Goal: Task Accomplishment & Management: Use online tool/utility

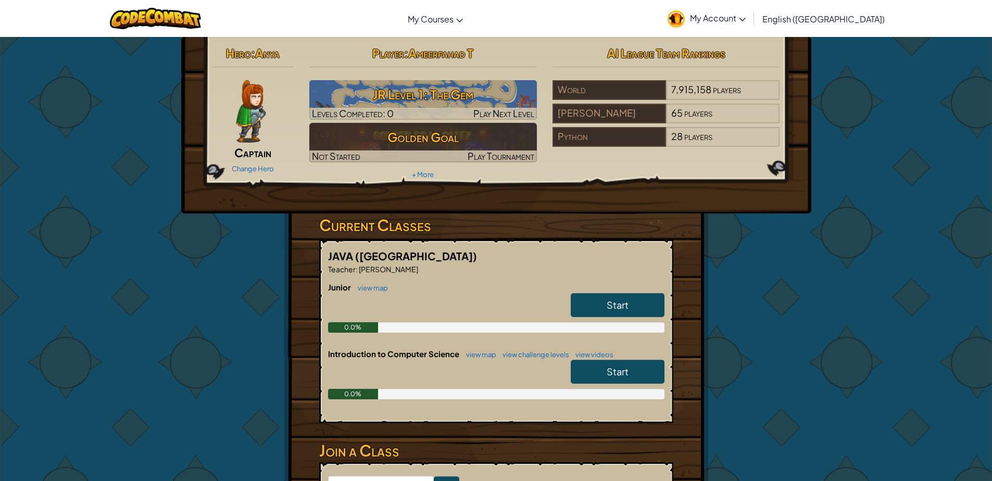
click at [605, 308] on link "Start" at bounding box center [618, 305] width 94 height 24
click at [606, 306] on link "Start" at bounding box center [618, 305] width 94 height 24
click at [620, 313] on link "Start" at bounding box center [618, 305] width 94 height 24
click at [620, 309] on span "Start" at bounding box center [618, 305] width 22 height 12
click at [587, 314] on div "Hero : Anya Captain Change Hero Player : [PERSON_NAME] Level 1: The Gem Levels …" at bounding box center [496, 305] width 992 height 539
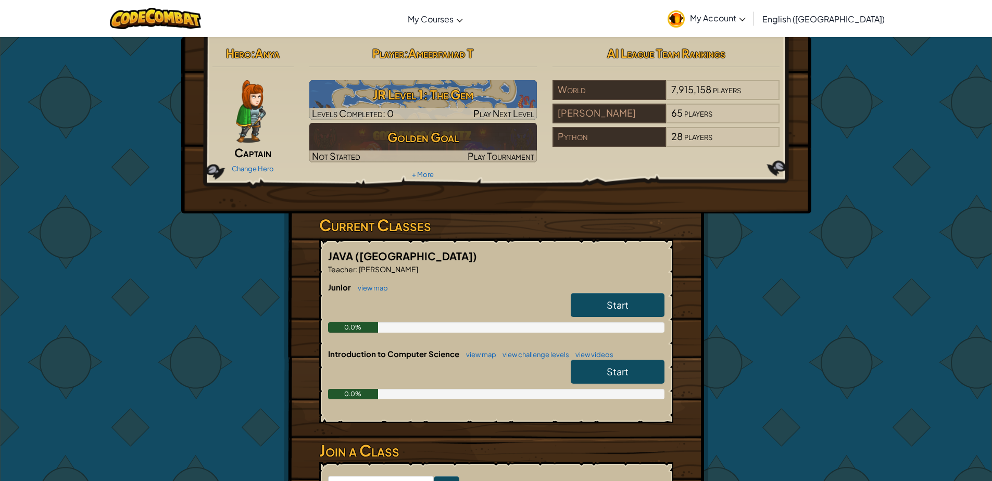
click at [589, 311] on link "Start" at bounding box center [618, 305] width 94 height 24
click at [607, 305] on span "Start" at bounding box center [618, 305] width 22 height 12
click at [646, 305] on link "Start" at bounding box center [618, 305] width 94 height 24
click at [645, 306] on link "Start" at bounding box center [618, 305] width 94 height 24
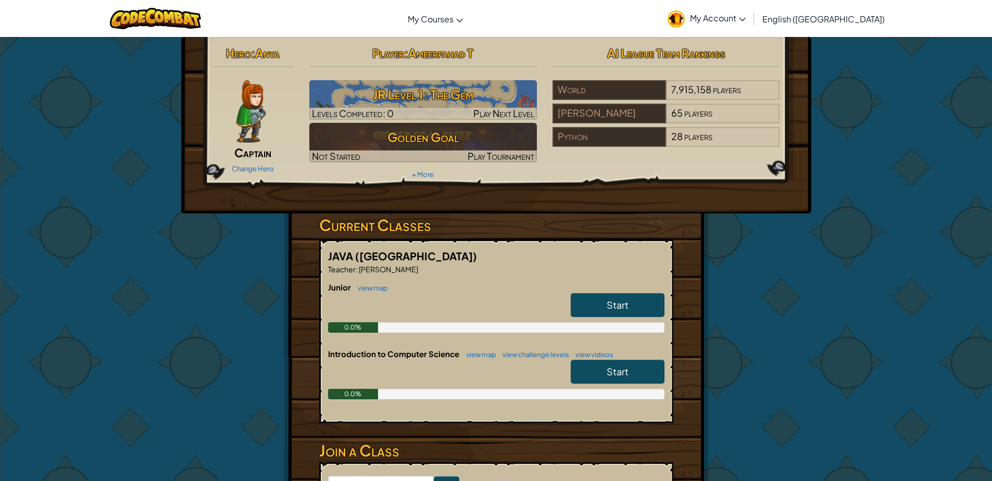
click at [645, 306] on link "Start" at bounding box center [618, 305] width 94 height 24
click at [637, 383] on link "Start" at bounding box center [618, 372] width 94 height 24
click at [633, 382] on link "Start" at bounding box center [618, 372] width 94 height 24
click at [628, 380] on link "Start" at bounding box center [618, 372] width 94 height 24
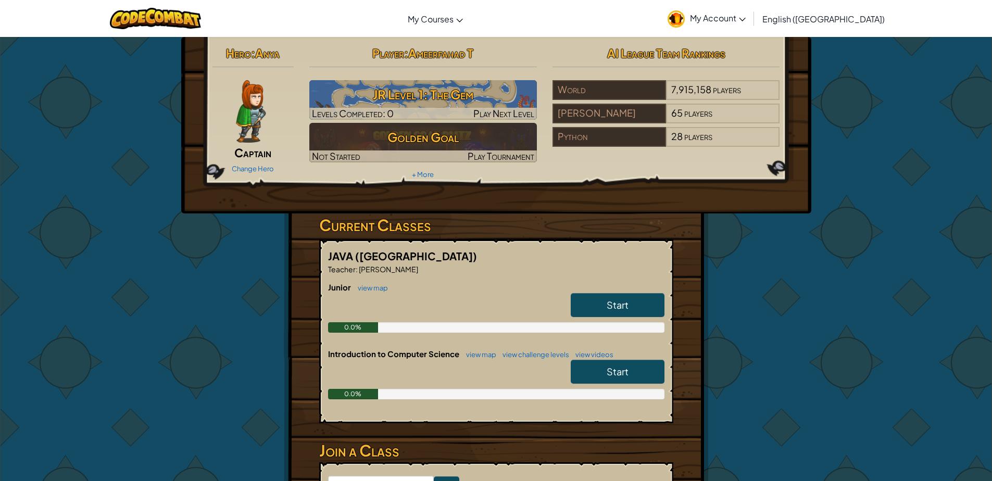
scroll to position [421, 0]
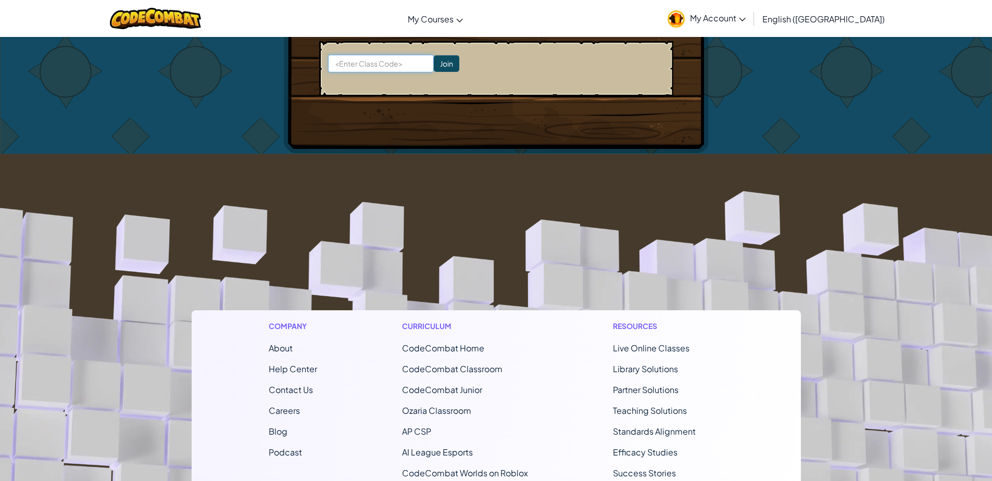
click at [359, 64] on input at bounding box center [381, 64] width 106 height 18
type input "SameBurnEnemy"
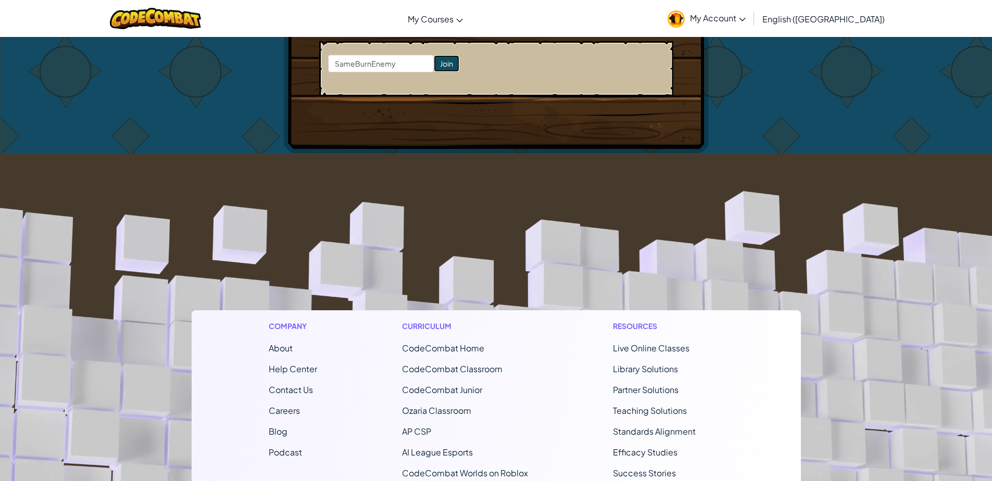
click at [438, 67] on input "Join" at bounding box center [447, 63] width 26 height 17
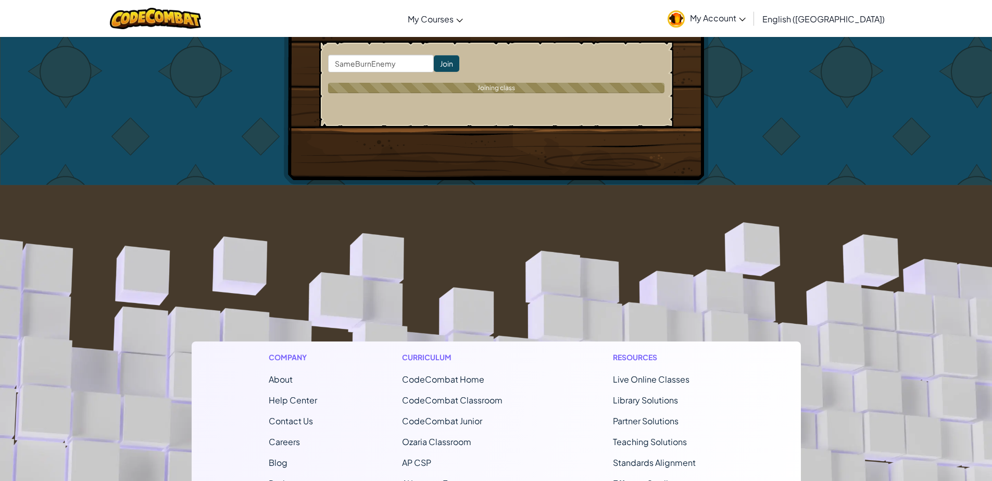
click at [437, 67] on input "Join" at bounding box center [447, 63] width 26 height 17
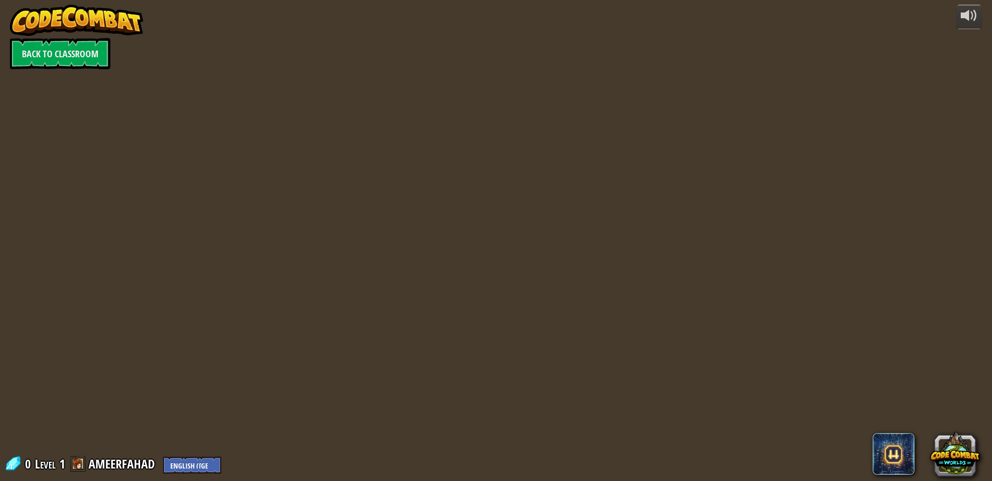
scroll to position [0, 0]
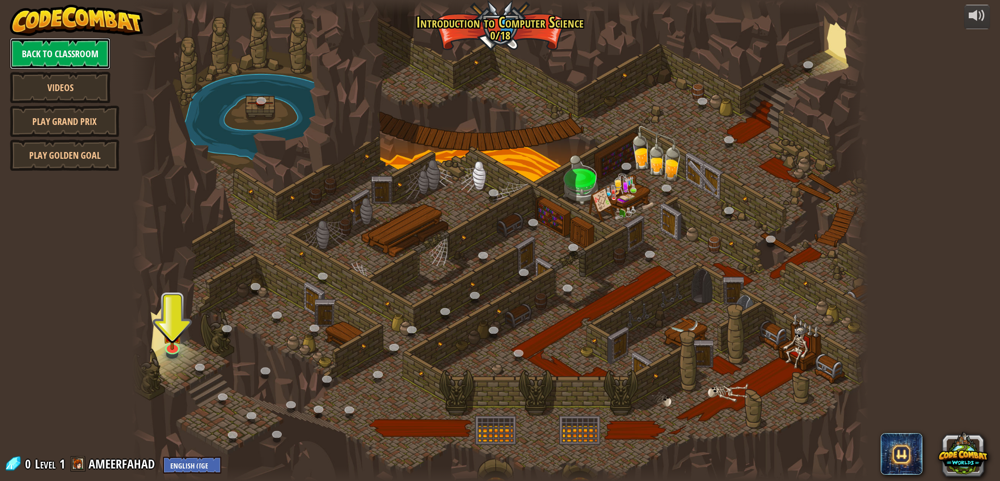
click at [62, 56] on link "Back to Classroom" at bounding box center [60, 53] width 100 height 31
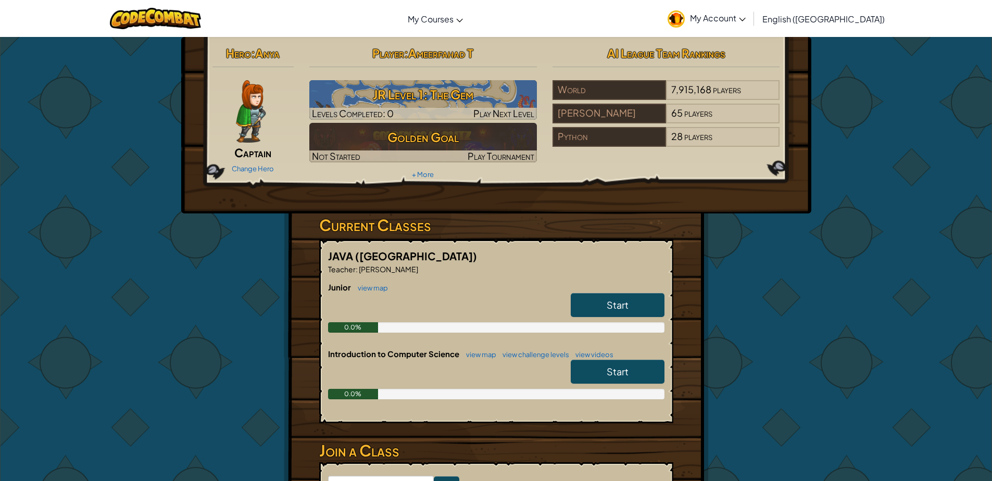
scroll to position [21, 0]
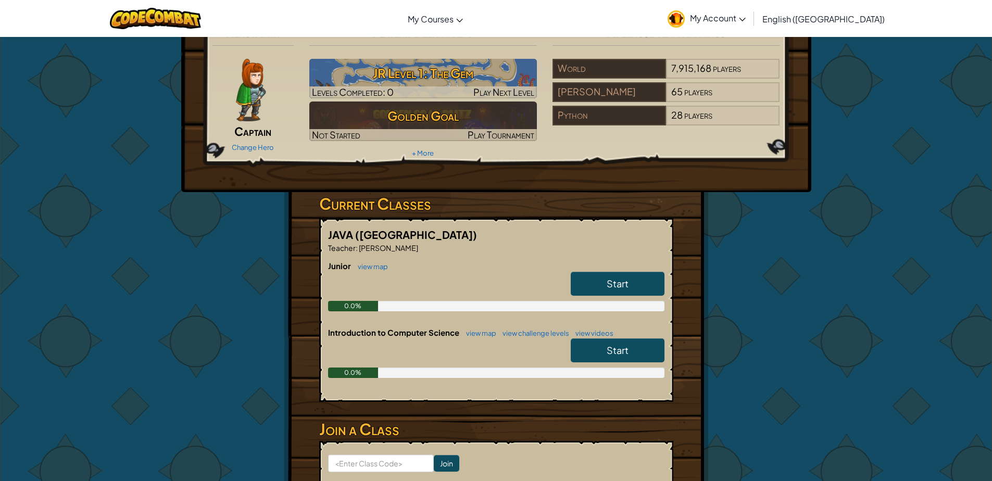
click at [626, 283] on span "Start" at bounding box center [618, 284] width 22 height 12
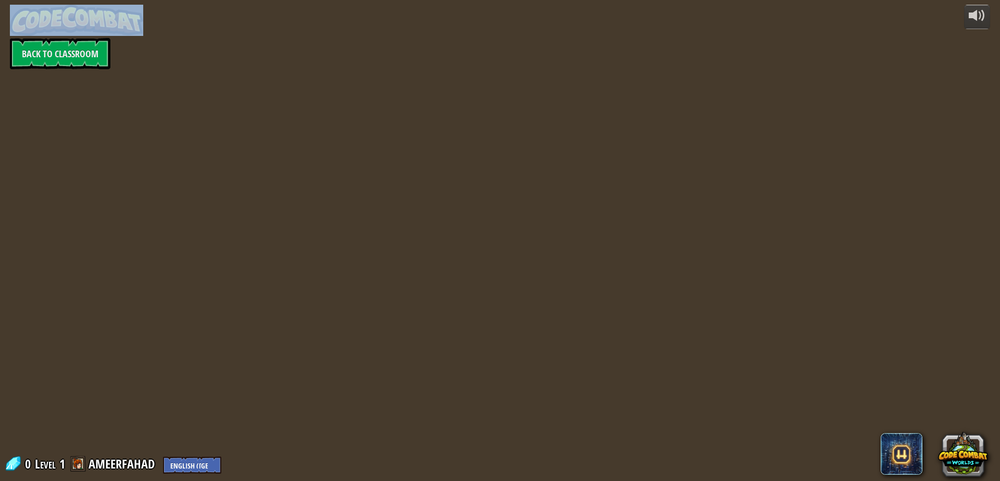
click at [626, 283] on div "powered by Back to Classroom 0 Level 1 AMEERFAHAD English (US) English (UK) 简体中…" at bounding box center [500, 240] width 1000 height 481
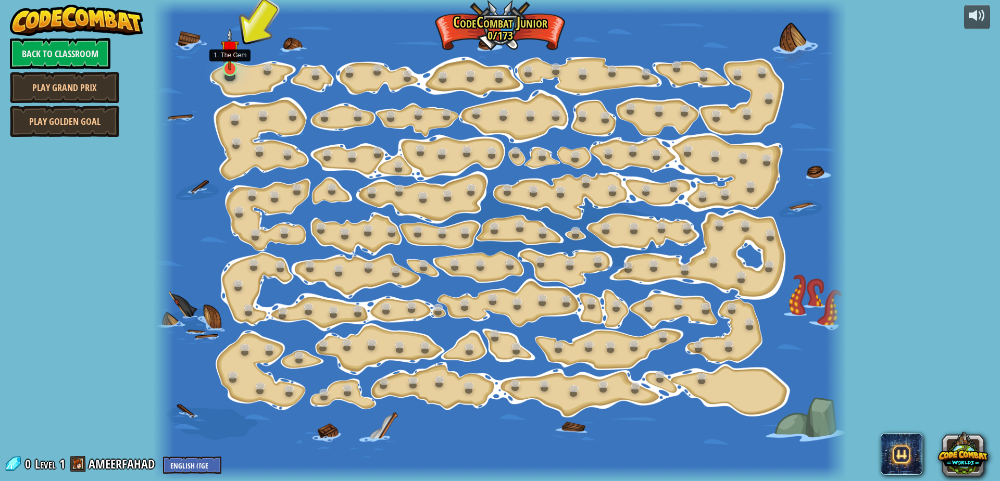
click at [227, 66] on img at bounding box center [230, 49] width 18 height 42
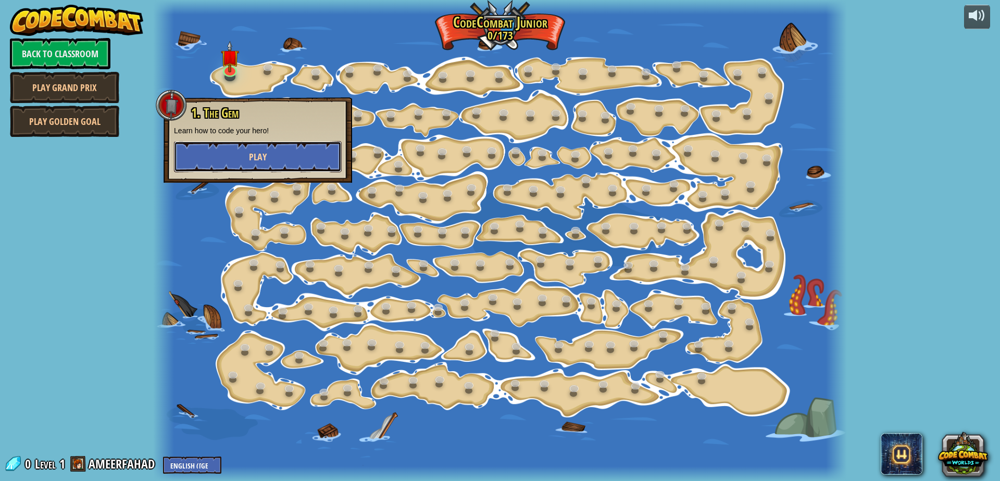
click at [255, 160] on span "Play" at bounding box center [258, 156] width 18 height 13
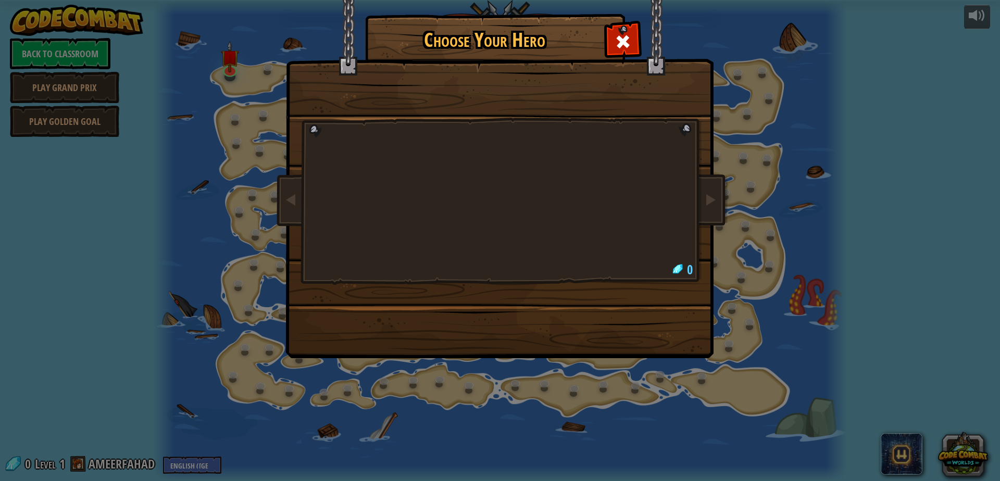
click at [503, 104] on div at bounding box center [500, 164] width 391 height 227
click at [623, 44] on span at bounding box center [622, 41] width 17 height 17
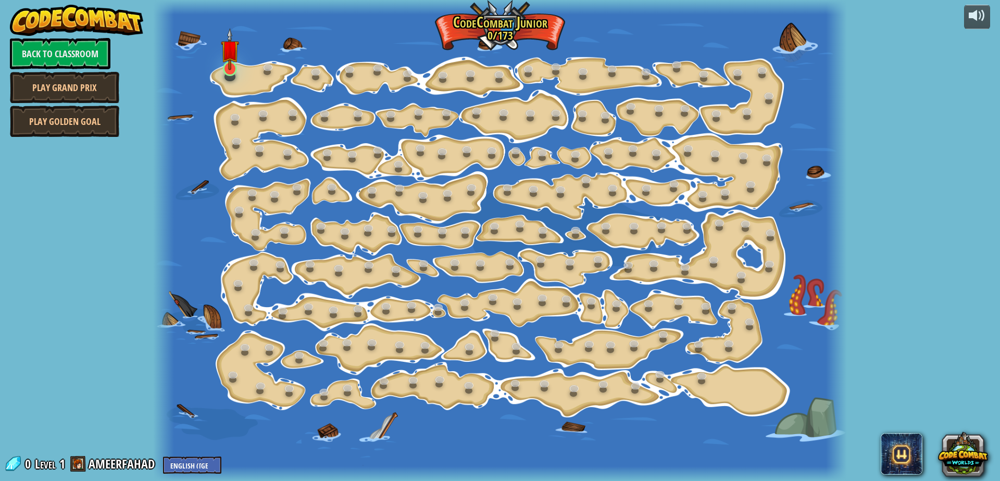
drag, startPoint x: 618, startPoint y: 46, endPoint x: 225, endPoint y: 72, distance: 394.0
click at [579, 54] on div at bounding box center [500, 240] width 694 height 481
click at [225, 69] on img at bounding box center [230, 49] width 18 height 42
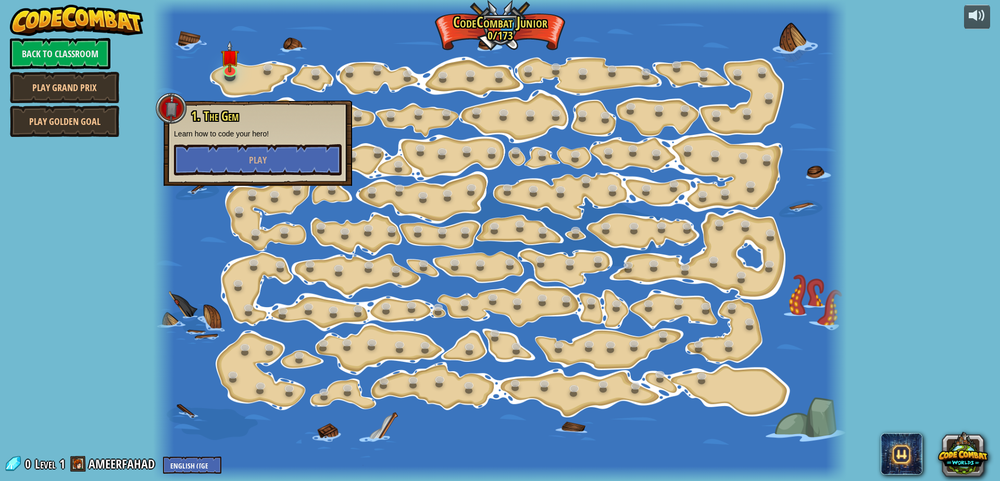
drag, startPoint x: 233, startPoint y: 122, endPoint x: 243, endPoint y: 138, distance: 18.5
click at [234, 122] on span "1. The Gem" at bounding box center [214, 116] width 47 height 18
click at [251, 168] on button "Play" at bounding box center [258, 159] width 168 height 31
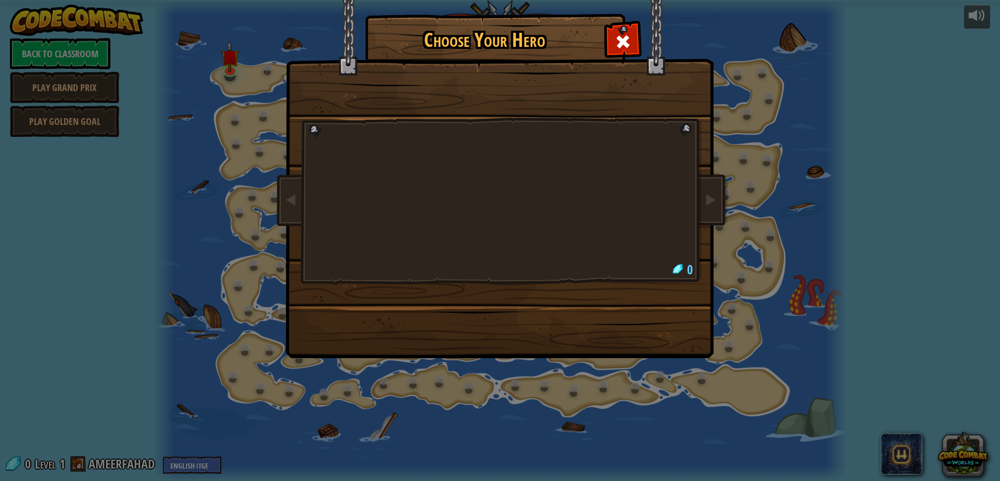
click at [650, 159] on div at bounding box center [500, 164] width 391 height 227
drag, startPoint x: 386, startPoint y: 145, endPoint x: 492, endPoint y: 136, distance: 106.6
click at [387, 145] on div at bounding box center [500, 164] width 391 height 227
click at [492, 136] on div at bounding box center [500, 164] width 391 height 227
drag, startPoint x: 502, startPoint y: 134, endPoint x: 524, endPoint y: 175, distance: 46.6
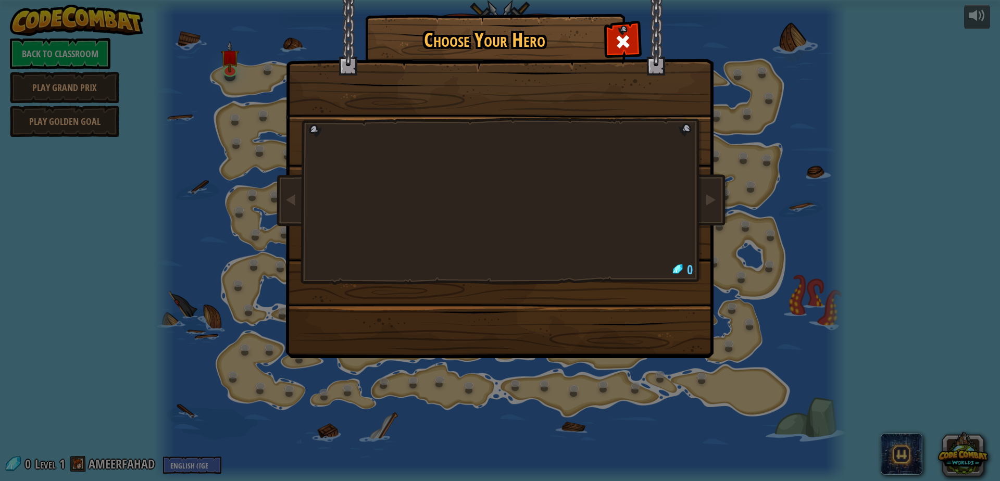
click at [506, 156] on div at bounding box center [500, 164] width 391 height 227
click at [697, 267] on div "Choose Your Hero 0" at bounding box center [499, 187] width 427 height 343
drag, startPoint x: 692, startPoint y: 268, endPoint x: 591, endPoint y: 51, distance: 239.5
click at [690, 263] on div at bounding box center [500, 164] width 391 height 227
click at [512, 136] on div at bounding box center [500, 164] width 391 height 227
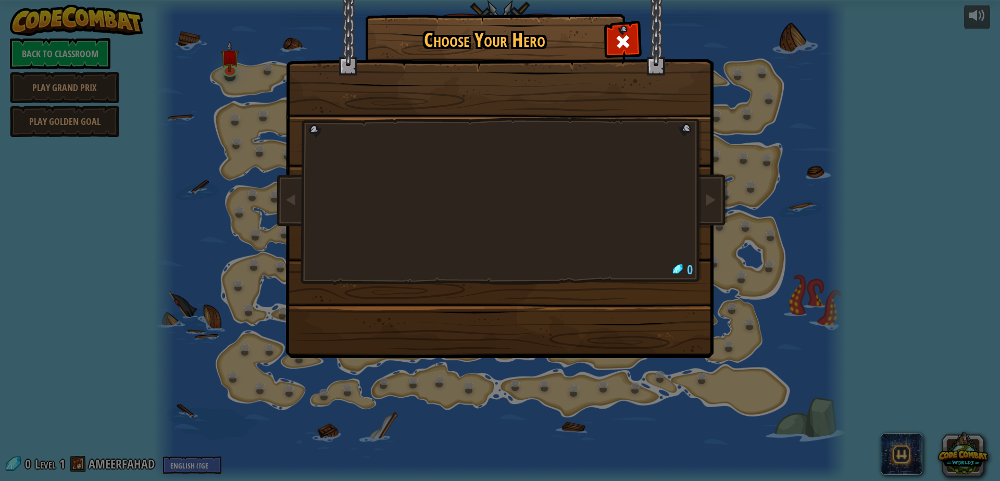
drag, startPoint x: 526, startPoint y: 69, endPoint x: 471, endPoint y: 115, distance: 72.1
click at [471, 115] on div at bounding box center [500, 164] width 391 height 227
click at [468, 114] on div at bounding box center [500, 164] width 391 height 227
click at [619, 47] on span at bounding box center [622, 41] width 17 height 17
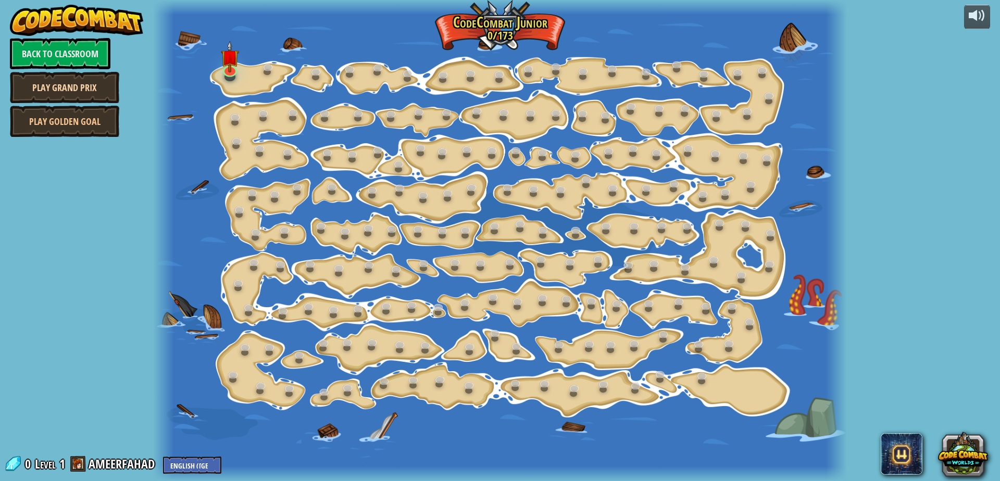
click at [31, 89] on link "Play Grand Prix" at bounding box center [64, 87] width 109 height 31
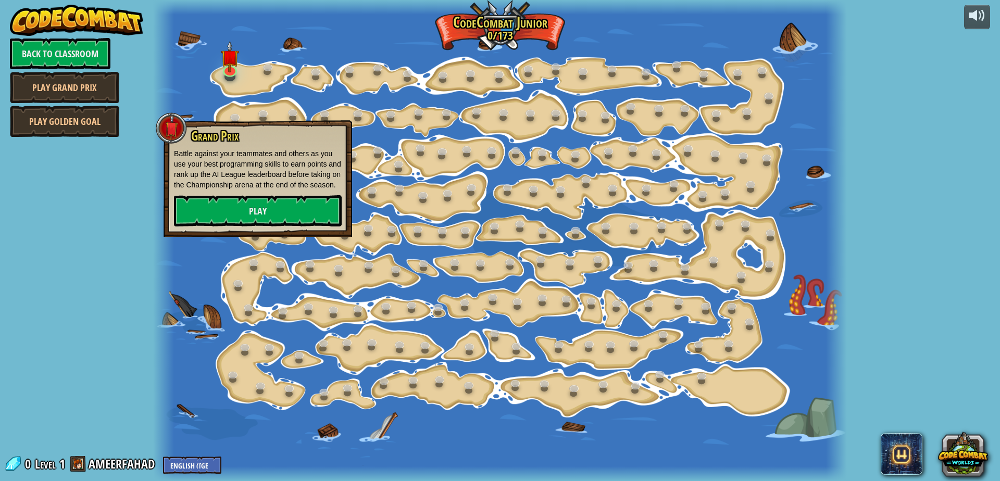
click at [239, 202] on div "Grand Prix Battle against your teammates and others as you use your best progra…" at bounding box center [258, 177] width 168 height 97
click at [240, 216] on link "Play" at bounding box center [258, 210] width 168 height 31
click at [489, 159] on link at bounding box center [493, 151] width 21 height 21
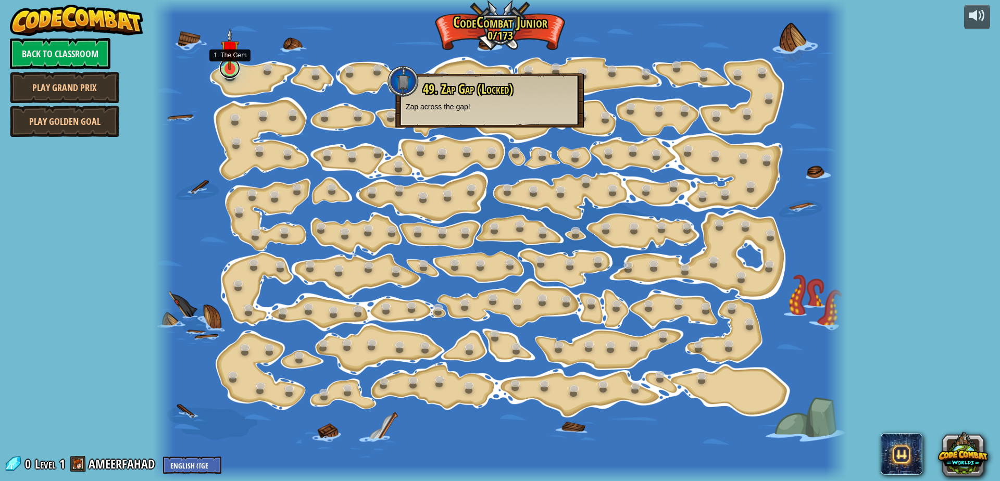
click at [229, 71] on link at bounding box center [229, 68] width 21 height 21
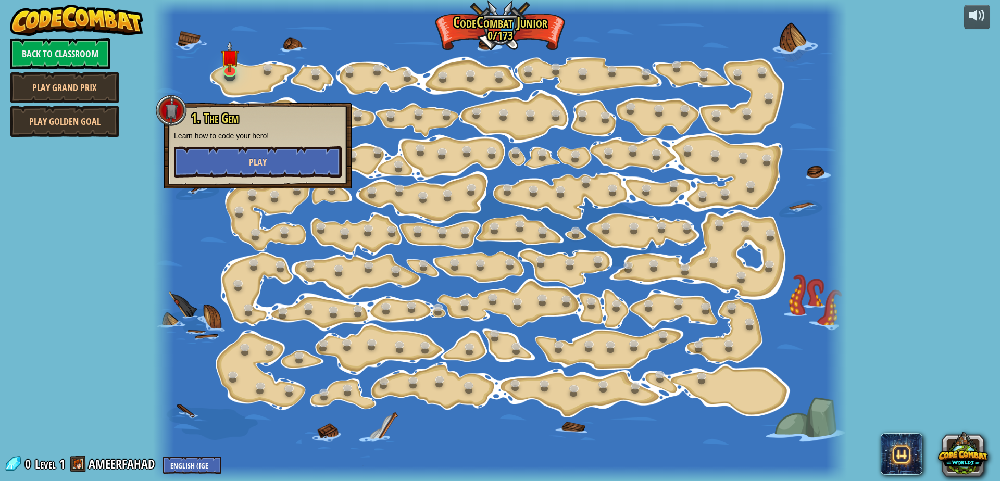
drag, startPoint x: 248, startPoint y: 180, endPoint x: 263, endPoint y: 166, distance: 20.3
click at [248, 180] on div "1. The Gem Learn how to code your hero! Play" at bounding box center [258, 145] width 188 height 85
click at [263, 166] on span "Play" at bounding box center [258, 162] width 18 height 13
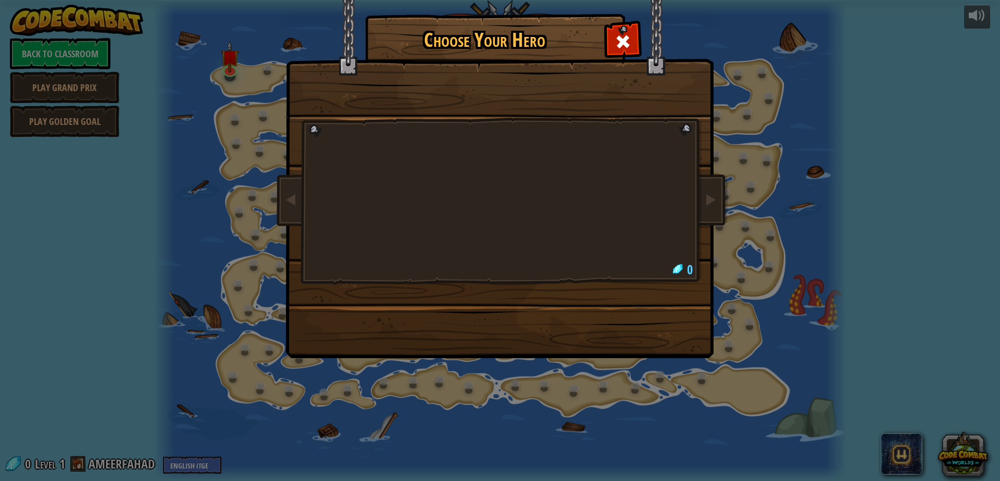
click at [322, 137] on div at bounding box center [500, 164] width 391 height 227
click at [329, 141] on div at bounding box center [500, 164] width 391 height 227
drag, startPoint x: 399, startPoint y: 164, endPoint x: 626, endPoint y: 200, distance: 229.9
click at [541, 184] on div at bounding box center [500, 164] width 391 height 227
drag, startPoint x: 630, startPoint y: 200, endPoint x: 627, endPoint y: 209, distance: 9.2
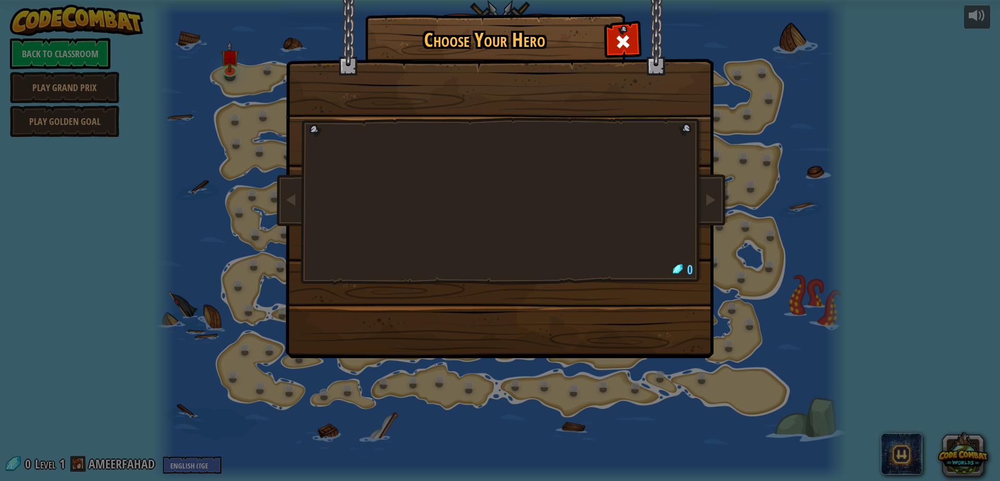
click at [628, 205] on div at bounding box center [500, 164] width 391 height 227
click at [630, 219] on div at bounding box center [500, 164] width 391 height 227
drag, startPoint x: 630, startPoint y: 218, endPoint x: 631, endPoint y: 212, distance: 6.4
click at [631, 212] on div at bounding box center [500, 164] width 391 height 227
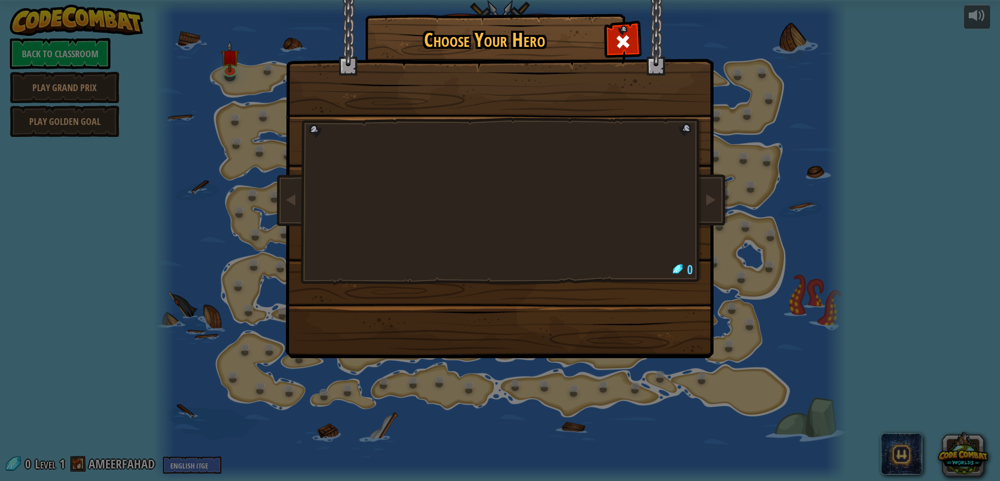
drag, startPoint x: 623, startPoint y: 217, endPoint x: 615, endPoint y: 217, distance: 7.8
click at [617, 218] on div at bounding box center [500, 164] width 391 height 227
click at [292, 437] on div "Choose Your Hero 0" at bounding box center [500, 240] width 1000 height 481
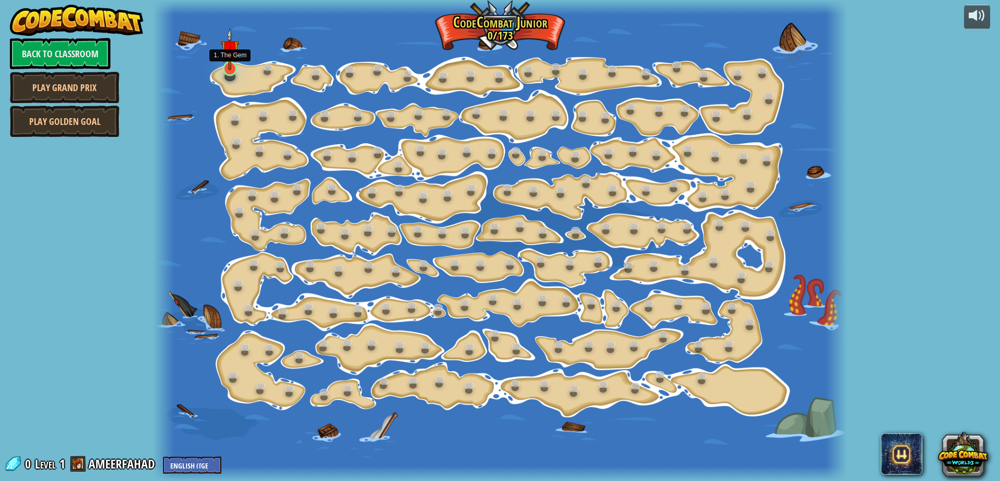
click at [228, 71] on div at bounding box center [230, 68] width 14 height 15
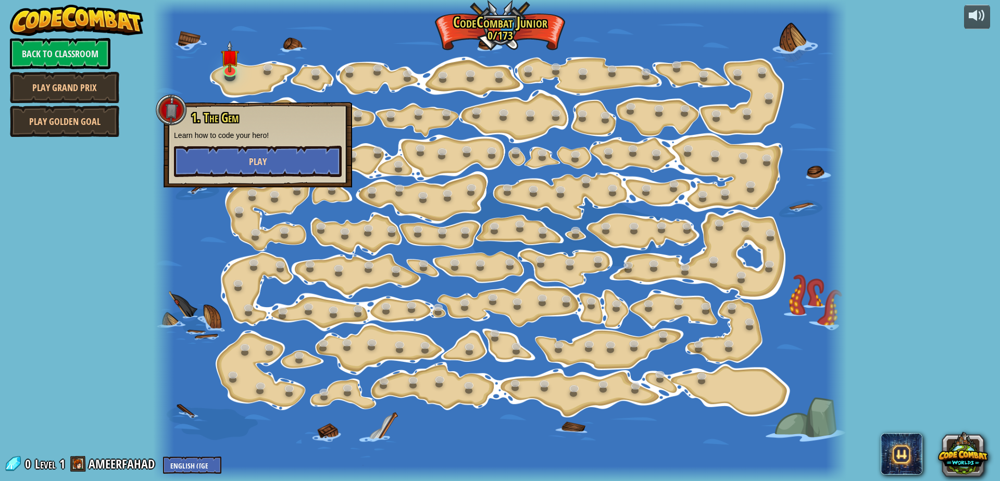
drag, startPoint x: 269, startPoint y: 141, endPoint x: 269, endPoint y: 149, distance: 8.3
click at [269, 144] on div "1. The Gem Learn how to code your hero! Play" at bounding box center [258, 144] width 168 height 66
click at [269, 149] on button "Play" at bounding box center [258, 161] width 168 height 31
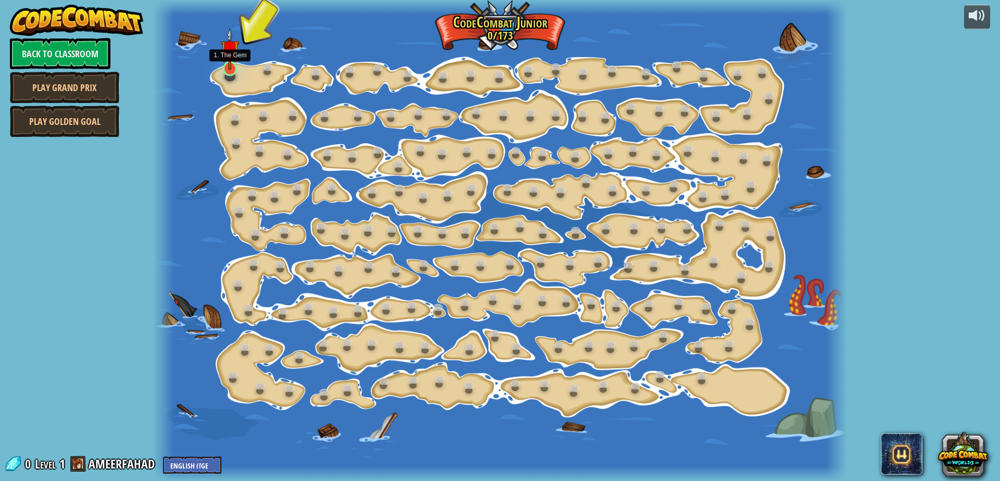
click at [223, 69] on img at bounding box center [230, 49] width 18 height 42
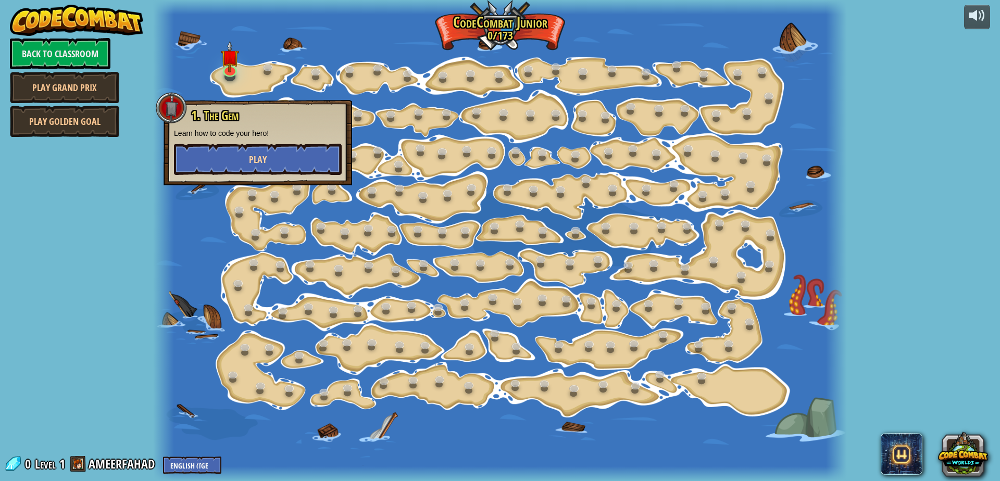
drag, startPoint x: 305, startPoint y: 132, endPoint x: 283, endPoint y: 168, distance: 41.8
click at [283, 168] on div "1. The Gem Learn how to code your hero! Play" at bounding box center [258, 142] width 168 height 66
click at [271, 150] on button "Play" at bounding box center [258, 159] width 168 height 31
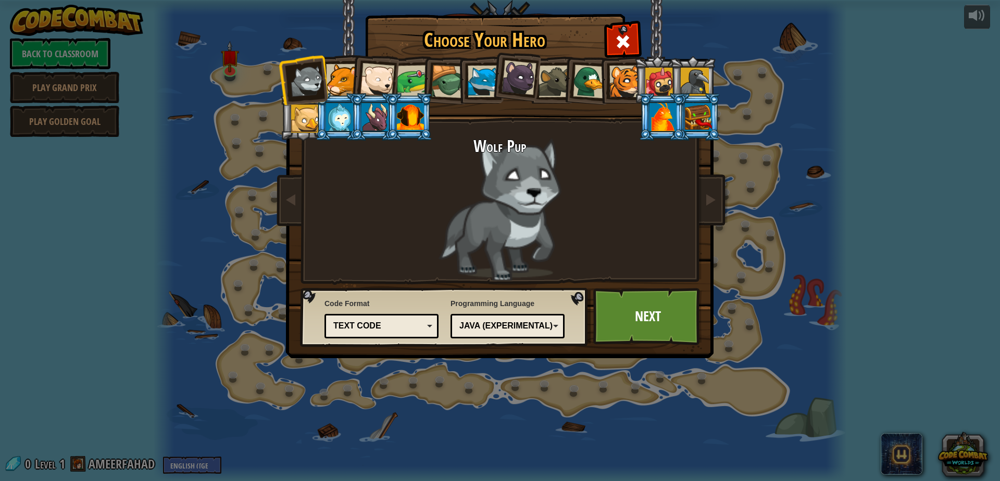
click at [380, 92] on div at bounding box center [377, 80] width 34 height 34
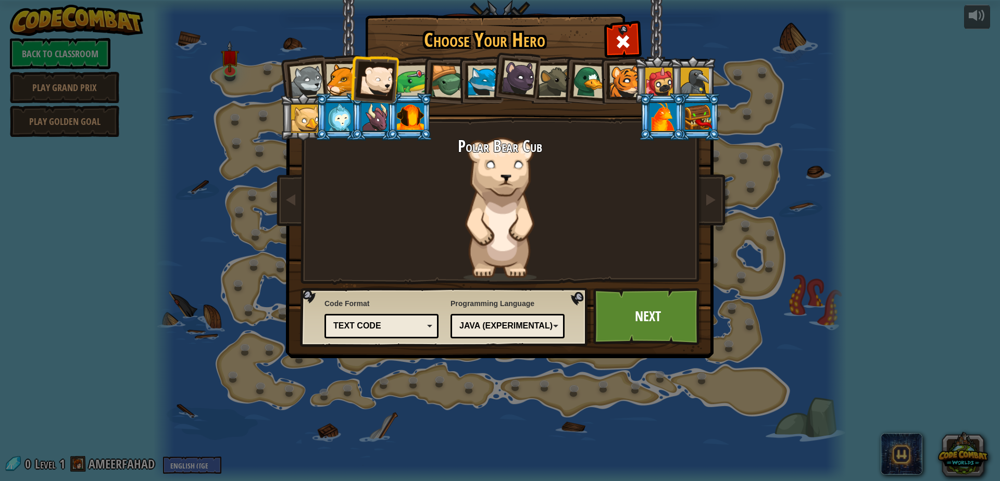
click at [368, 108] on div at bounding box center [374, 117] width 27 height 28
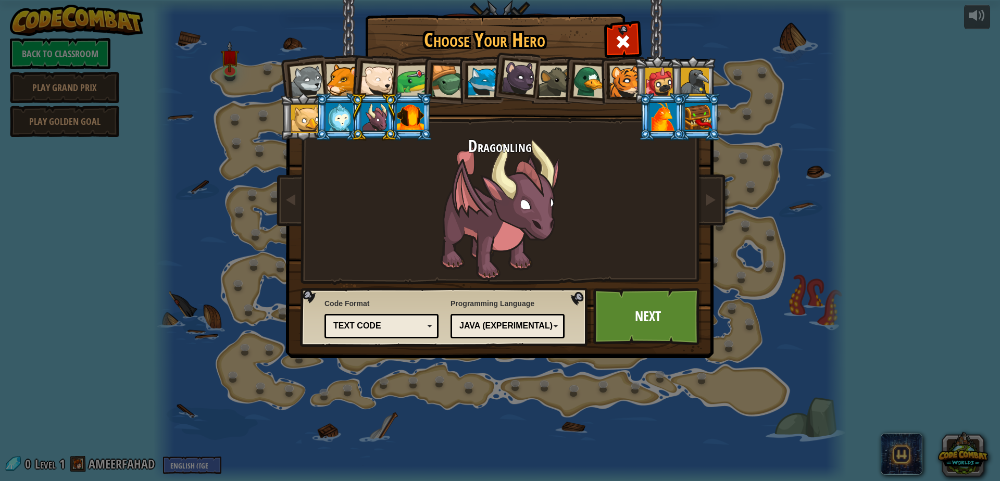
drag, startPoint x: 409, startPoint y: 115, endPoint x: 407, endPoint y: 120, distance: 6.1
click at [410, 115] on div at bounding box center [410, 117] width 27 height 28
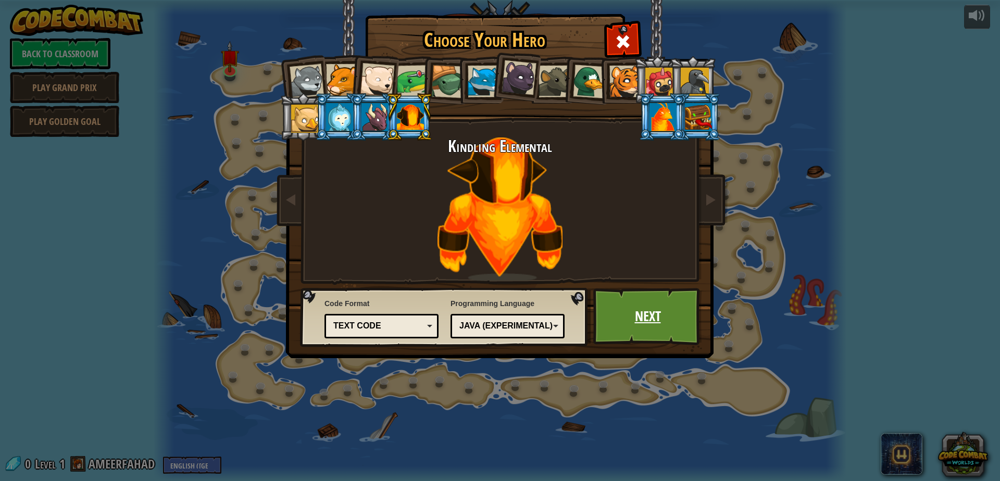
click at [654, 331] on link "Next" at bounding box center [647, 316] width 109 height 57
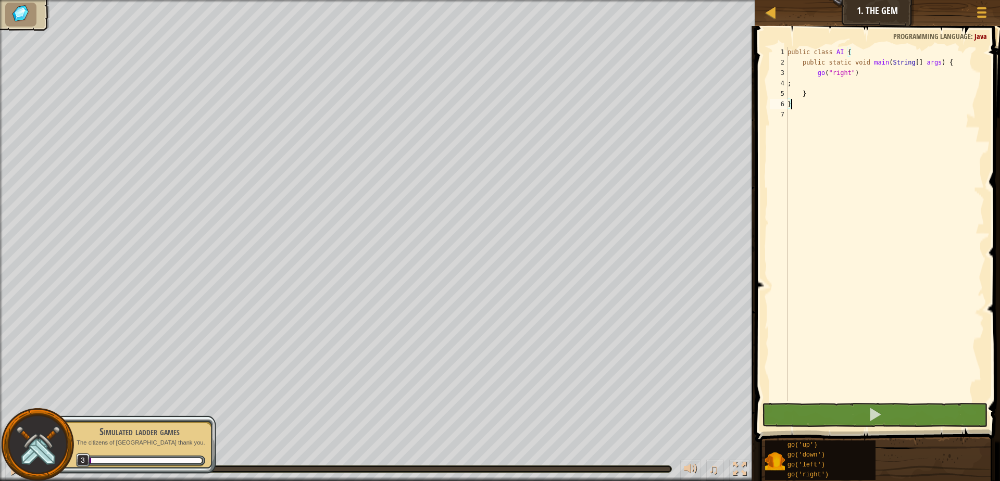
click at [874, 83] on div "public class AI { public static void main ( String [ ] args ) { go ( "right" ) …" at bounding box center [884, 234] width 199 height 375
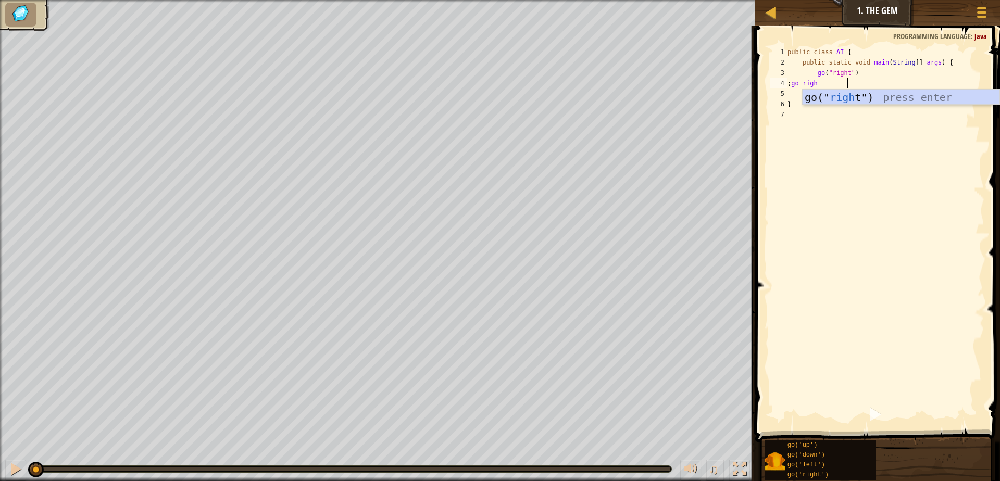
type textarea ";go right"
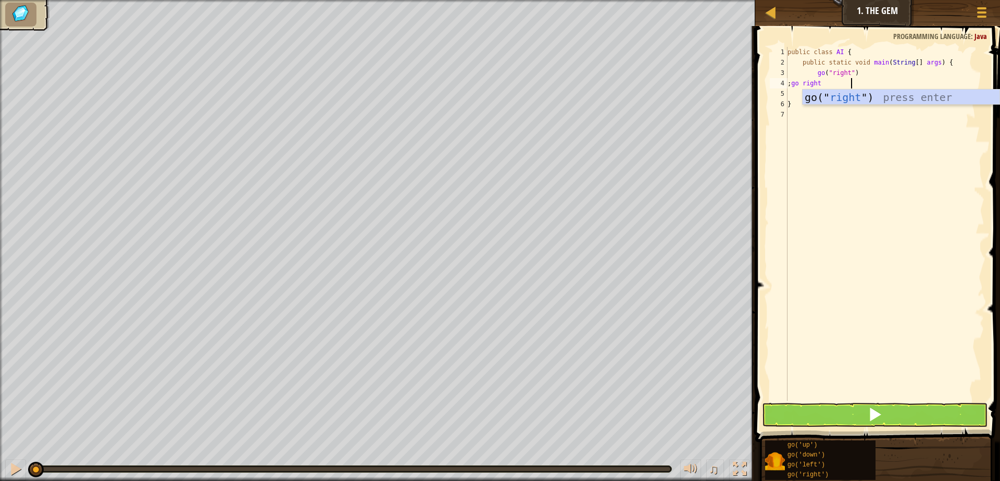
scroll to position [5, 5]
click at [850, 87] on div "public class AI { public static void main ( String [ ] args ) { go ( "right" ) …" at bounding box center [884, 234] width 199 height 375
click at [845, 91] on div "public class AI { public static void main ( String [ ] args ) { go ( "right" ) …" at bounding box center [884, 234] width 199 height 375
click at [850, 87] on div "public class AI { public static void main ( String [ ] args ) { go ( "right" ) …" at bounding box center [884, 234] width 199 height 375
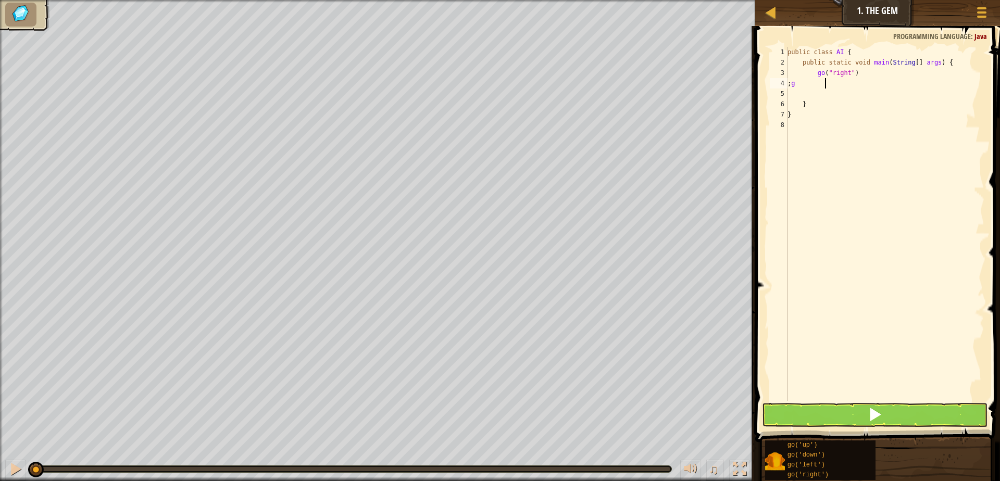
type textarea ";"
drag, startPoint x: 46, startPoint y: 472, endPoint x: 987, endPoint y: 448, distance: 941.7
click at [737, 459] on div "♫" at bounding box center [377, 466] width 755 height 31
click at [872, 411] on span at bounding box center [874, 414] width 15 height 15
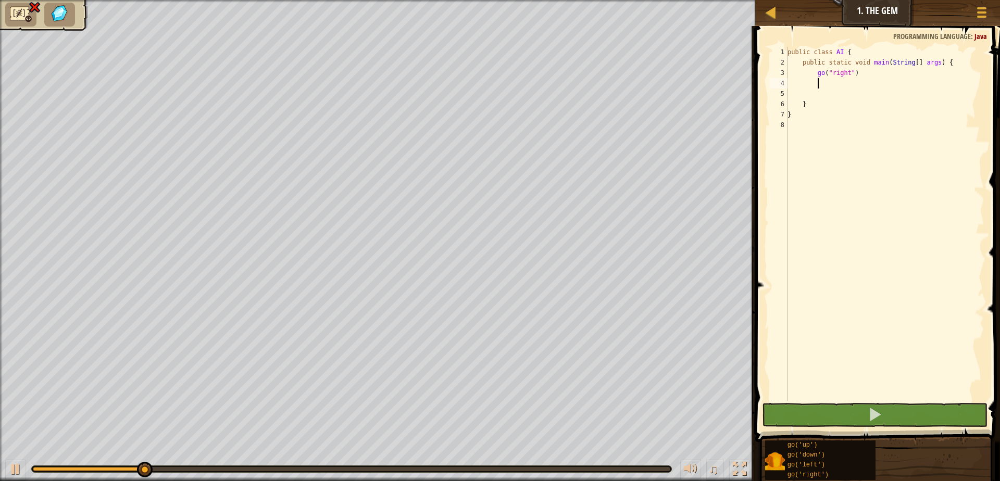
type textarea "g"
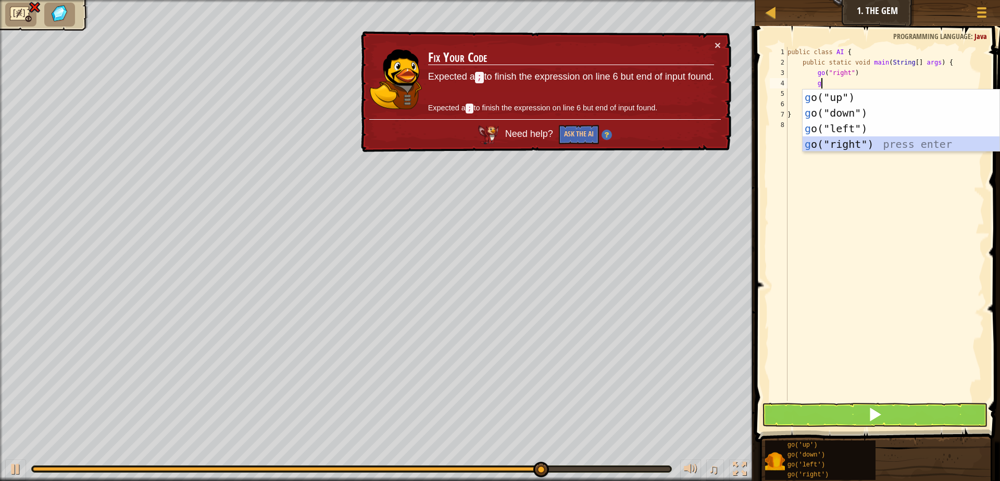
click at [939, 144] on div "g o("up") press enter g o("down") press enter g o("left") press enter g o("righ…" at bounding box center [900, 137] width 197 height 94
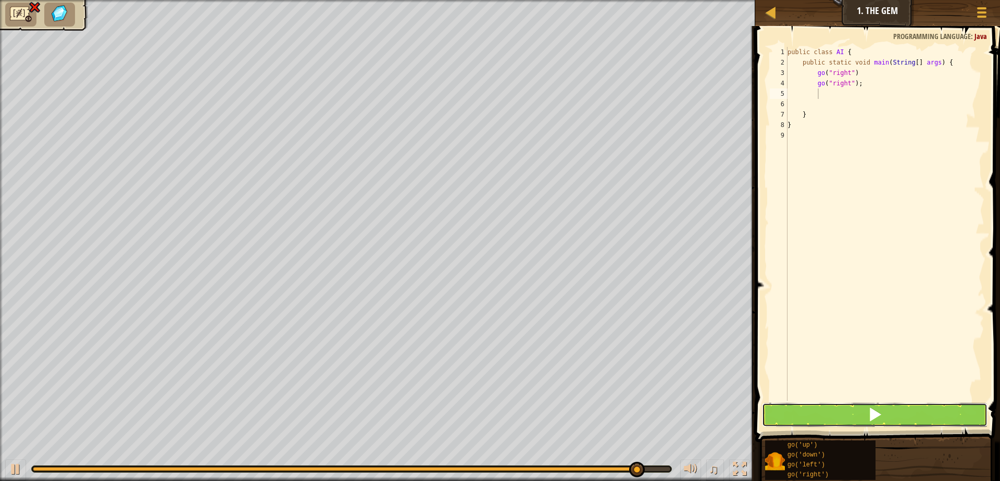
click at [886, 416] on button at bounding box center [874, 415] width 225 height 24
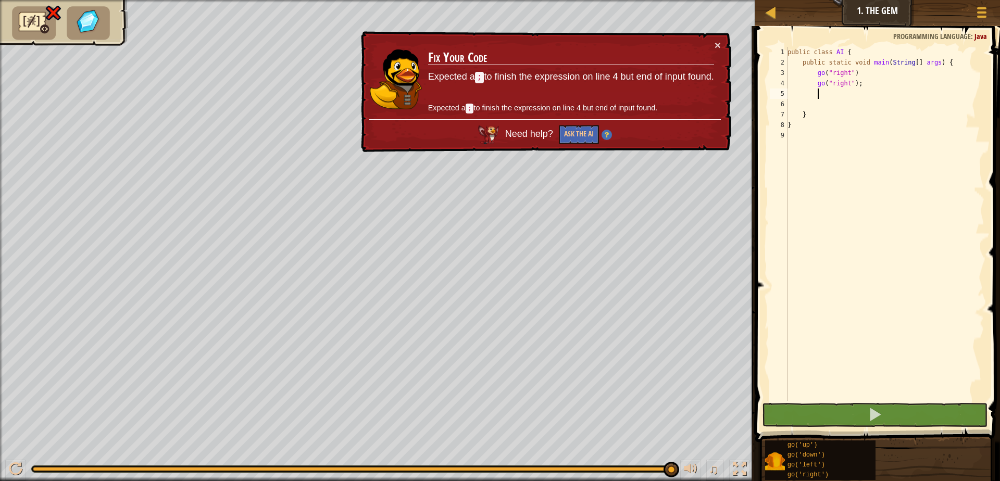
click at [494, 148] on div "Map Junior 1. The Gem Game Menu 1 ההההההההההההההההההההההההההההההההההההההההההההה…" at bounding box center [500, 240] width 1000 height 481
click at [717, 47] on button "×" at bounding box center [717, 45] width 6 height 11
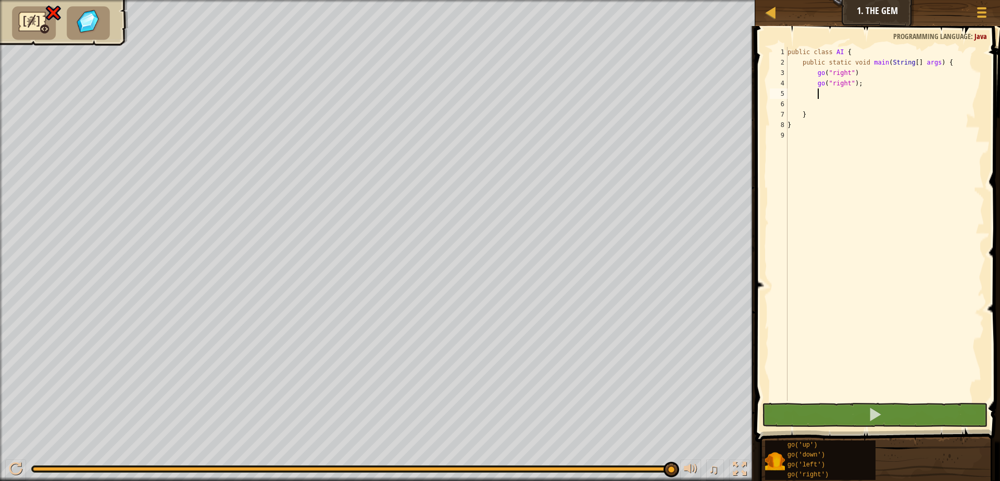
click at [926, 85] on div "public class AI { public static void main ( String [ ] args ) { go ( "right" ) …" at bounding box center [884, 234] width 199 height 375
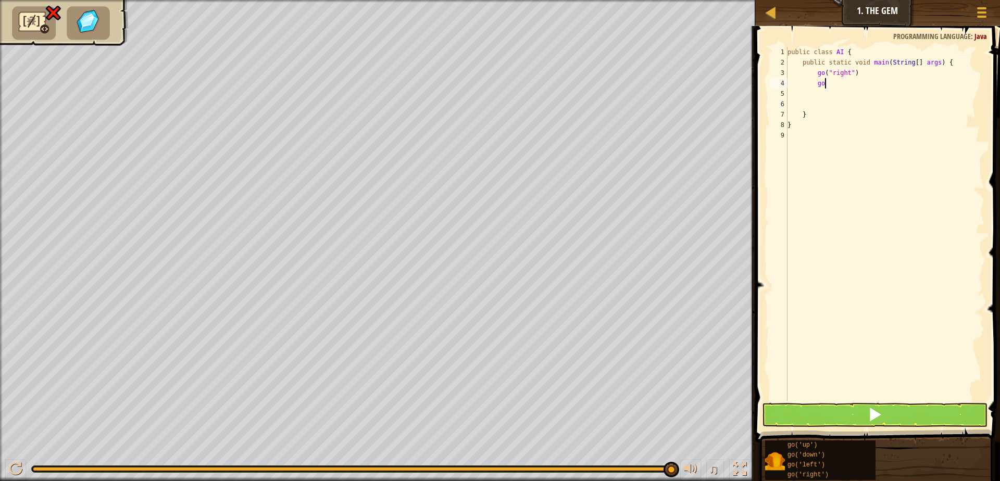
type textarea "g"
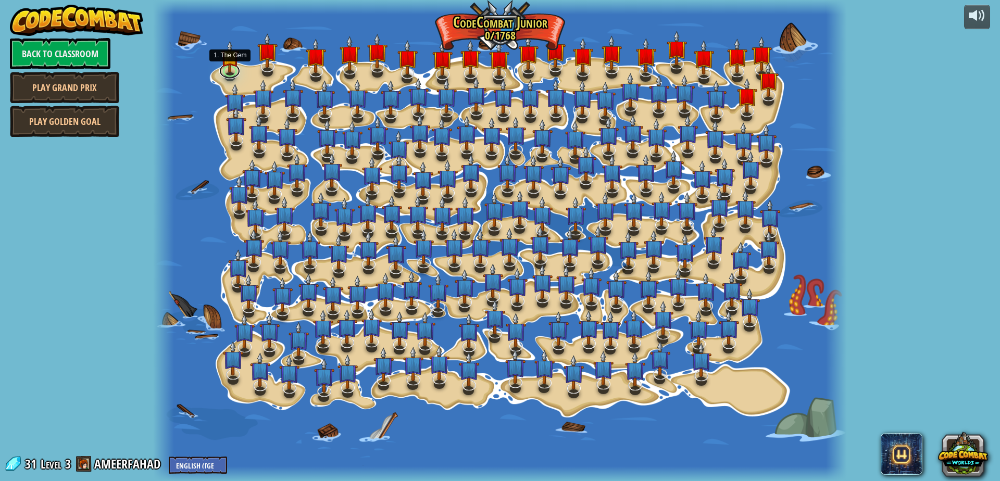
click at [233, 73] on link at bounding box center [229, 71] width 21 height 16
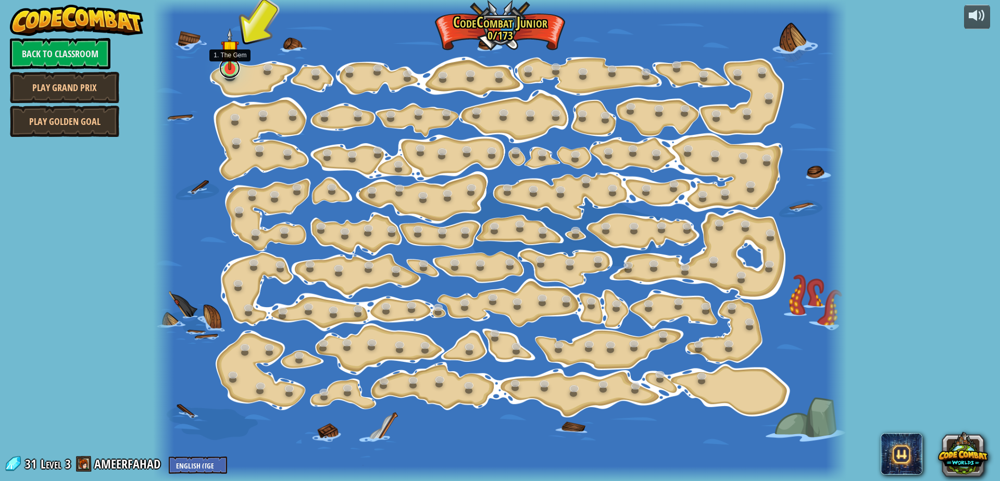
drag, startPoint x: 233, startPoint y: 71, endPoint x: 229, endPoint y: 116, distance: 45.0
click at [233, 72] on link at bounding box center [229, 68] width 21 height 21
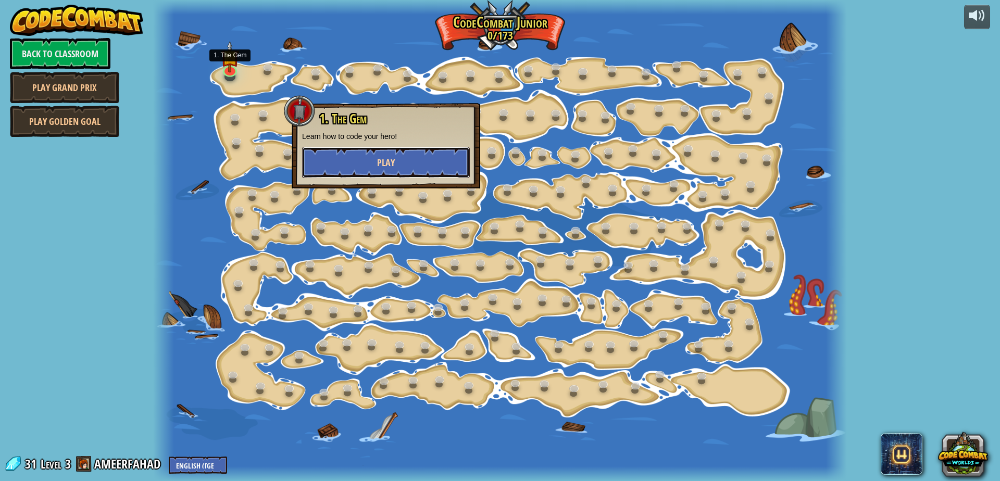
click at [333, 163] on button "Play" at bounding box center [386, 162] width 168 height 31
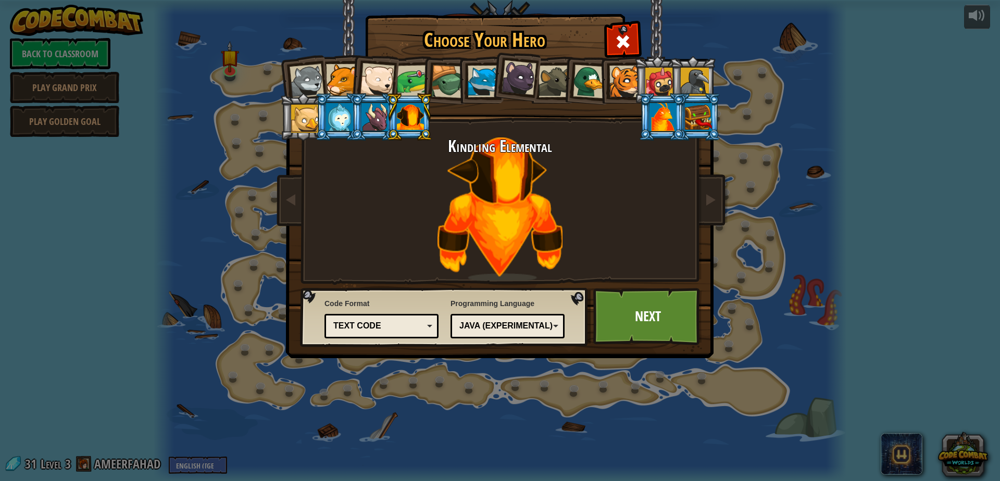
click at [669, 100] on li at bounding box center [661, 116] width 47 height 47
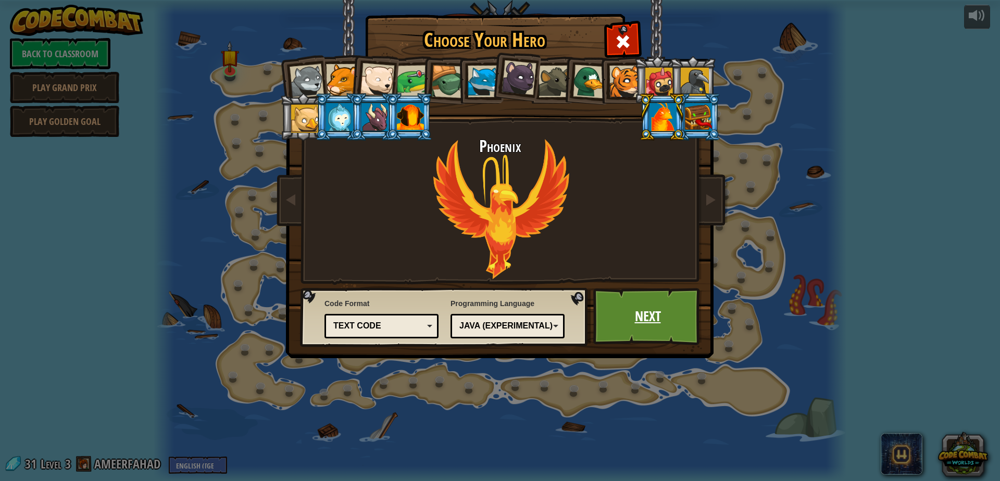
click at [644, 317] on link "Next" at bounding box center [647, 316] width 109 height 57
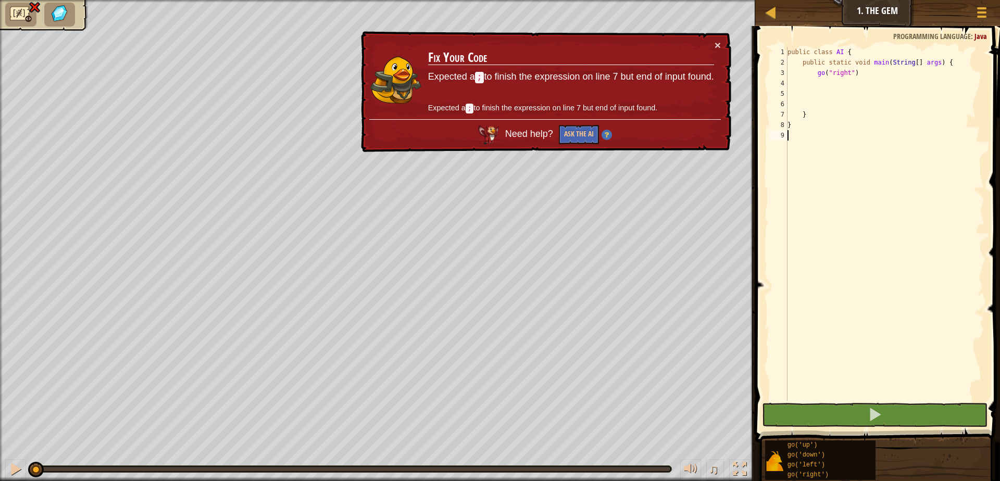
type textarea "}"
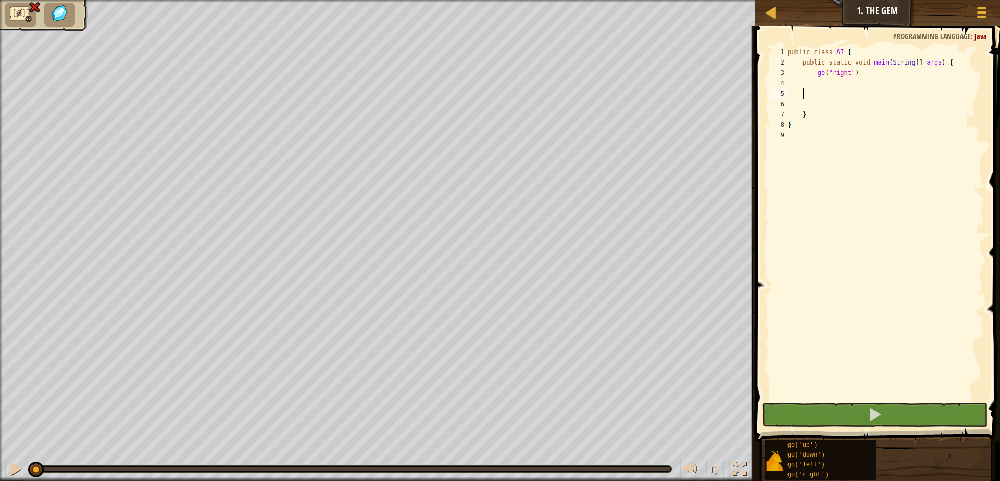
click at [800, 92] on div "public class AI { public static void main ( String [ ] args ) { go ( "right" ) …" at bounding box center [884, 234] width 199 height 375
click at [816, 84] on div "public class AI { public static void main ( String [ ] args ) { go ( "right" ) …" at bounding box center [884, 234] width 199 height 375
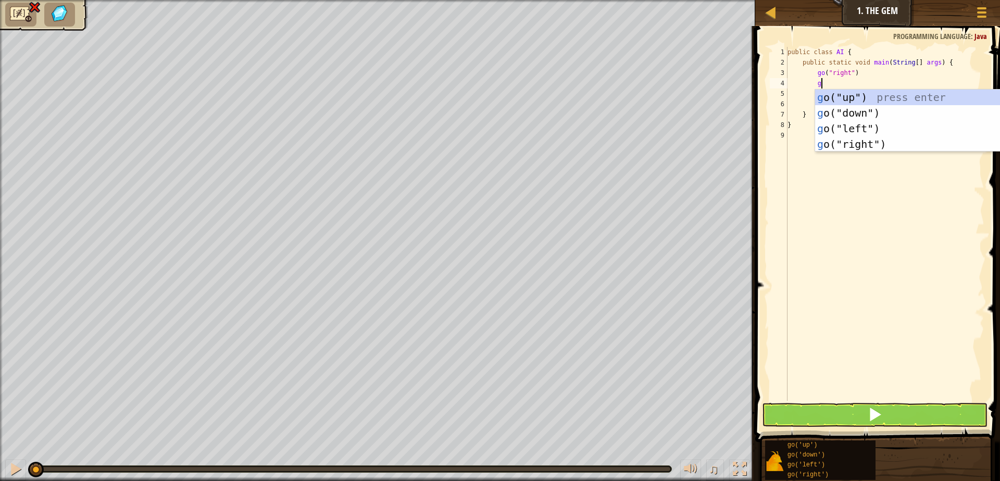
type textarea "go"
click at [847, 117] on div "go ("up") press enter go ("down") press enter go ("left") press enter go ("righ…" at bounding box center [900, 137] width 197 height 94
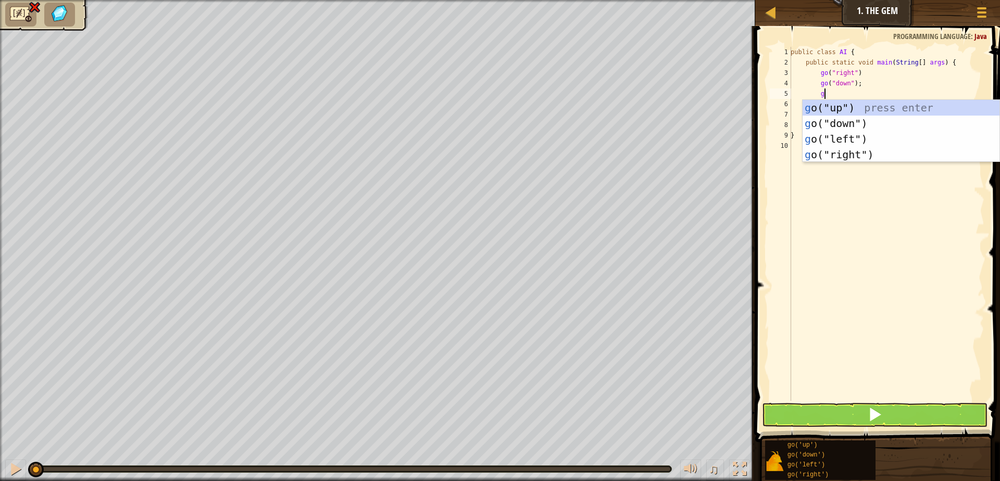
type textarea "go"
click at [824, 160] on div "go ("up") press enter go ("down") press enter go ("left") press enter go ("righ…" at bounding box center [900, 147] width 197 height 94
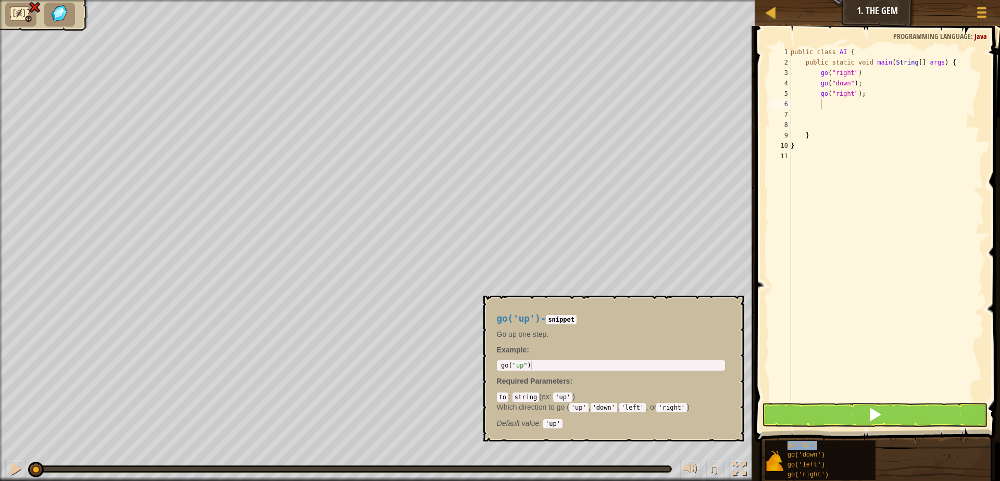
drag, startPoint x: 816, startPoint y: 442, endPoint x: 825, endPoint y: 424, distance: 19.6
click at [820, 440] on div "go('up') go('down') go('left') go('right')" at bounding box center [878, 460] width 228 height 41
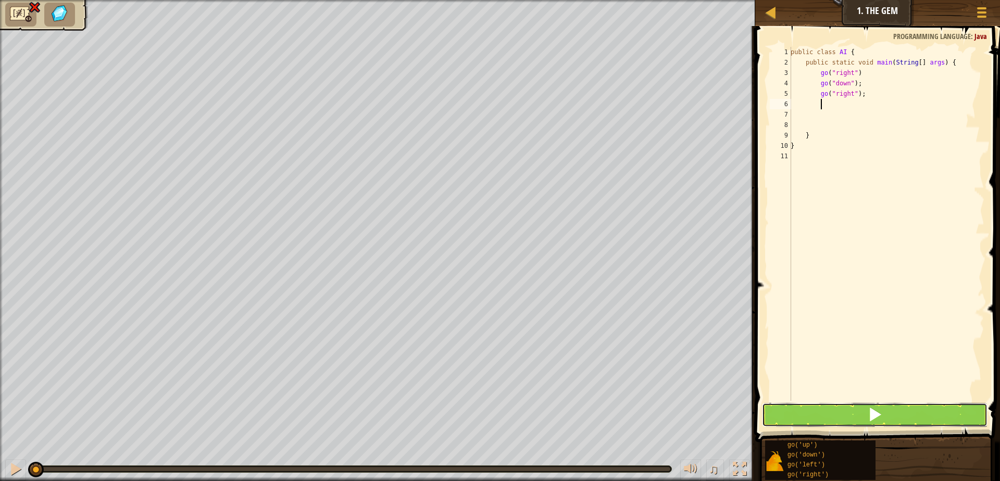
click at [825, 424] on button at bounding box center [874, 415] width 225 height 24
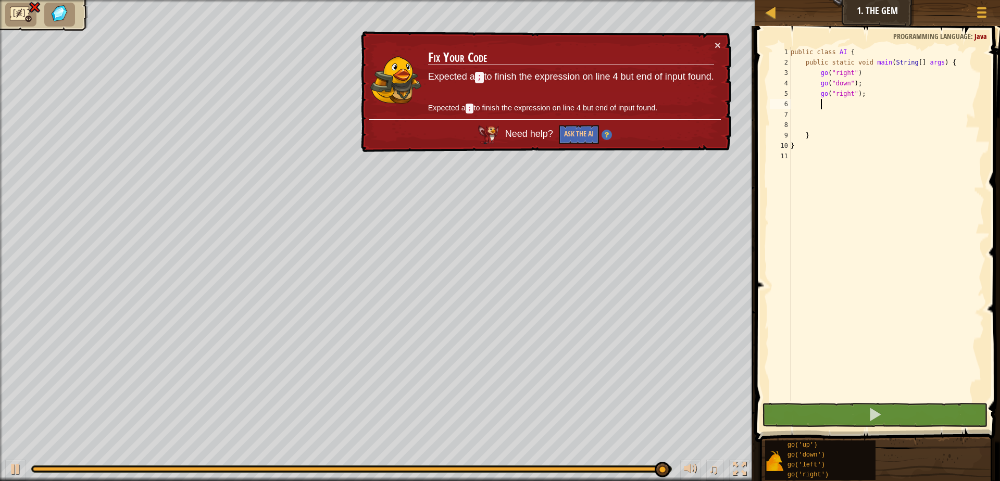
type textarea ":"
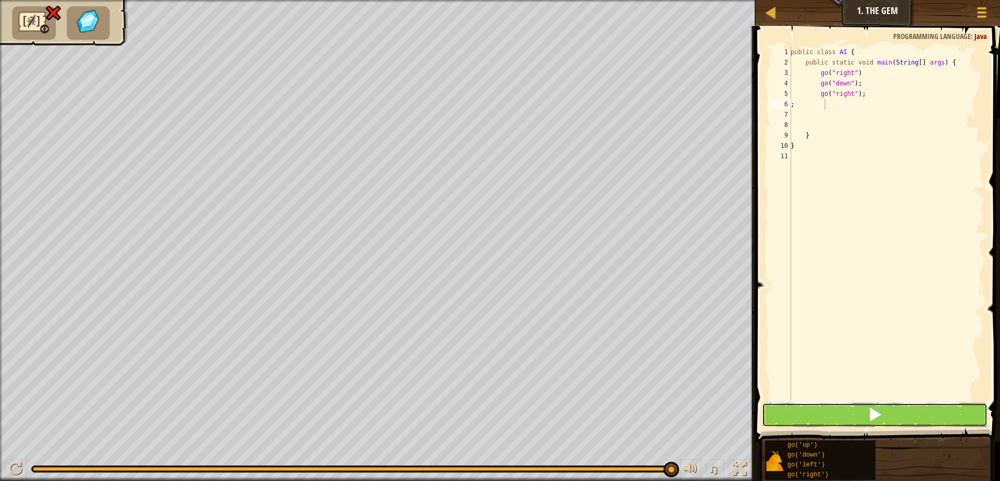
click at [840, 418] on button at bounding box center [874, 415] width 225 height 24
click at [836, 423] on button at bounding box center [874, 415] width 225 height 24
drag, startPoint x: 18, startPoint y: 457, endPoint x: 18, endPoint y: 462, distance: 5.2
click at [18, 462] on div "♫" at bounding box center [377, 466] width 755 height 31
click at [18, 469] on div at bounding box center [16, 469] width 14 height 14
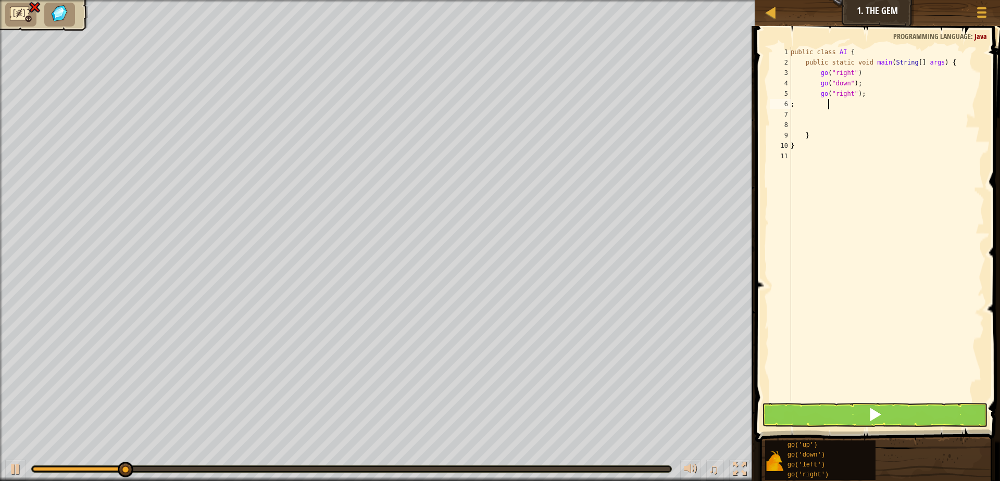
type textarea ";"
type textarea "g"
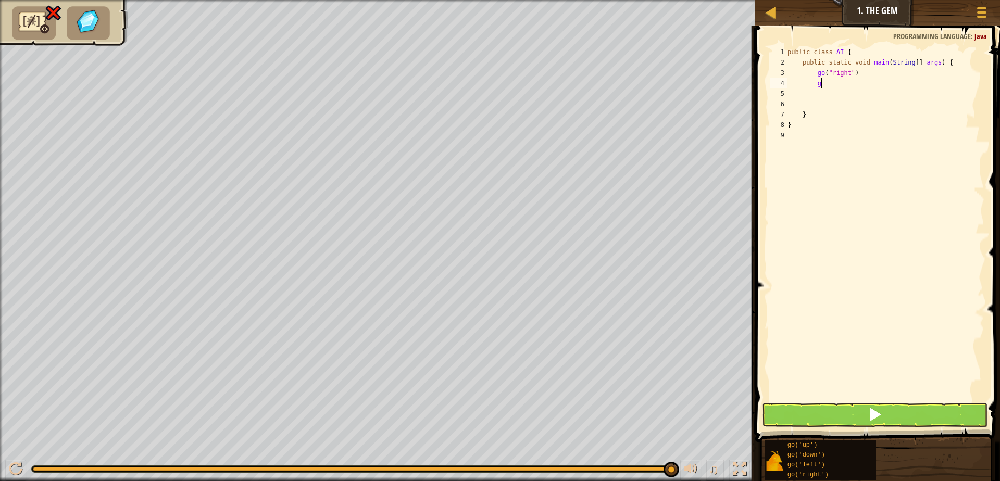
type textarea "g"
click at [794, 103] on div "public class AI { public static void main ( String [ ] args ) { go ( "right" ) …" at bounding box center [884, 234] width 199 height 375
click at [788, 95] on div "public class AI { public static void main ( String [ ] args ) { go ( "right" ) …" at bounding box center [884, 234] width 199 height 375
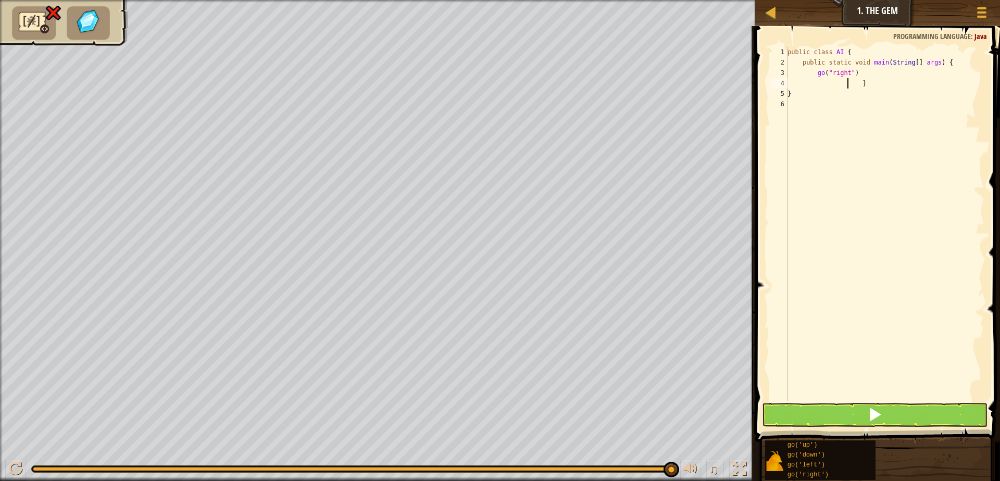
click at [825, 85] on div "public class AI { public static void main ( String [ ] args ) { go ( "right" ) …" at bounding box center [884, 234] width 199 height 375
click at [821, 85] on div "public class AI { public static void main ( String [ ] args ) { go ( "right" ) …" at bounding box center [884, 234] width 199 height 375
click at [816, 84] on div "public class AI { public static void main ( String [ ] args ) { go ( "right" ) …" at bounding box center [884, 234] width 199 height 375
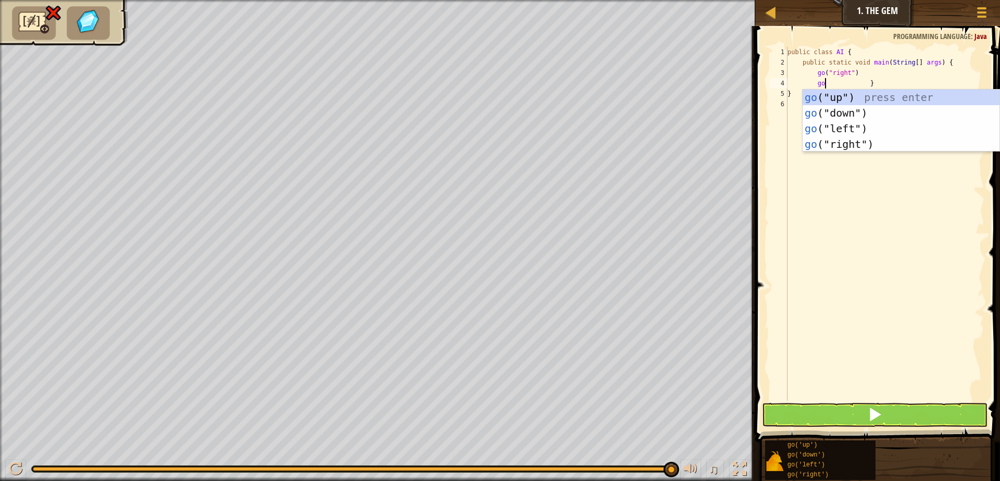
scroll to position [5, 3]
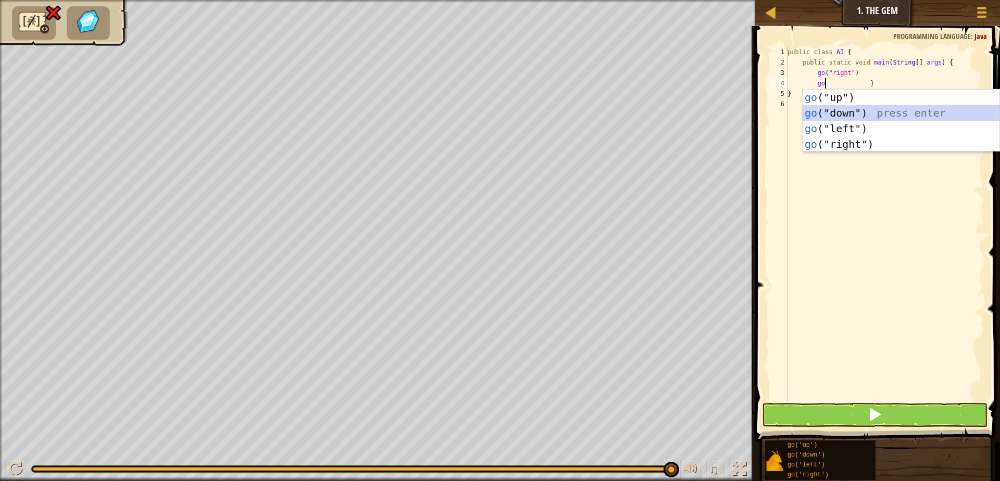
click at [921, 111] on div "go ("up") press enter go ("down") press enter go ("left") press enter go ("righ…" at bounding box center [900, 137] width 197 height 94
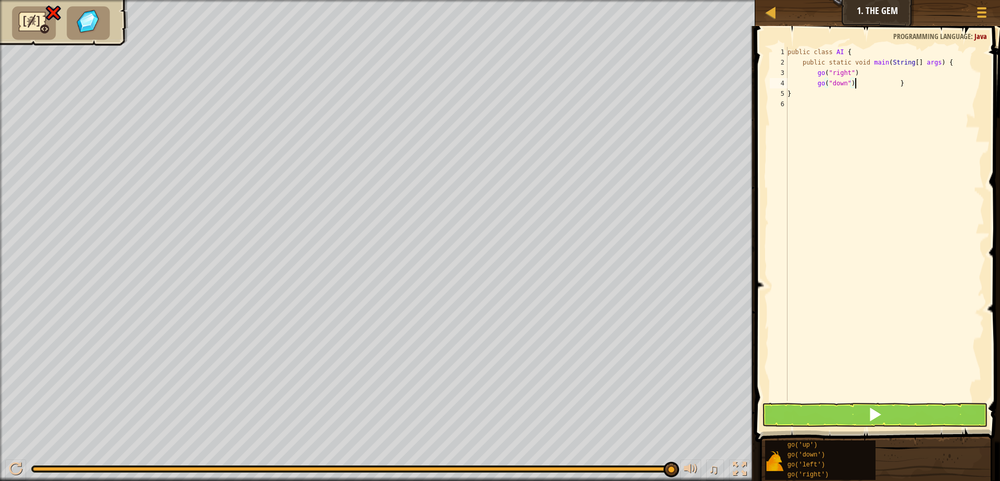
scroll to position [5, 6]
click at [815, 94] on div "public class AI { public static void main ( String [ ] args ) { go ( "right" ) …" at bounding box center [884, 234] width 199 height 375
click at [821, 94] on div "public class AI { public static void main ( String [ ] args ) { go ( "right" ) …" at bounding box center [884, 234] width 199 height 375
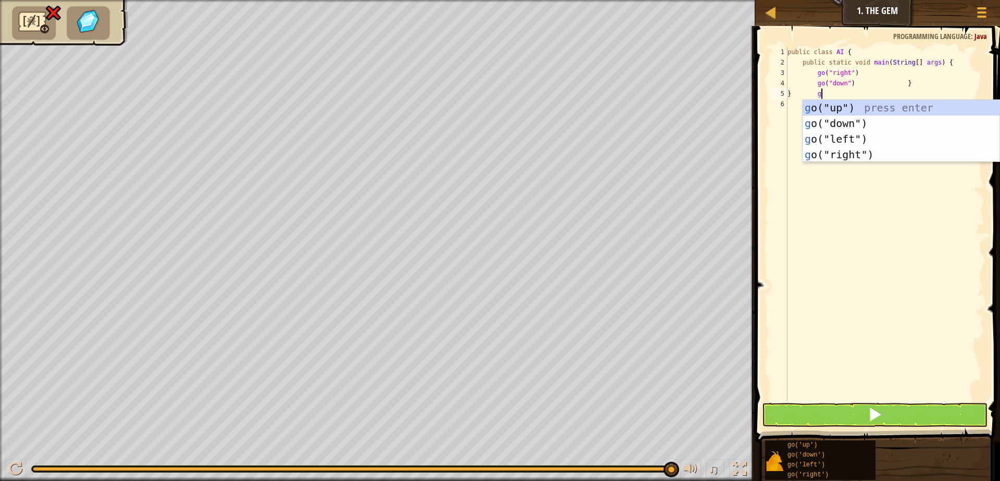
type textarea "} go"
click at [933, 151] on div "go ("up") press enter go ("down") press enter go ("left") press enter go ("righ…" at bounding box center [900, 147] width 197 height 94
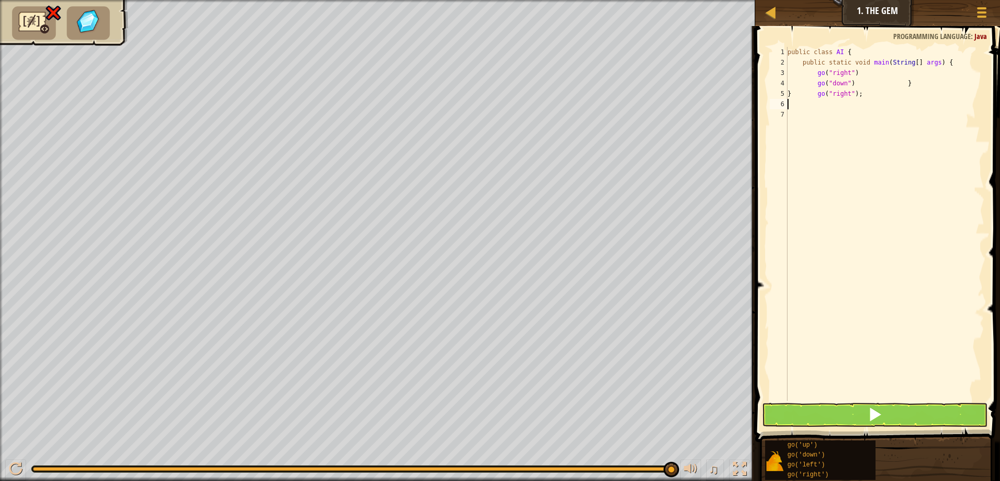
scroll to position [5, 0]
click at [864, 420] on button at bounding box center [874, 415] width 225 height 24
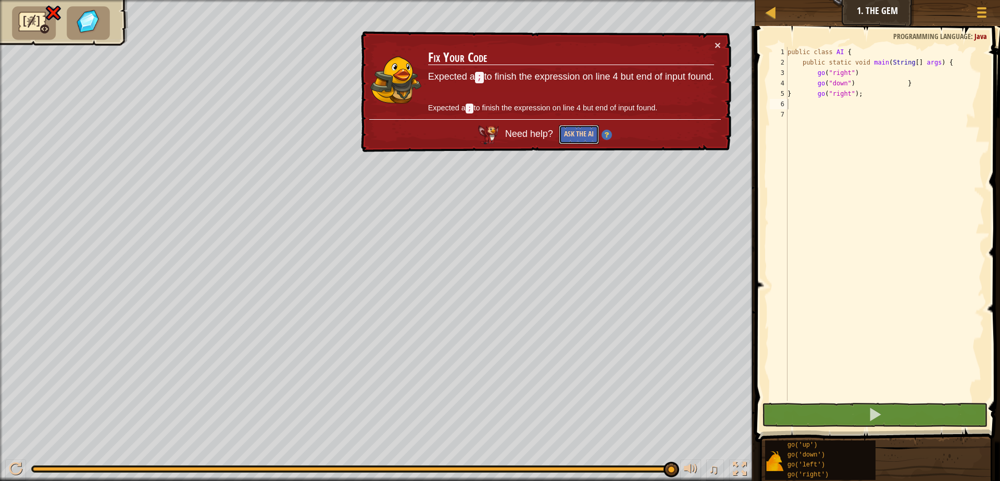
click at [588, 127] on button "Ask the AI" at bounding box center [579, 134] width 40 height 19
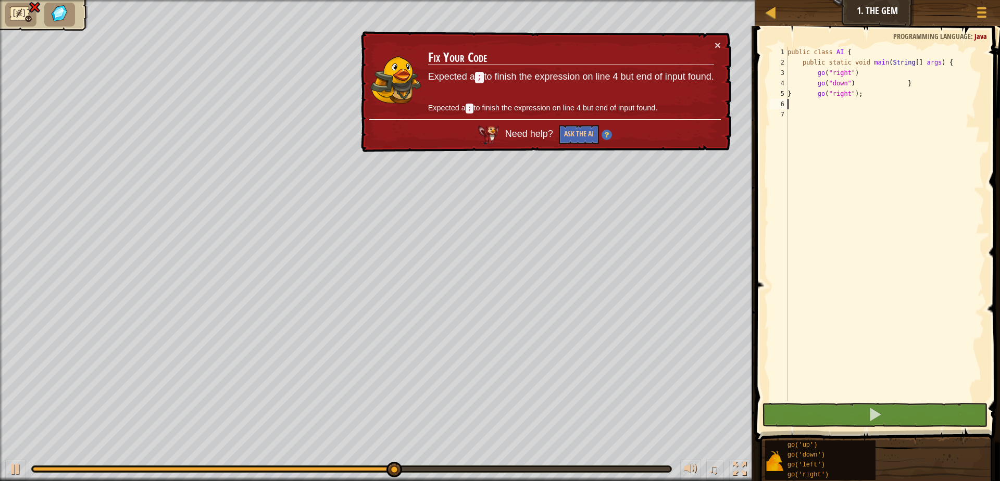
click at [877, 92] on div "public class AI { public static void main ( String [ ] args ) { go ( "right" ) …" at bounding box center [884, 234] width 199 height 375
click at [878, 82] on div "public class AI { public static void main ( String [ ] args ) { go ( "right" ) …" at bounding box center [884, 234] width 199 height 375
click at [877, 82] on div "public class AI { public static void main ( String [ ] args ) { go ( "right" ) …" at bounding box center [884, 234] width 199 height 375
click at [793, 85] on div "public class AI { public static void main ( String [ ] args ) { go ( "right" ) …" at bounding box center [884, 234] width 199 height 375
click at [891, 79] on div "public class AI { public static void main ( String [ ] args ) { go ( "right" ) …" at bounding box center [884, 234] width 199 height 375
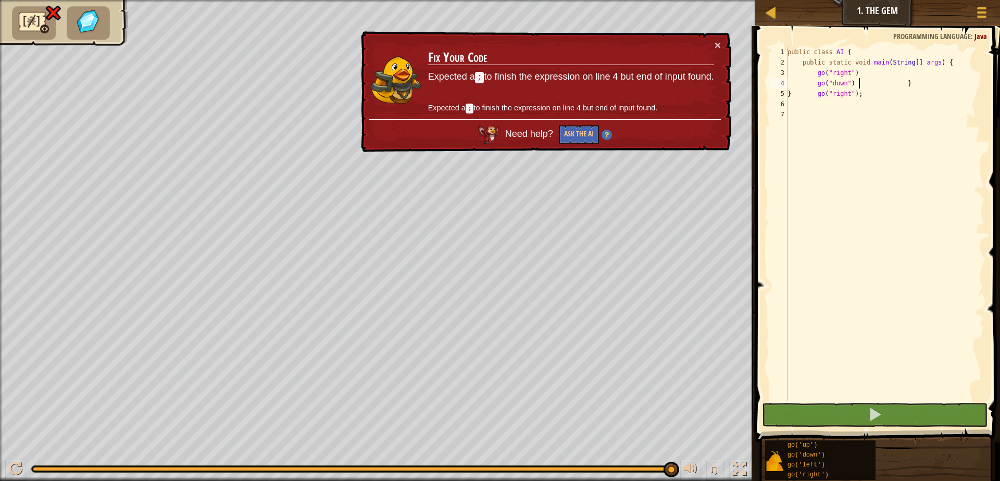
click at [861, 81] on div "public class AI { public static void main ( String [ ] args ) { go ( "right" ) …" at bounding box center [884, 234] width 199 height 375
click at [857, 84] on div "public class AI { public static void main ( String [ ] args ) { go ( "right" ) …" at bounding box center [884, 234] width 199 height 375
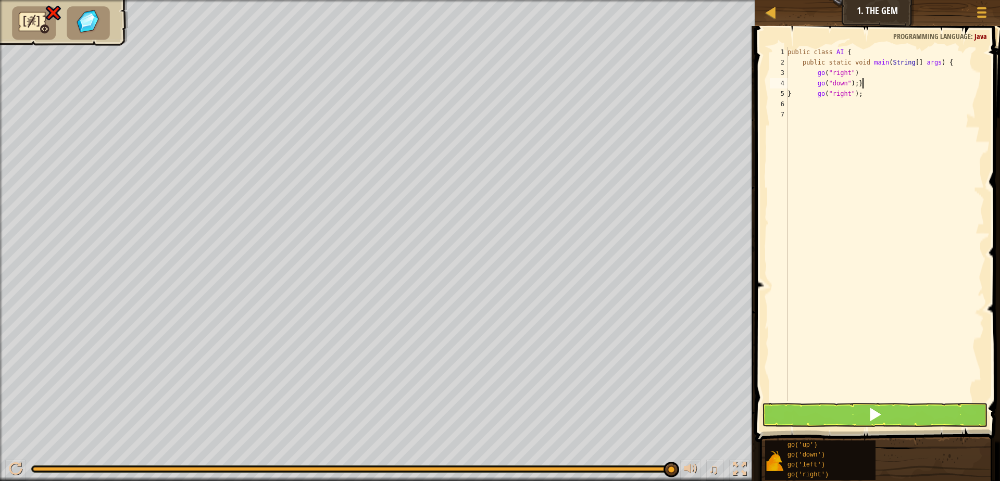
scroll to position [5, 6]
click at [906, 419] on button at bounding box center [874, 415] width 225 height 24
type textarea "go("down"); }"
click at [922, 407] on button at bounding box center [874, 415] width 225 height 24
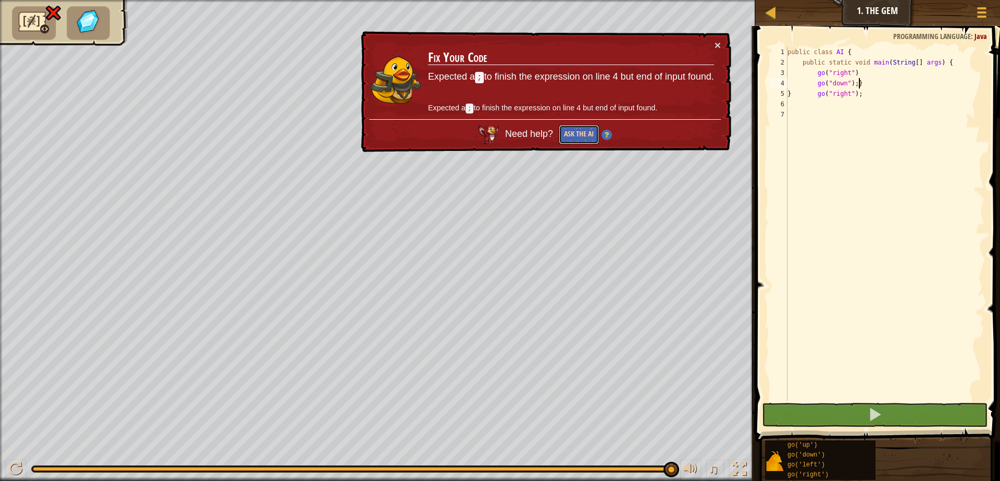
click at [580, 135] on button "Ask the AI" at bounding box center [579, 134] width 40 height 19
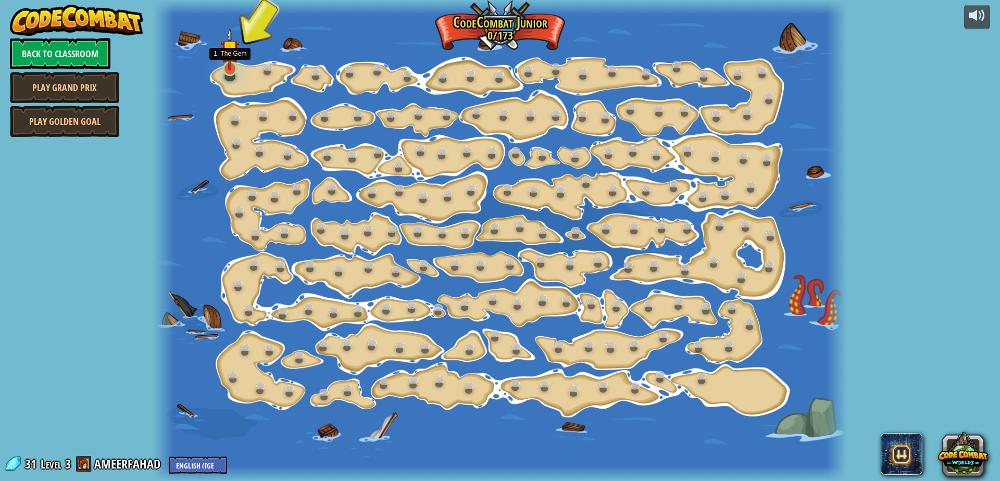
click at [239, 71] on div "15. Step Change (Locked) Change step arguments. 11. Go Smart (Locked) Now we're…" at bounding box center [500, 240] width 694 height 481
click at [234, 72] on link at bounding box center [229, 68] width 21 height 21
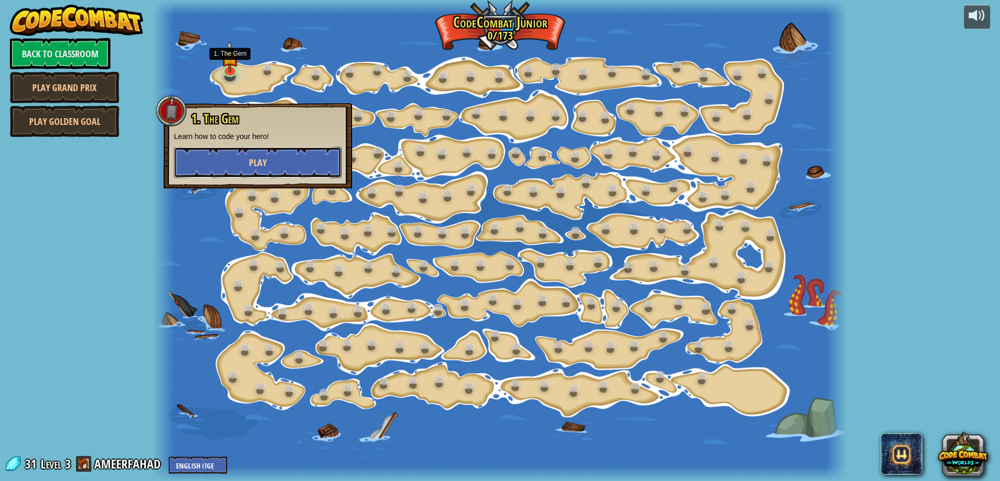
click at [294, 149] on button "Play" at bounding box center [258, 162] width 168 height 31
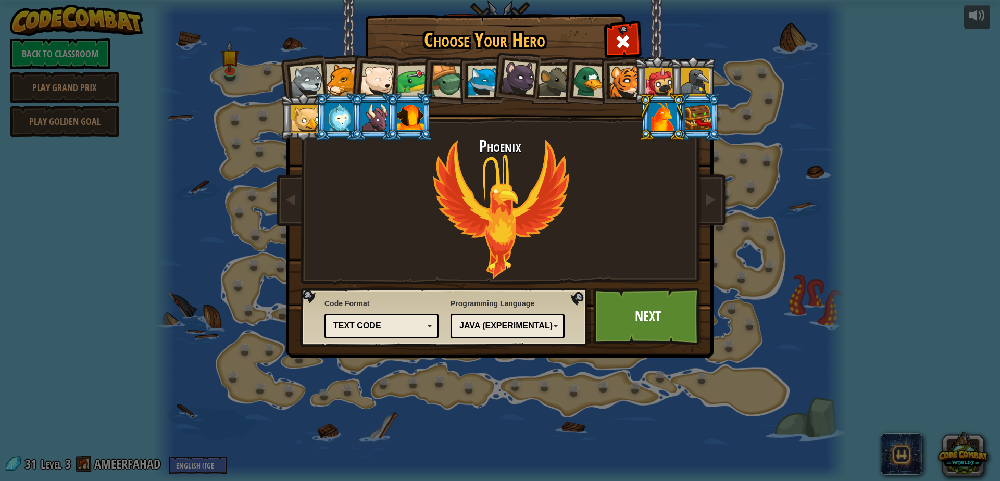
click at [704, 87] on div at bounding box center [695, 82] width 28 height 28
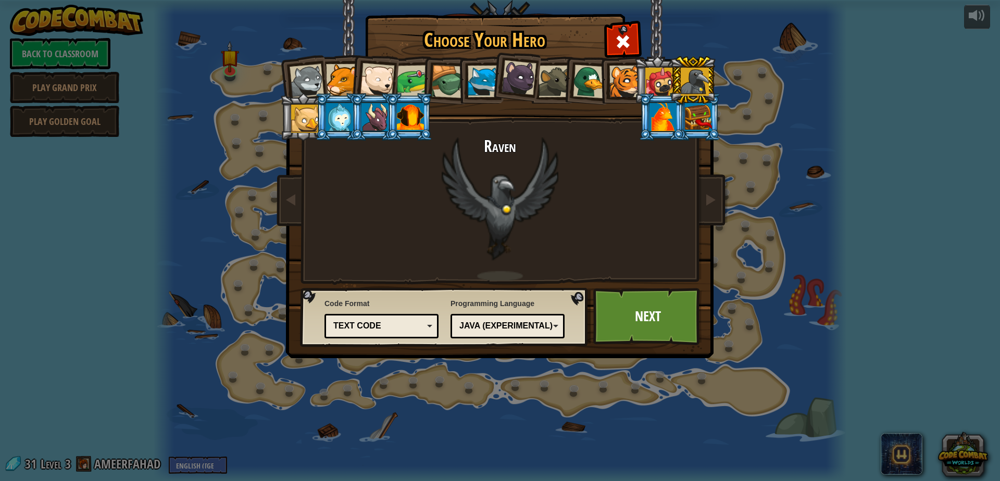
drag, startPoint x: 693, startPoint y: 103, endPoint x: 691, endPoint y: 109, distance: 6.3
click at [693, 56] on ol at bounding box center [500, 56] width 430 height 0
click at [690, 112] on div at bounding box center [698, 117] width 27 height 28
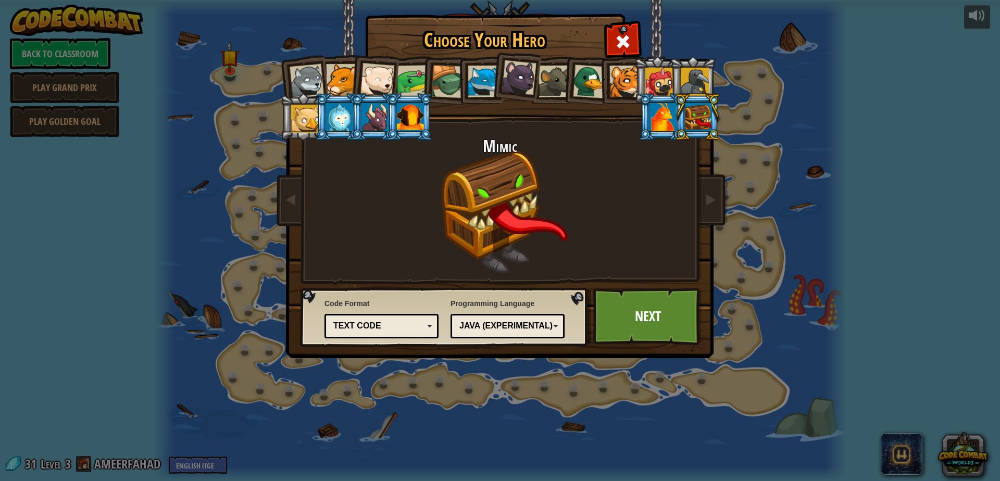
drag, startPoint x: 332, startPoint y: 116, endPoint x: 344, endPoint y: 121, distance: 13.1
click at [333, 116] on div at bounding box center [339, 117] width 27 height 28
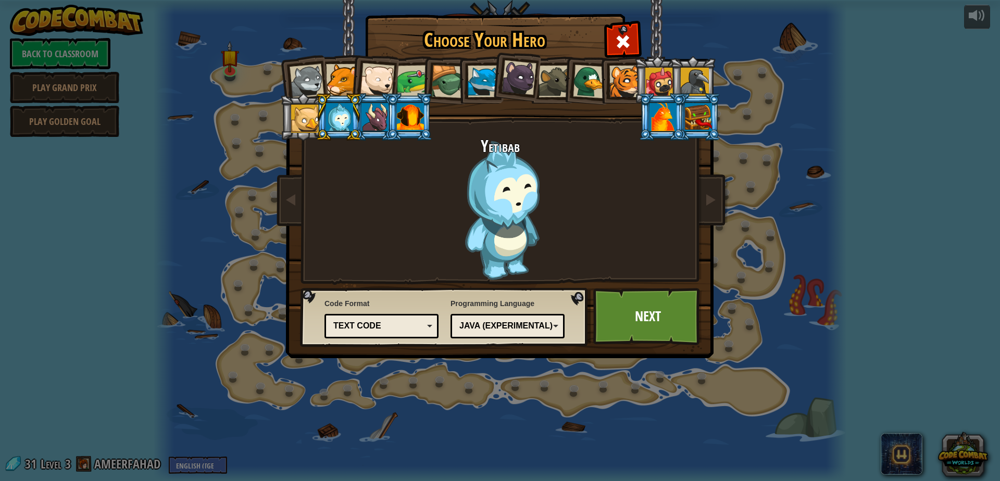
click at [384, 123] on div at bounding box center [374, 117] width 27 height 28
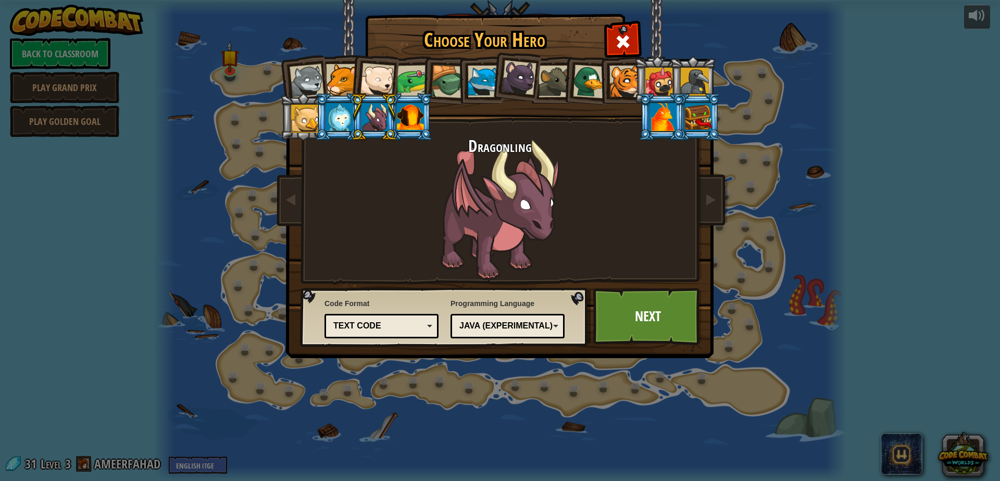
click at [405, 121] on div at bounding box center [410, 117] width 27 height 28
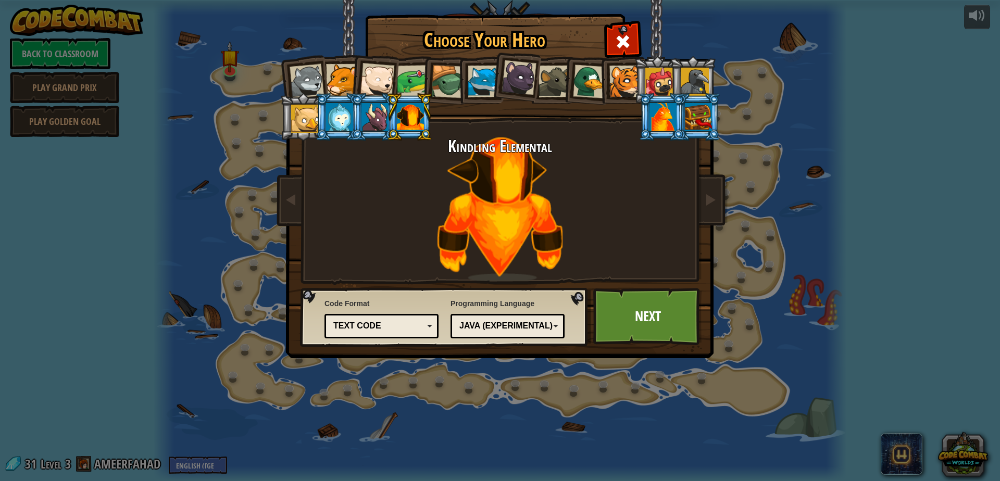
click at [654, 127] on div at bounding box center [662, 117] width 27 height 28
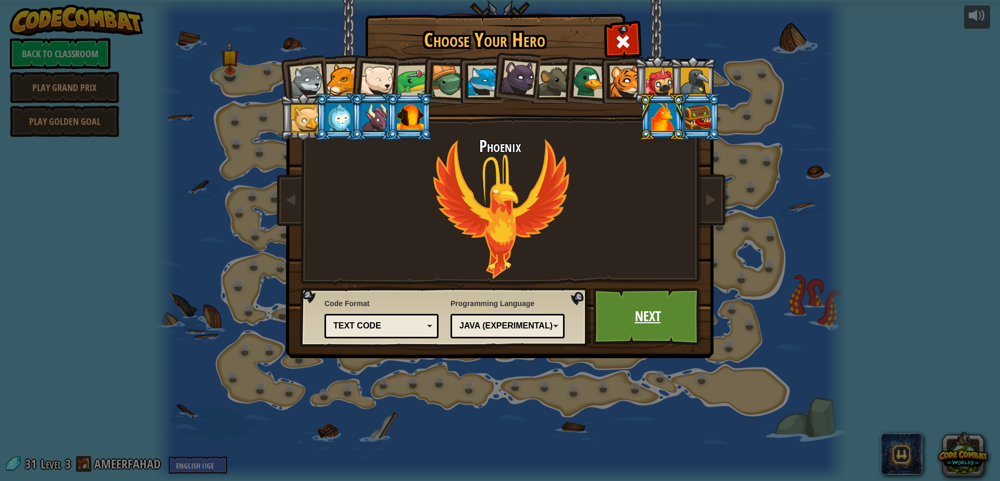
click at [603, 304] on link "Next" at bounding box center [647, 316] width 109 height 57
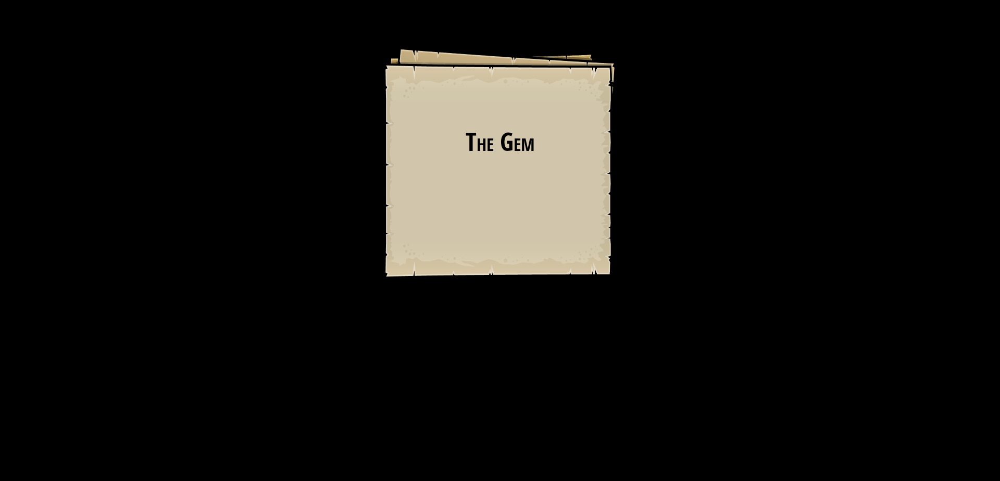
click at [617, 317] on div "The Gem Goals Start Level Error loading from server. Try refreshing the page. Y…" at bounding box center [500, 240] width 1000 height 481
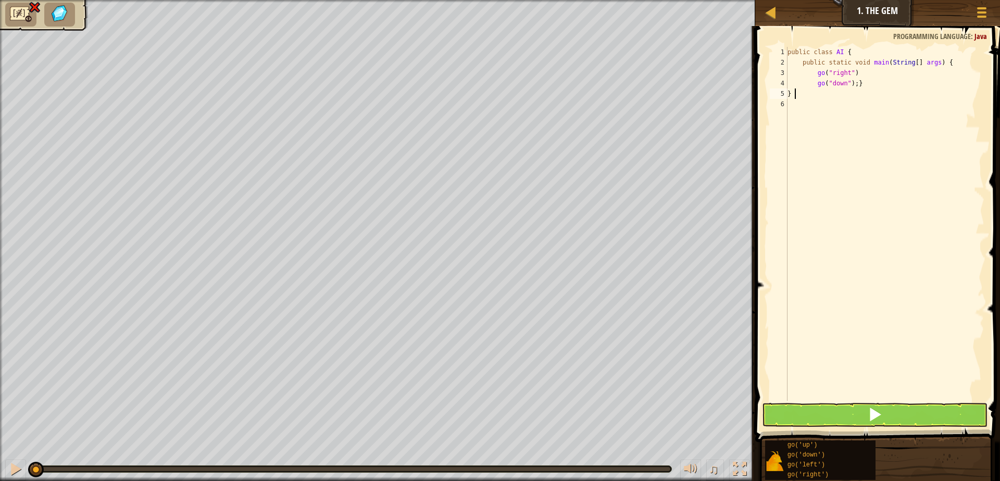
type textarea "}"
type textarea "go("down");"
click at [32, 14] on li at bounding box center [20, 15] width 31 height 24
click at [36, 8] on img at bounding box center [35, 7] width 14 height 12
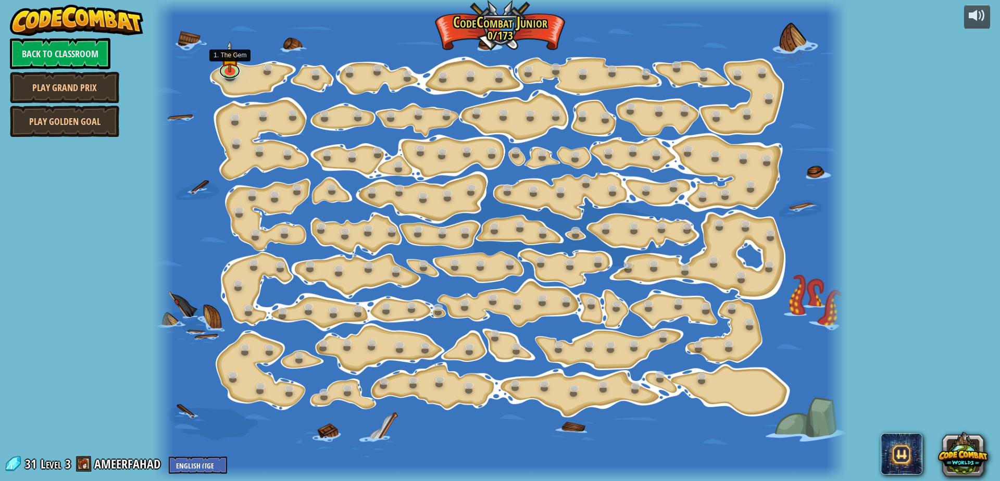
click at [224, 75] on link at bounding box center [229, 71] width 21 height 16
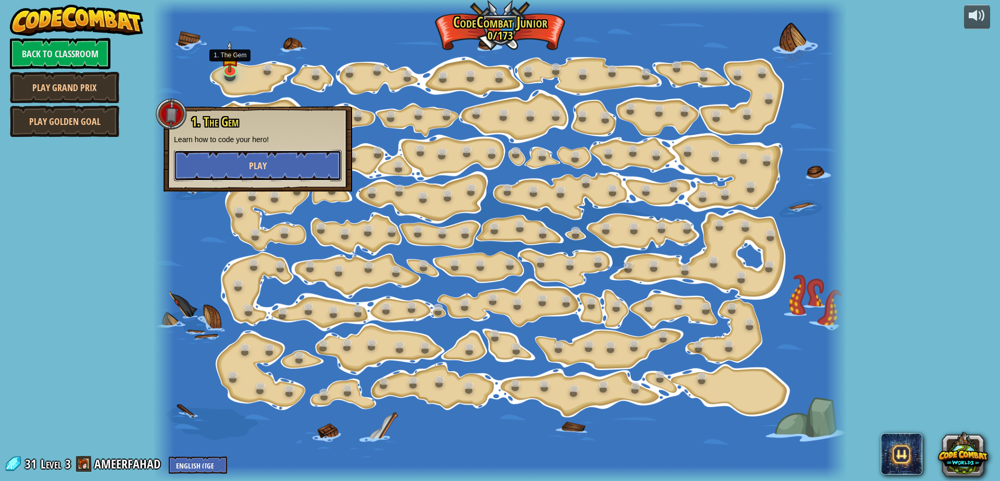
click at [267, 159] on button "Play" at bounding box center [258, 165] width 168 height 31
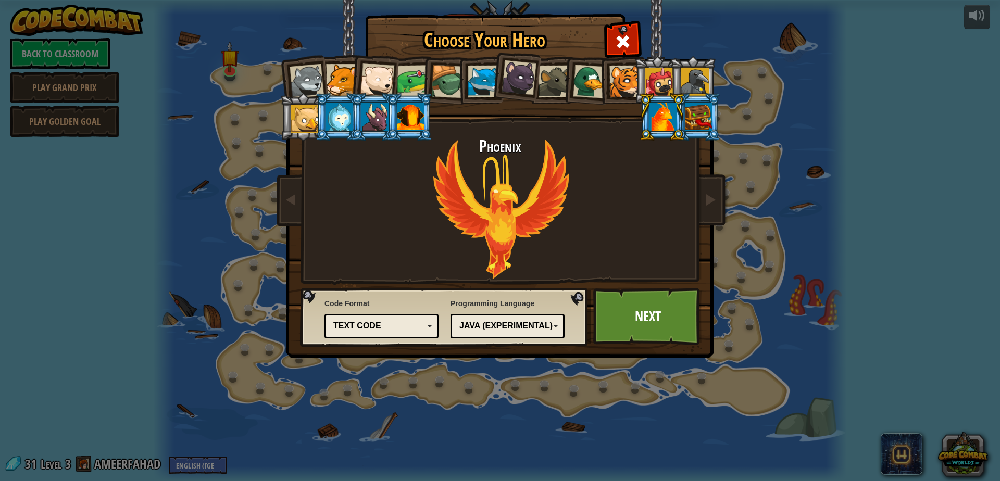
click at [338, 120] on div at bounding box center [339, 117] width 27 height 28
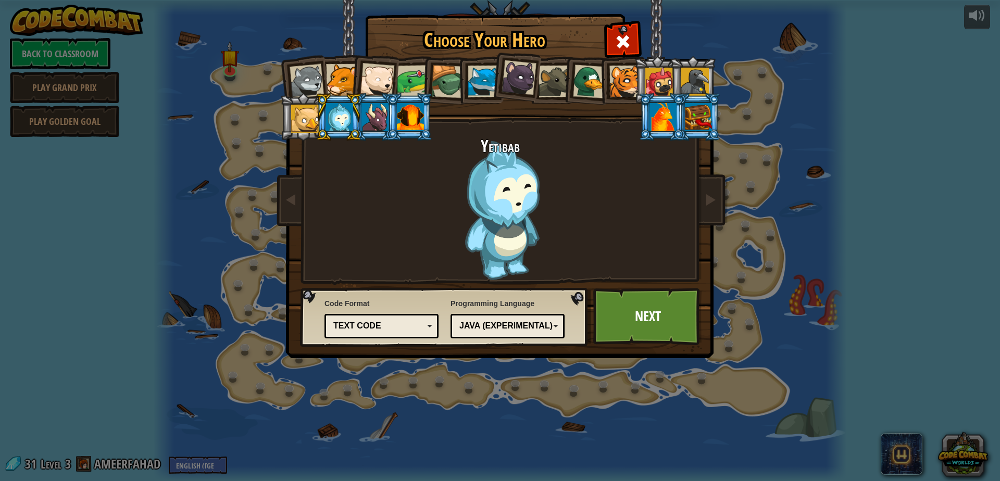
click at [292, 121] on div at bounding box center [305, 119] width 28 height 28
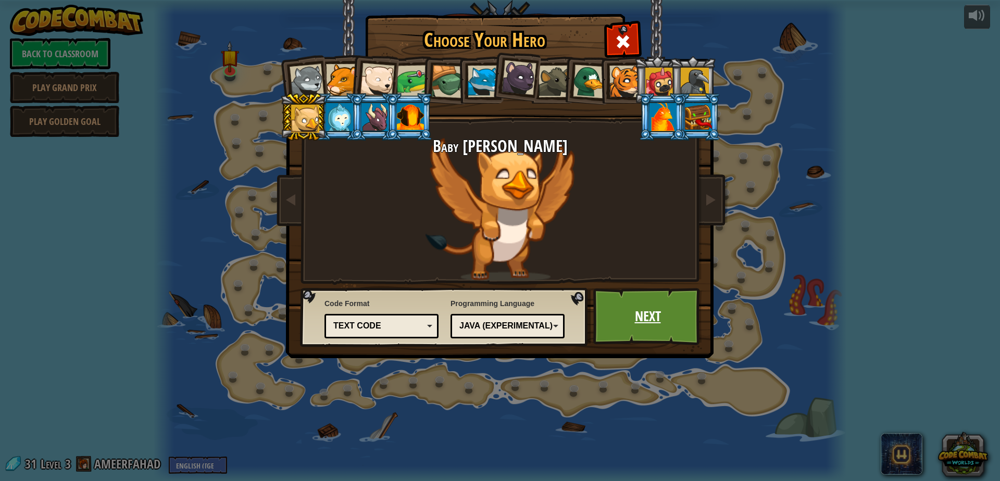
click at [648, 299] on link "Next" at bounding box center [647, 316] width 109 height 57
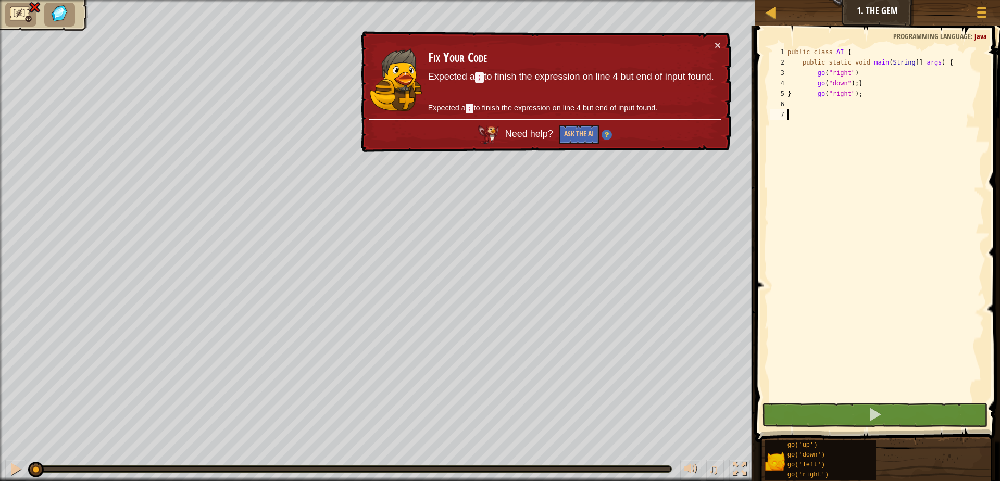
click at [711, 47] on td "Fix Your Code Expected a ; to finish the expression on line 4 but end of input …" at bounding box center [570, 80] width 287 height 80
click at [989, 21] on button "Game Menu" at bounding box center [982, 15] width 28 height 26
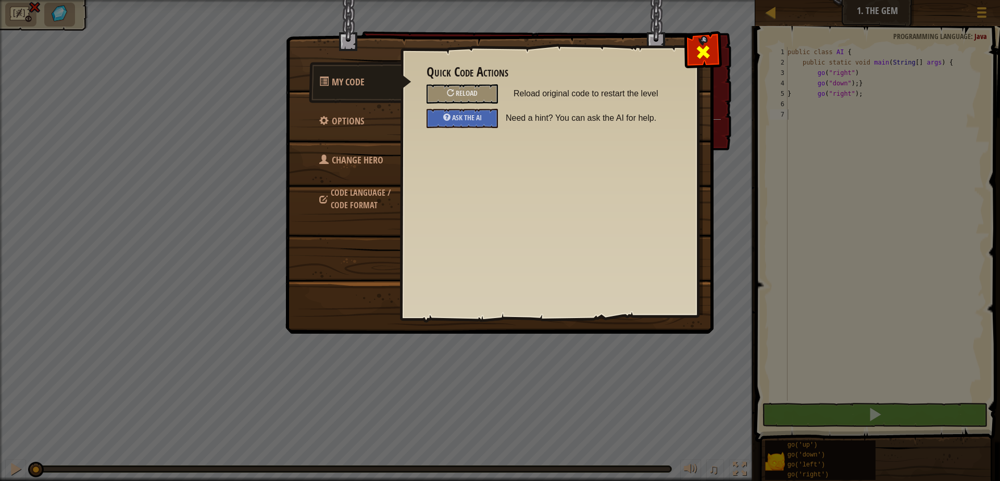
click at [694, 52] on div at bounding box center [702, 49] width 33 height 33
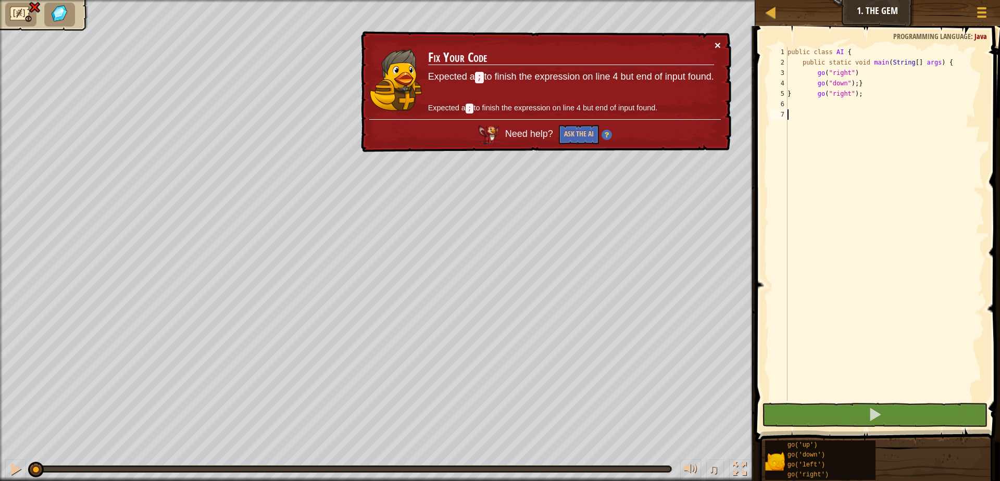
click at [716, 47] on button "×" at bounding box center [717, 45] width 6 height 11
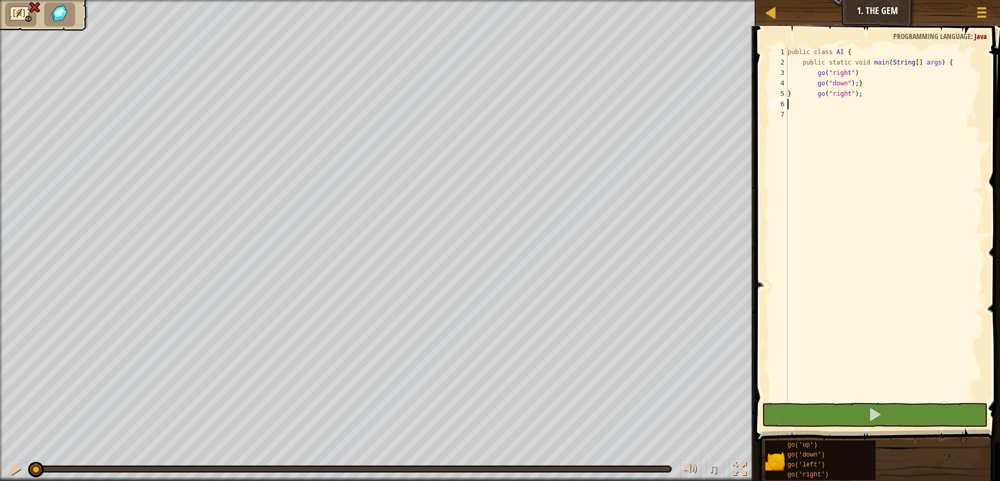
click at [790, 107] on div "public class AI { public static void main ( String [ ] args ) { go ( "right" ) …" at bounding box center [884, 234] width 199 height 375
drag, startPoint x: 800, startPoint y: 140, endPoint x: 804, endPoint y: 132, distance: 8.9
click at [800, 139] on div "public class AI { public static void main ( String [ ] args ) { go ( "right" ) …" at bounding box center [884, 234] width 199 height 375
click at [800, 135] on div "public class AI { public static void main ( String [ ] args ) { go ( "right" ) …" at bounding box center [884, 234] width 199 height 375
click at [981, 18] on div at bounding box center [981, 12] width 14 height 15
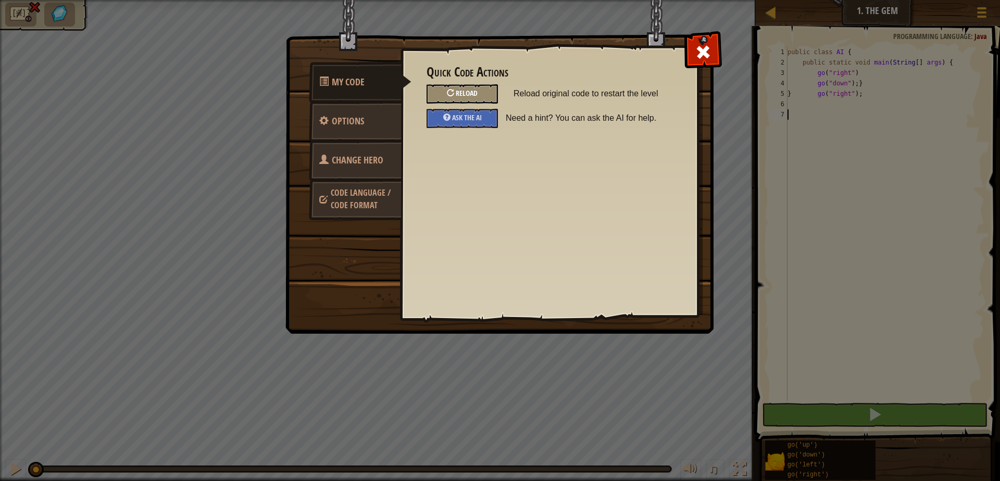
click at [463, 95] on span "Reload" at bounding box center [467, 93] width 22 height 10
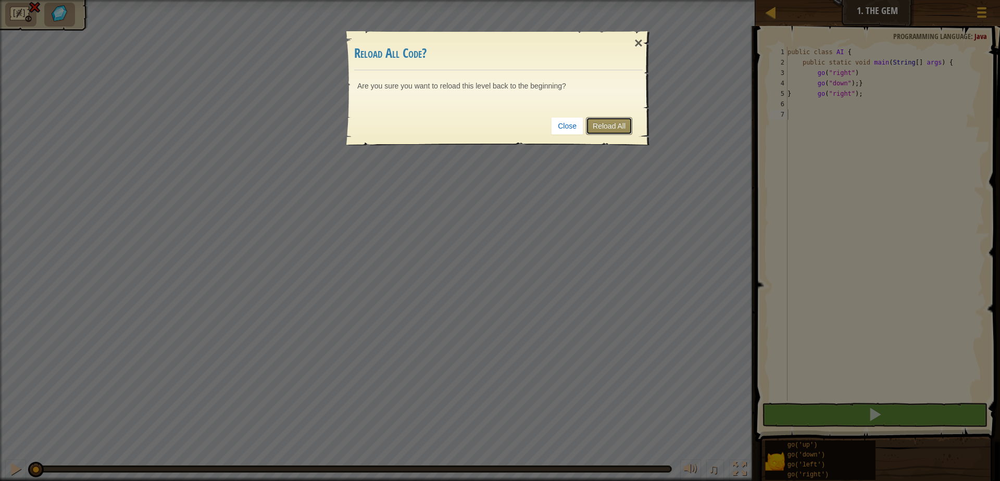
click at [619, 127] on link "Reload All" at bounding box center [609, 126] width 46 height 18
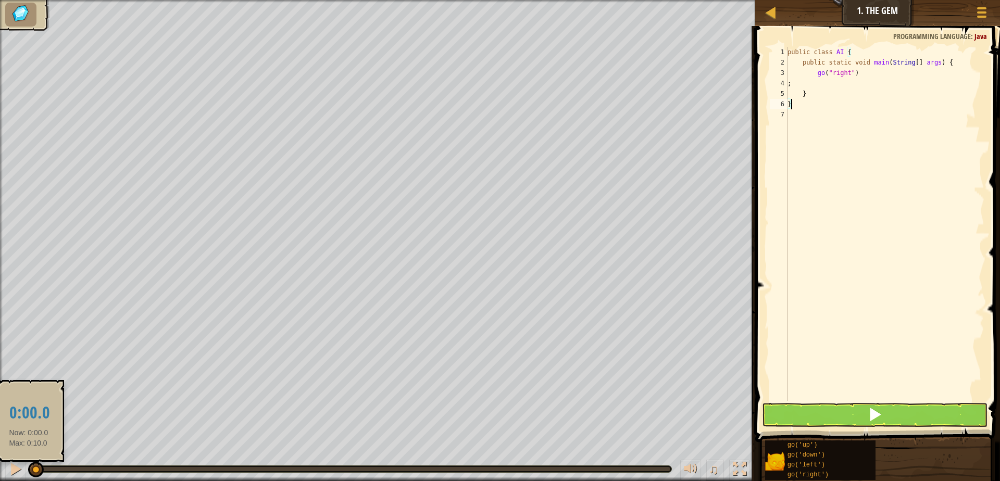
drag, startPoint x: 44, startPoint y: 471, endPoint x: 30, endPoint y: 468, distance: 14.9
click at [30, 469] on div at bounding box center [36, 470] width 16 height 16
click at [837, 81] on div "public class AI { public static void main ( String [ ] args ) { go ( "right" ) …" at bounding box center [884, 234] width 199 height 375
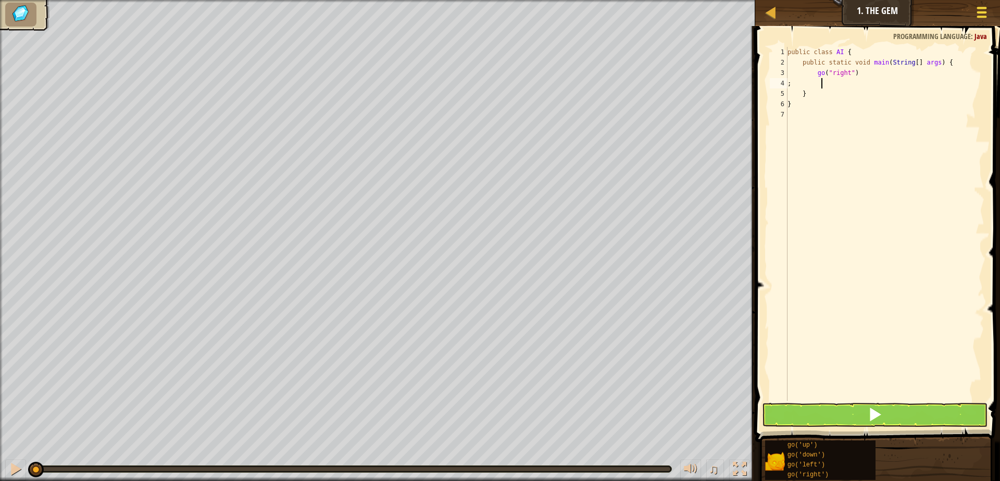
click at [984, 6] on button "Game Menu" at bounding box center [982, 15] width 28 height 26
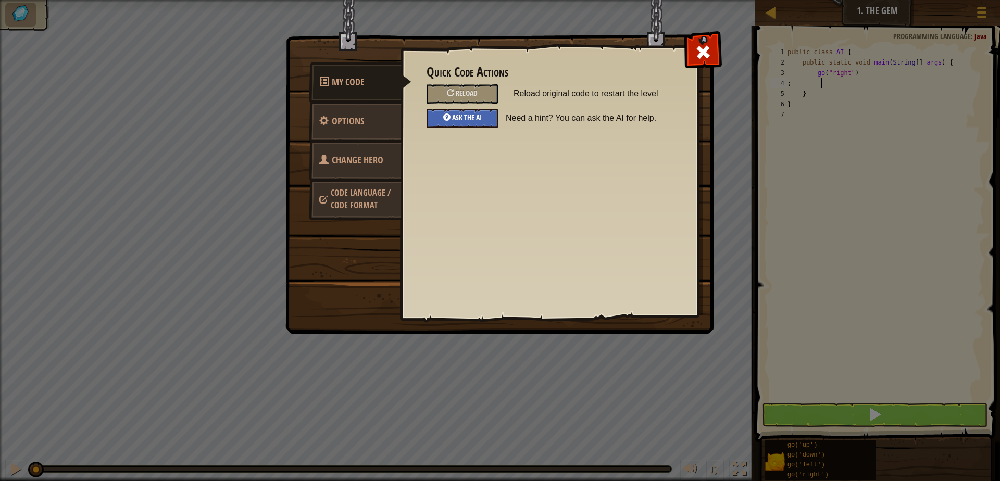
click at [474, 123] on div "Ask the AI" at bounding box center [461, 118] width 71 height 19
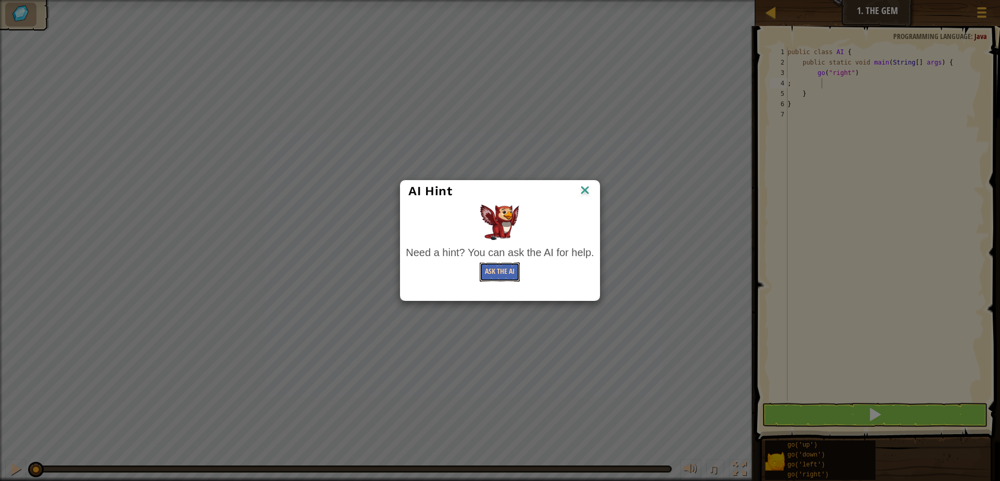
click at [509, 276] on button "Ask the AI" at bounding box center [500, 271] width 40 height 19
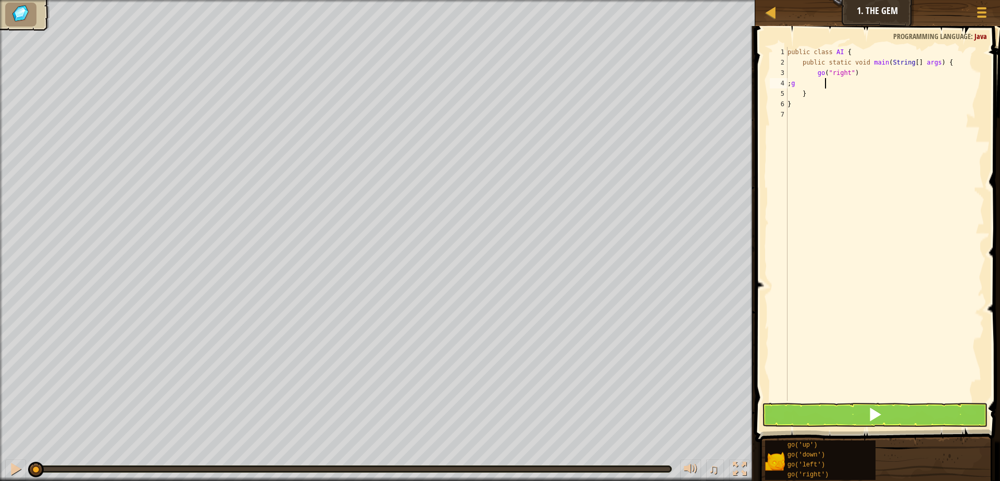
scroll to position [5, 3]
type textarea ";"
type textarea "f"
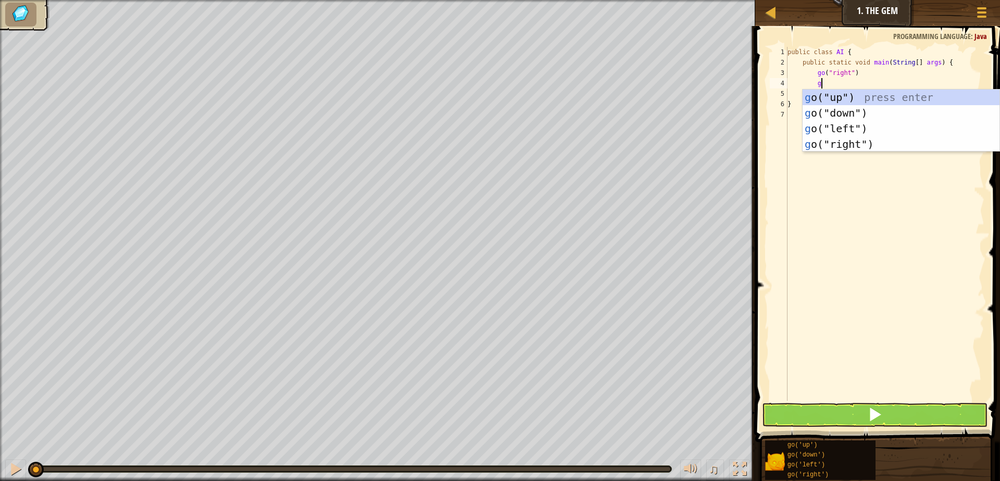
type textarea "g"
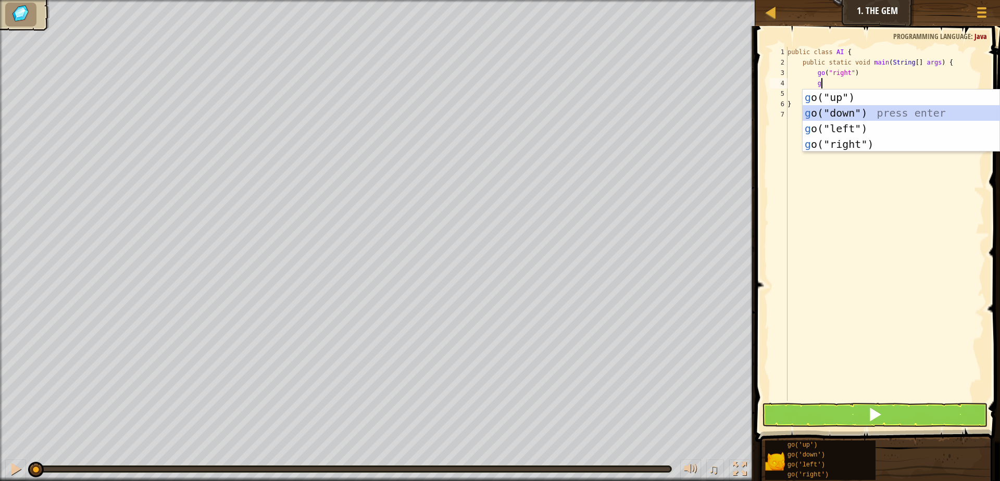
click at [878, 109] on div "g o("up") press enter g o("down") press enter g o("left") press enter g o("righ…" at bounding box center [900, 137] width 197 height 94
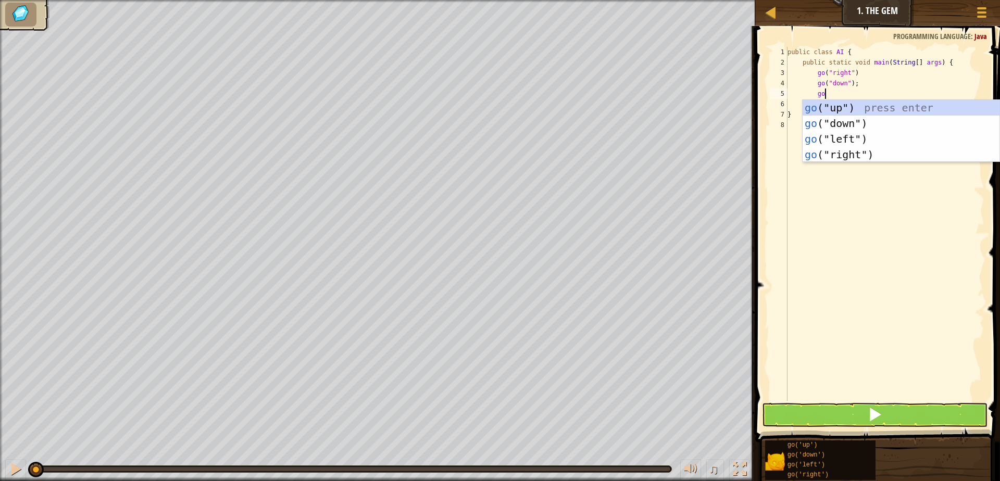
type textarea "go"
click at [853, 155] on div "go ("up") press enter go ("down") press enter go ("left") press enter go ("righ…" at bounding box center [900, 147] width 197 height 94
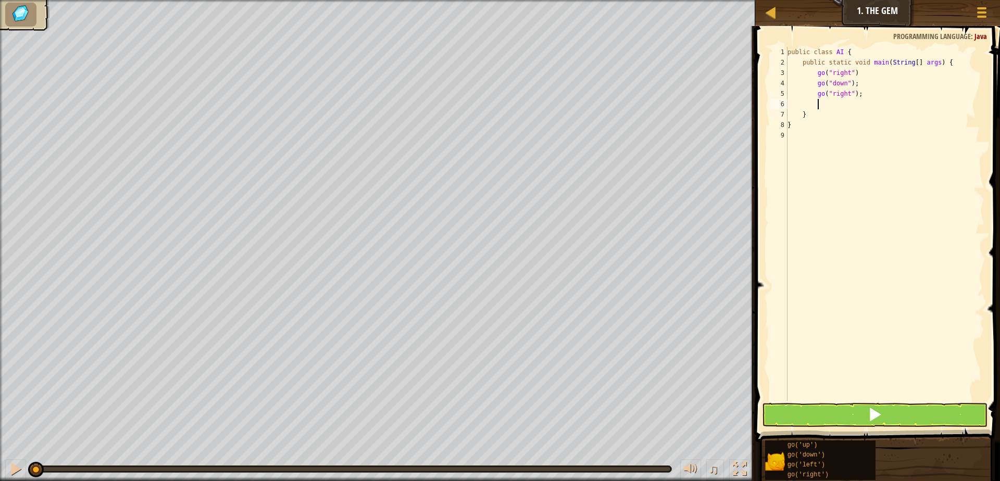
scroll to position [5, 2]
click at [873, 418] on span at bounding box center [874, 414] width 15 height 15
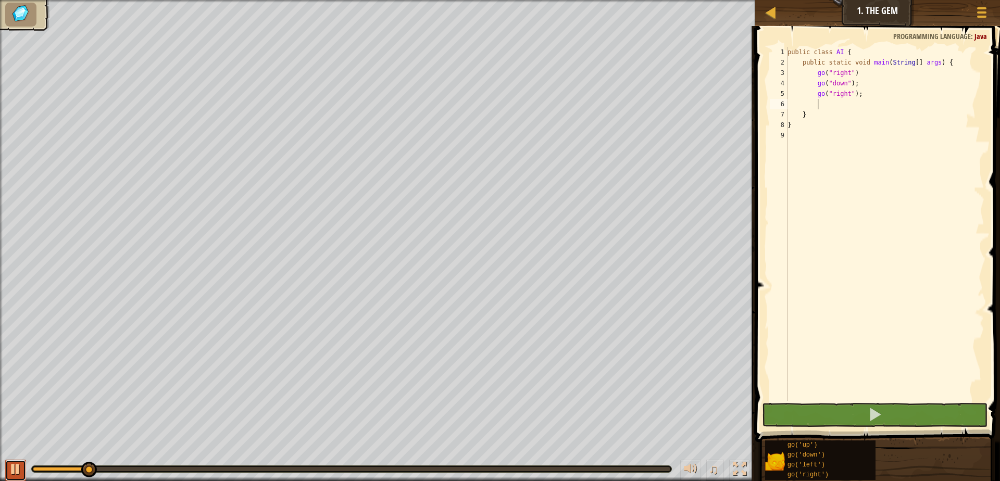
click at [19, 476] on div at bounding box center [16, 469] width 14 height 14
click at [19, 475] on div at bounding box center [16, 469] width 14 height 14
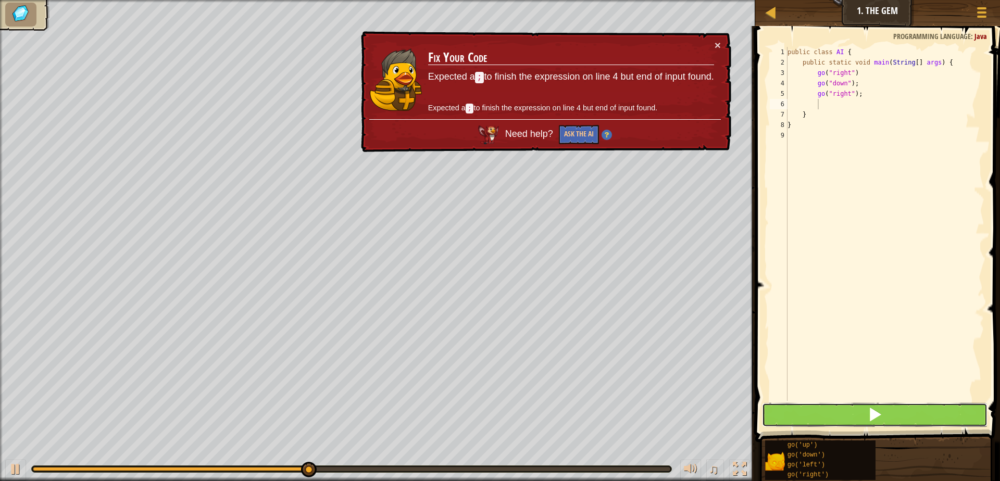
click at [770, 411] on button at bounding box center [874, 415] width 225 height 24
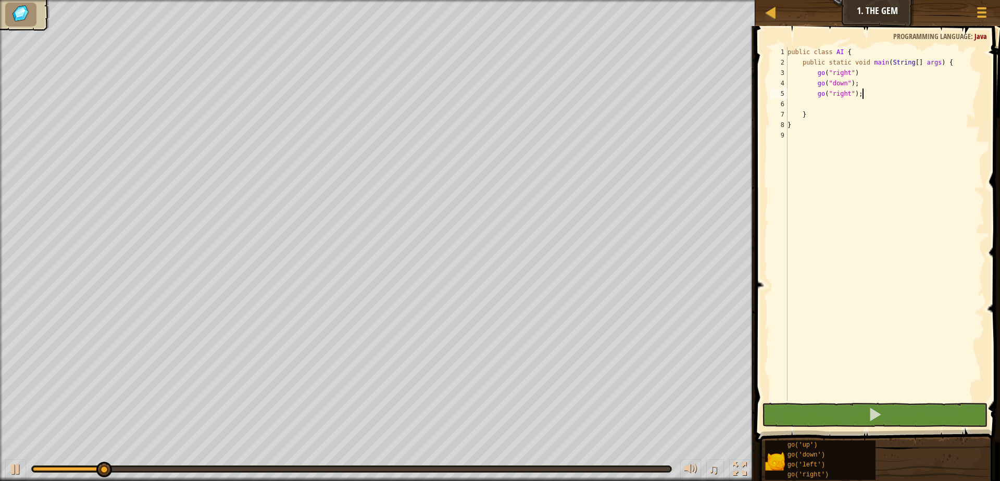
click at [879, 92] on div "public class AI { public static void main ( String [ ] args ) { go ( "right" ) …" at bounding box center [884, 234] width 199 height 375
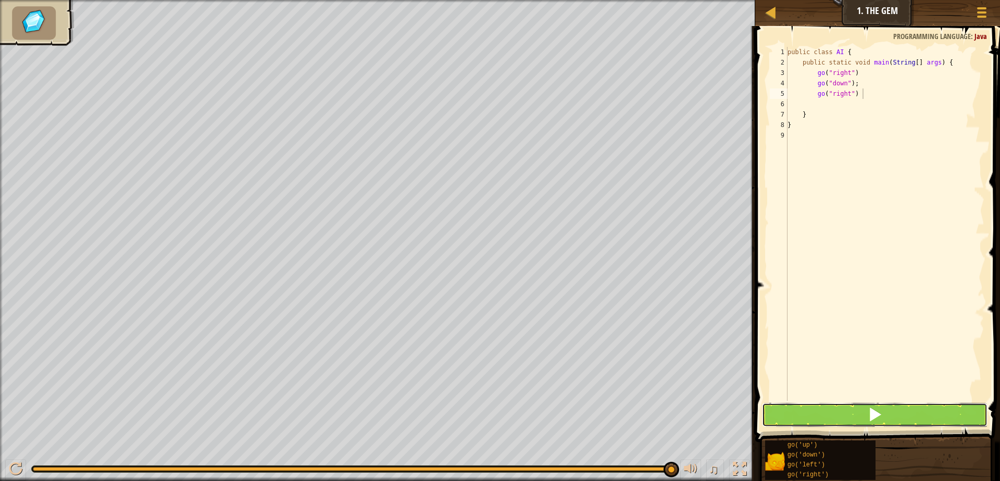
click at [869, 414] on span at bounding box center [874, 414] width 15 height 15
click at [890, 412] on button at bounding box center [874, 415] width 225 height 24
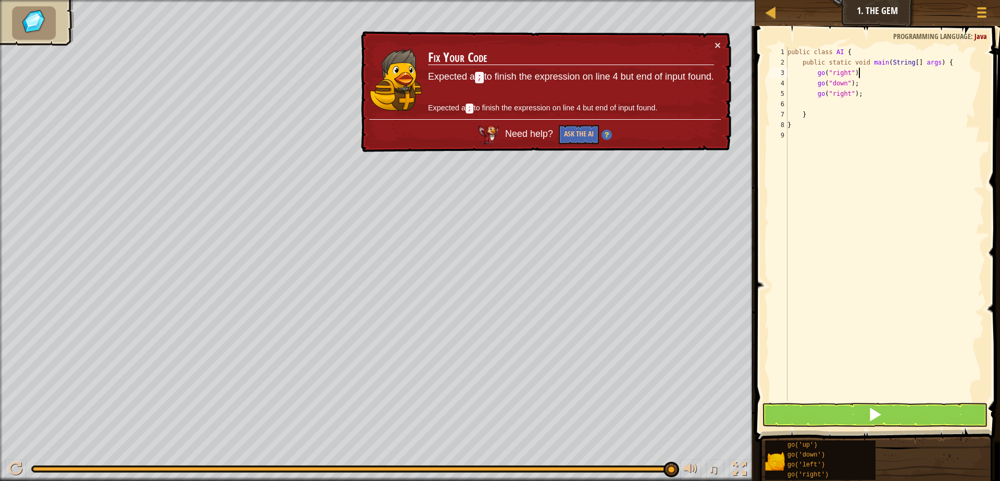
click at [883, 71] on div "public class AI { public static void main ( String [ ] args ) { go ( "right" ) …" at bounding box center [884, 234] width 199 height 375
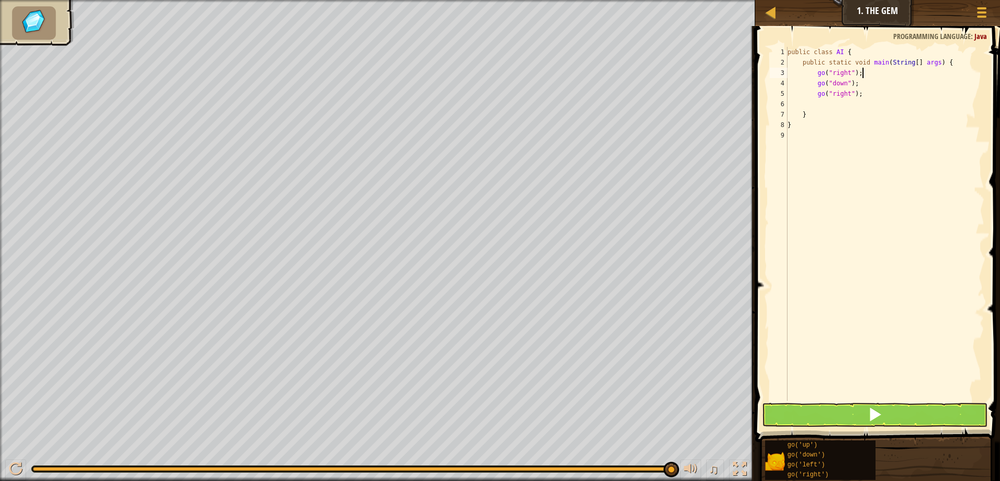
type textarea "go("right");"
click at [904, 428] on span at bounding box center [878, 219] width 253 height 447
click at [903, 420] on button at bounding box center [874, 415] width 225 height 24
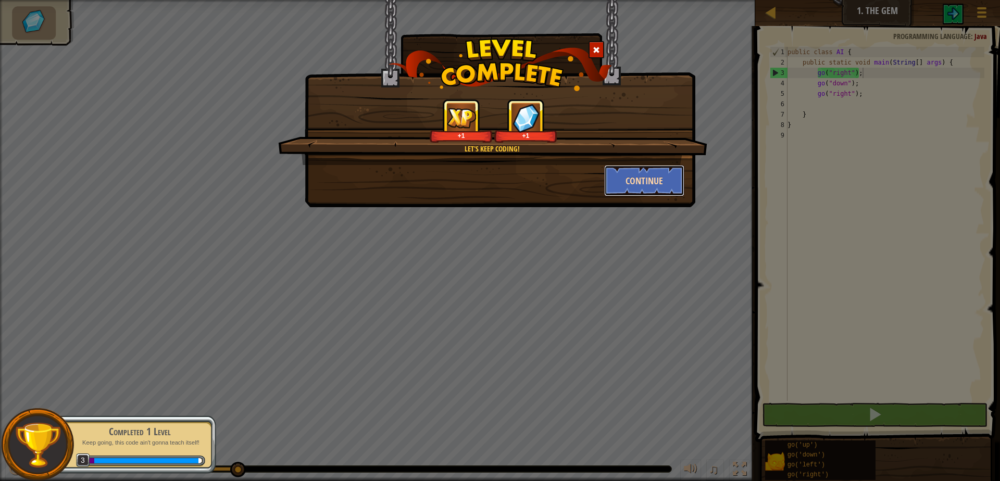
click at [662, 184] on button "Continue" at bounding box center [644, 180] width 81 height 31
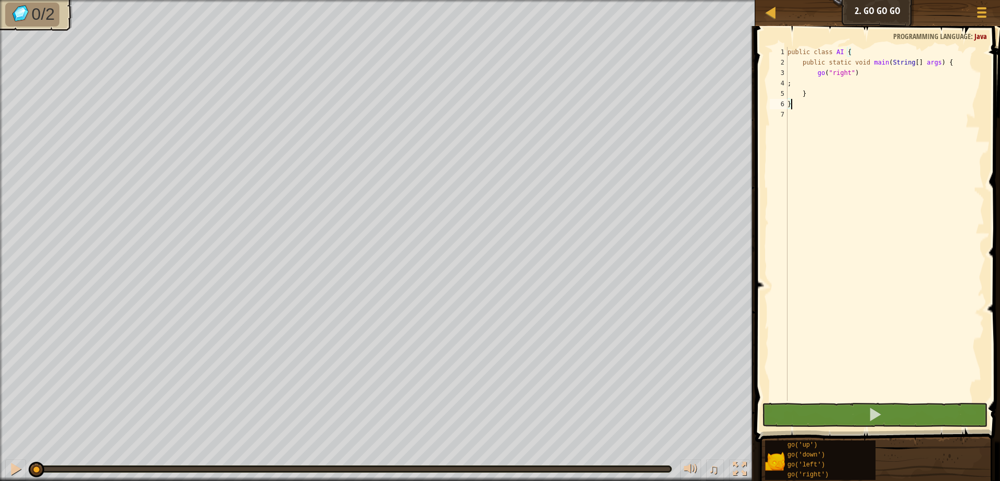
click at [853, 90] on div "public class AI { public static void main ( String [ ] args ) { go ( "right" ) …" at bounding box center [884, 234] width 199 height 375
click at [811, 85] on div "public class AI { public static void main ( String [ ] args ) { go ( "right" ) …" at bounding box center [884, 234] width 199 height 375
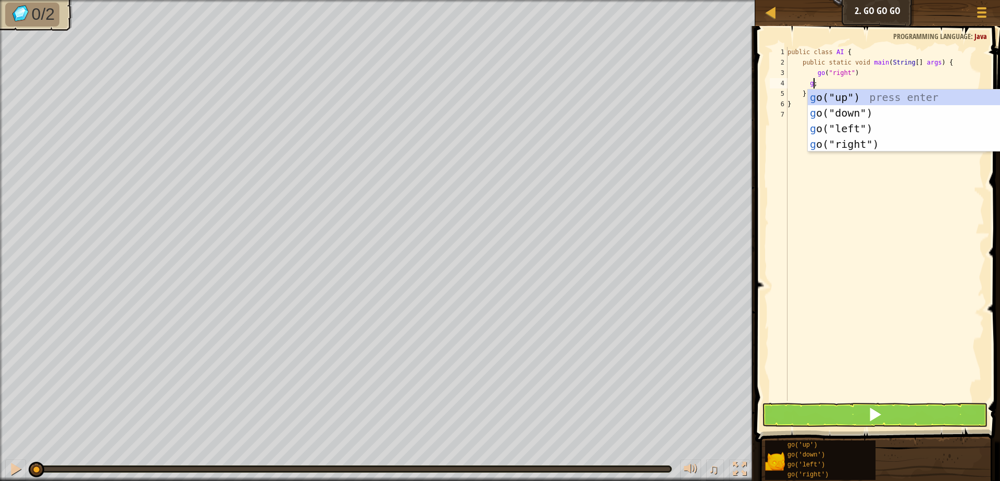
scroll to position [5, 2]
click at [890, 140] on div "g o("up") press enter g o("down") press enter g o("left") press enter g o("righ…" at bounding box center [906, 137] width 197 height 94
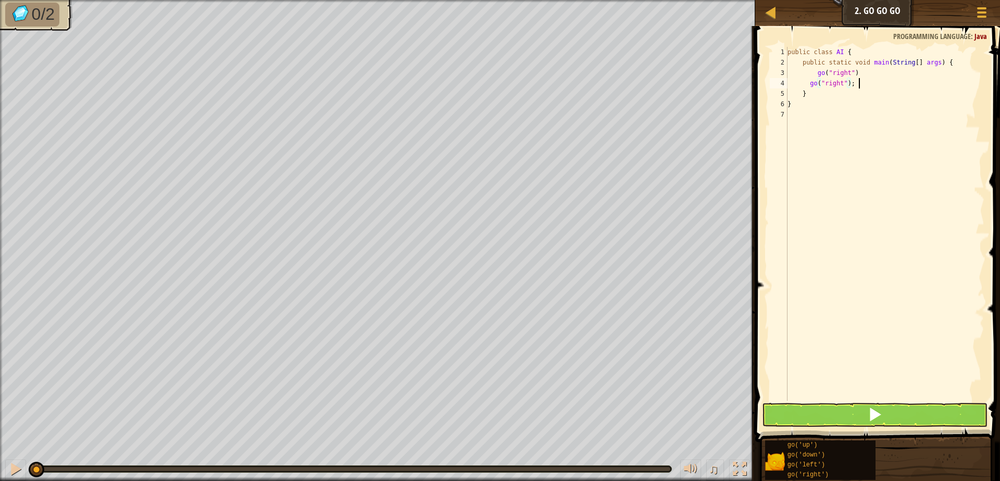
click at [860, 83] on div "public class AI { public static void main ( String [ ] args ) { go ( "right" ) …" at bounding box center [884, 234] width 199 height 375
click at [832, 97] on div "public class AI { public static void main ( String [ ] args ) { go ( "right" ) …" at bounding box center [884, 234] width 199 height 375
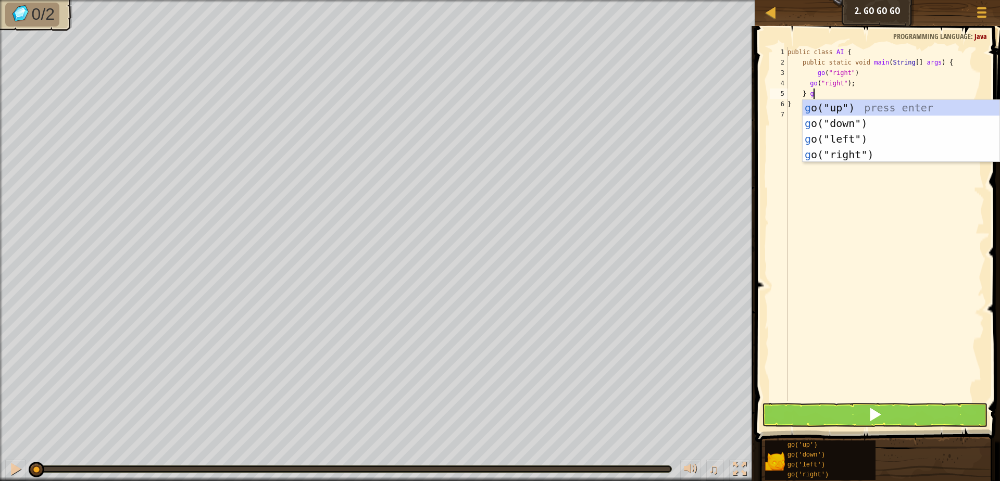
scroll to position [5, 2]
type textarea "} go"
click at [864, 109] on div "go ("up") press enter go ("down") press enter go ("left") press enter go ("righ…" at bounding box center [900, 147] width 197 height 94
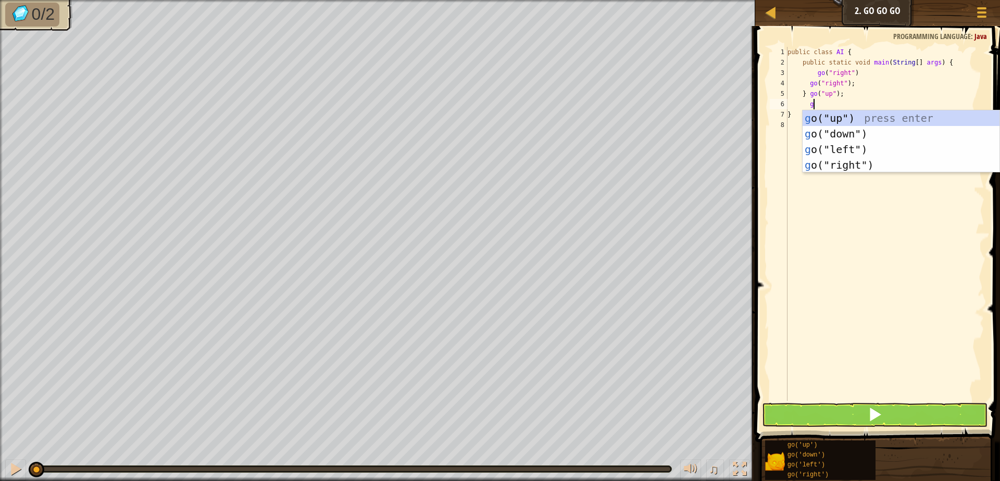
type textarea "go"
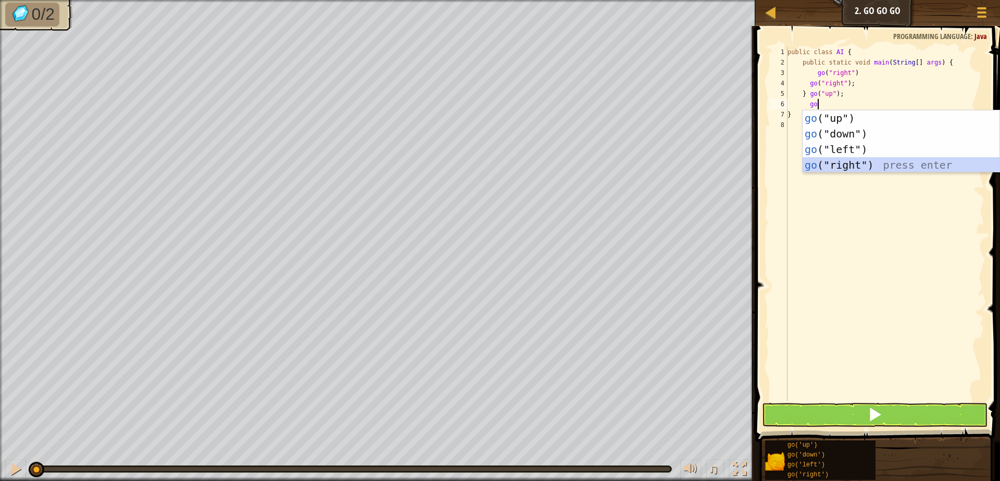
click at [866, 171] on div "go ("up") press enter go ("down") press enter go ("left") press enter go ("righ…" at bounding box center [900, 157] width 197 height 94
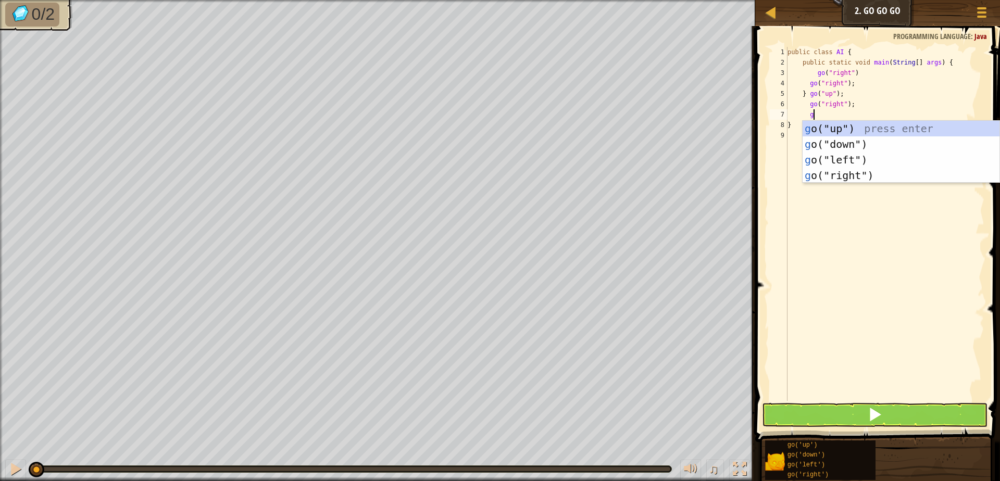
type textarea "go"
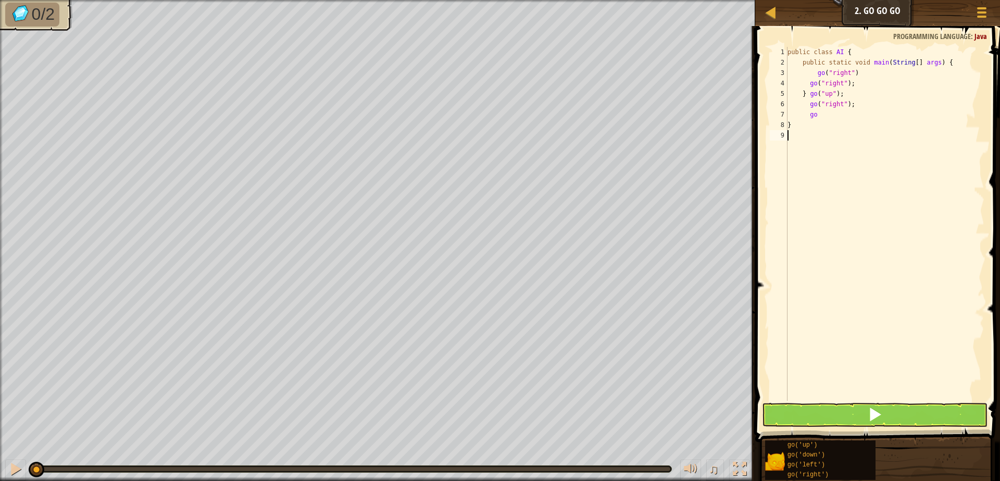
click at [878, 184] on div "public class AI { public static void main ( String [ ] args ) { go ( "right" ) …" at bounding box center [884, 234] width 199 height 375
drag, startPoint x: 867, startPoint y: 129, endPoint x: 869, endPoint y: 116, distance: 13.2
click at [867, 128] on div "public class AI { public static void main ( String [ ] args ) { go ( "right" ) …" at bounding box center [884, 234] width 199 height 375
click at [869, 116] on div "public class AI { public static void main ( String [ ] args ) { go ( "right" ) …" at bounding box center [884, 234] width 199 height 375
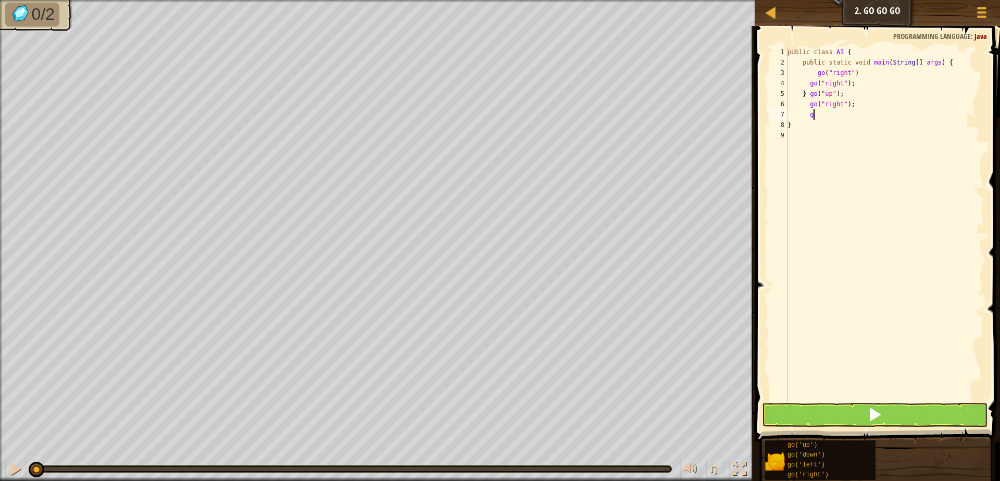
type textarea "go"
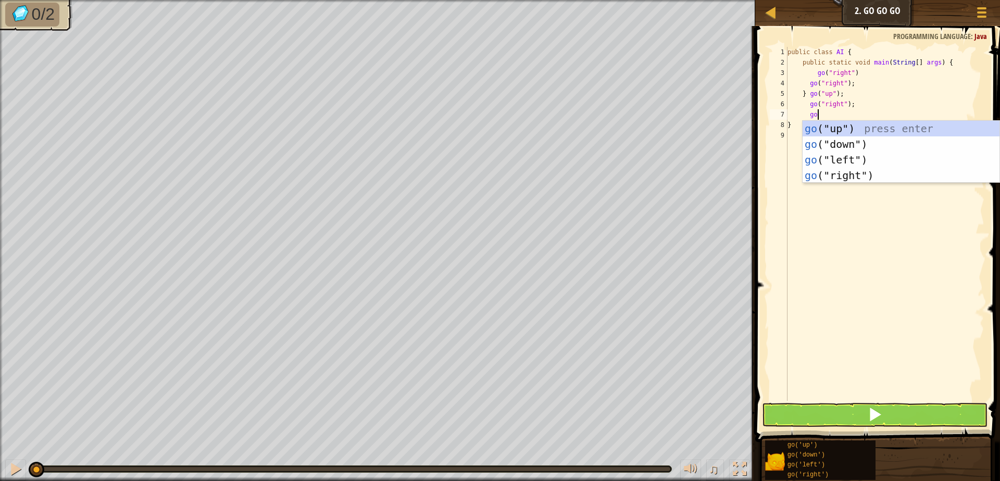
scroll to position [5, 2]
click at [865, 174] on div "go ("up") press enter go ("down") press enter go ("left") press enter go ("righ…" at bounding box center [900, 168] width 197 height 94
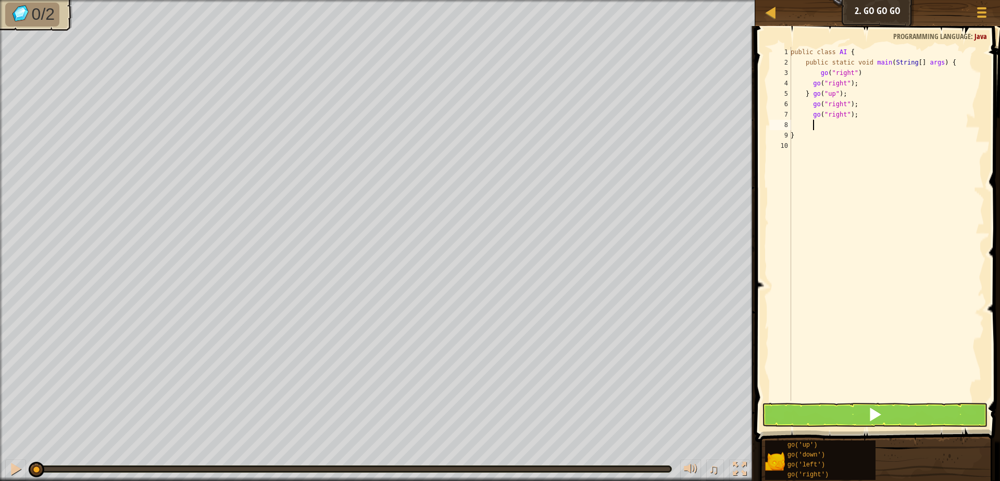
click at [869, 75] on div "public class AI { public static void main ( String [ ] args ) { go ( "right" ) …" at bounding box center [886, 234] width 196 height 375
click at [809, 412] on button at bounding box center [874, 415] width 225 height 24
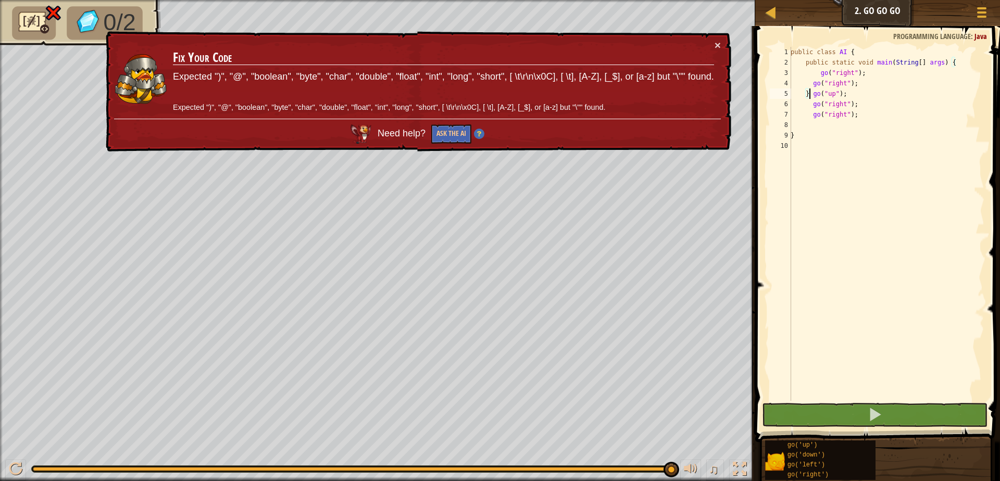
click at [810, 92] on div "public class AI { public static void main ( String [ ] args ) { go ( "right" ) …" at bounding box center [886, 234] width 196 height 375
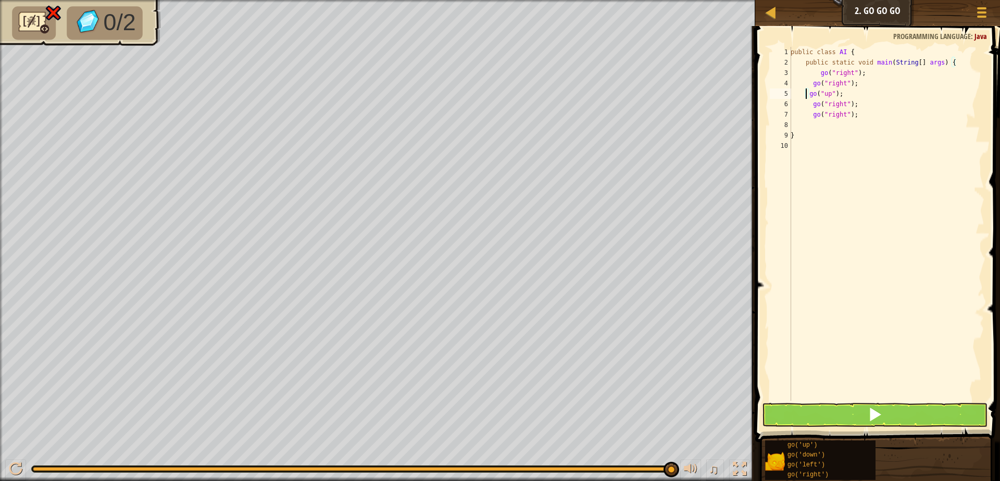
scroll to position [5, 4]
click at [866, 104] on div "public class AI { public static void main ( String [ ] args ) { go ( "right" ) …" at bounding box center [886, 234] width 196 height 375
click at [989, 10] on button "Game Menu" at bounding box center [982, 15] width 28 height 26
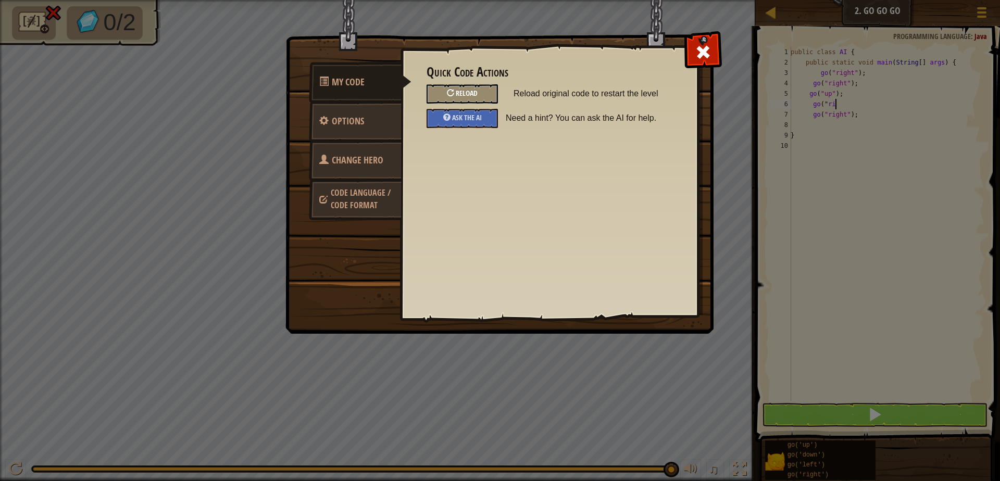
click at [479, 96] on div "Reload" at bounding box center [461, 93] width 71 height 19
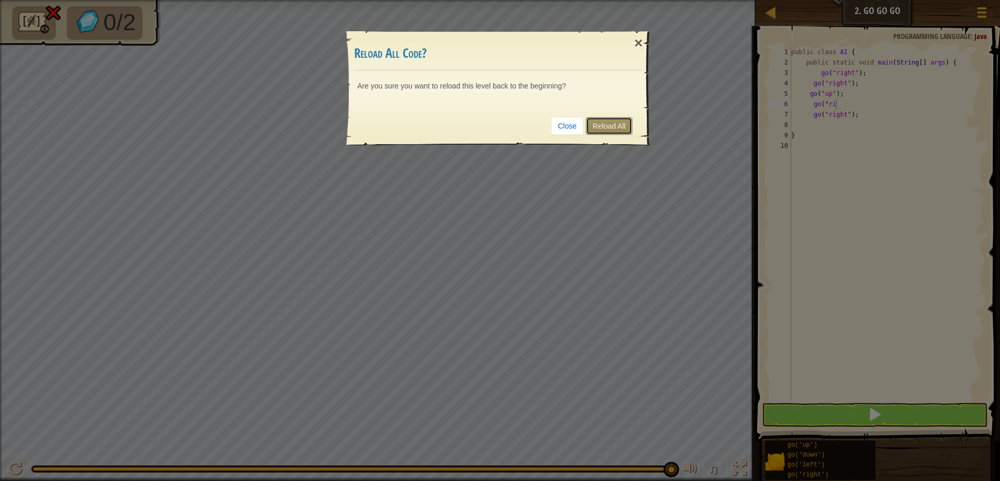
click at [605, 125] on link "Reload All" at bounding box center [609, 126] width 46 height 18
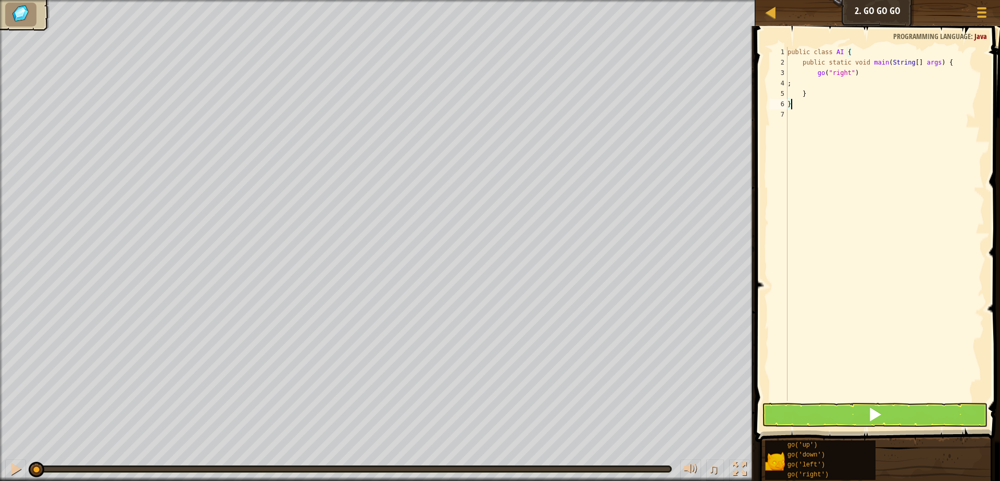
scroll to position [5, 0]
click at [806, 103] on div "public class AI { public static void main ( String [ ] args ) { go ( "right" ) …" at bounding box center [884, 234] width 199 height 375
type textarea "}"
click at [814, 96] on div "public class AI { public static void main ( String [ ] args ) { go ( "right" ) …" at bounding box center [884, 234] width 199 height 375
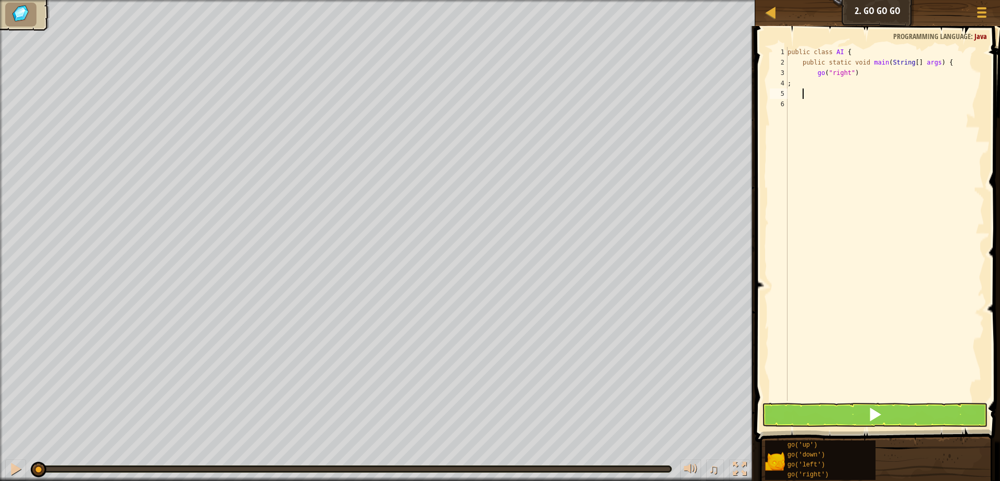
click at [861, 72] on div "public class AI { public static void main ( String [ ] args ) { go ( "right" ) ;" at bounding box center [884, 234] width 199 height 375
click at [826, 86] on div "public class AI { public static void main ( String [ ] args ) { go ( "right" ) …" at bounding box center [884, 234] width 199 height 375
type textarea ";"
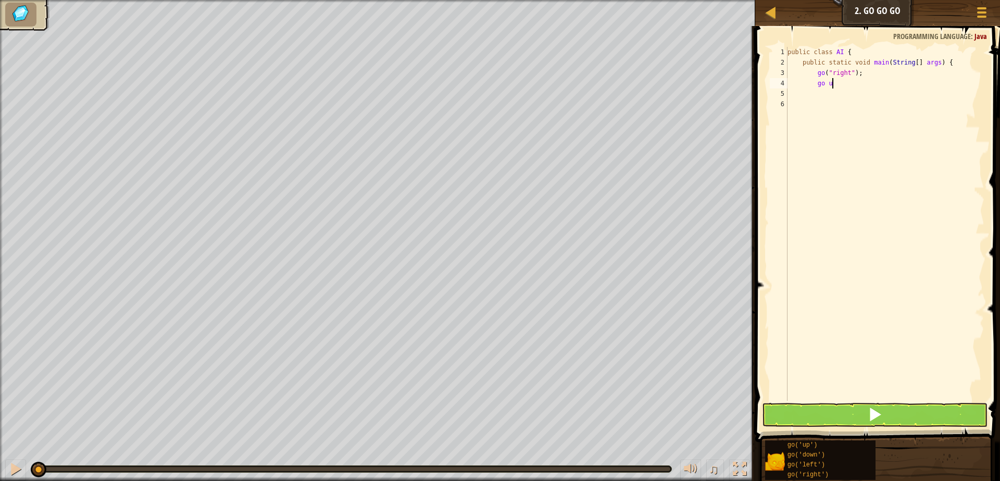
type textarea "go up"
click at [847, 95] on div "go(" up ") press enter" at bounding box center [900, 113] width 197 height 47
type textarea "go righ"
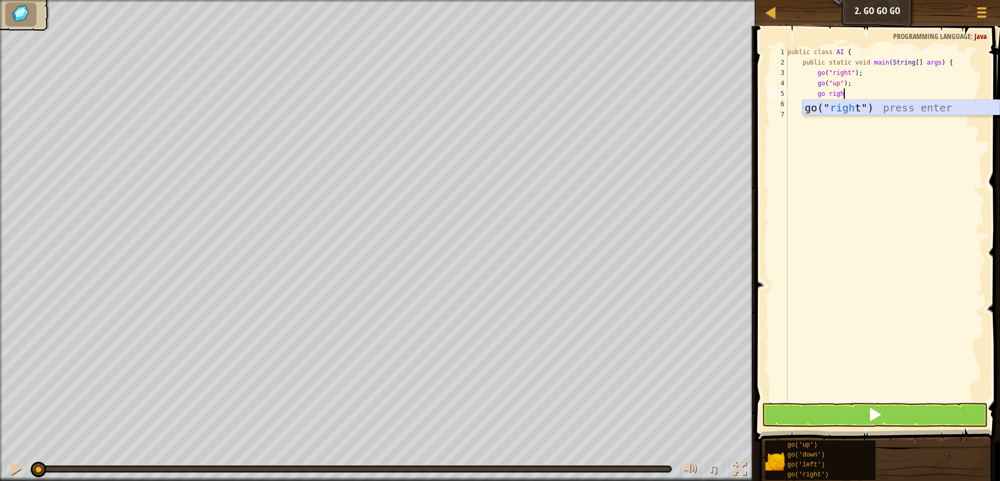
click at [832, 108] on div "go(" righ t") press enter" at bounding box center [900, 123] width 197 height 47
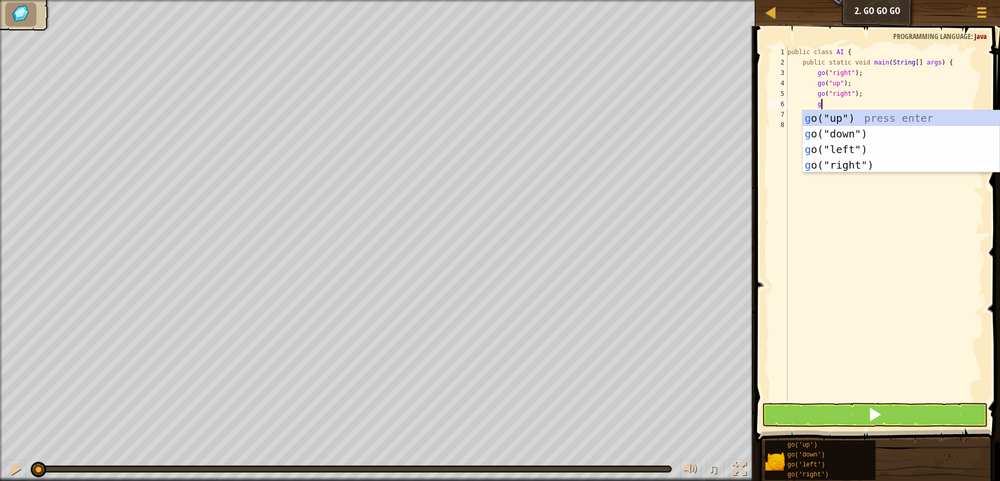
type textarea "go"
click at [855, 167] on div "go ("up") press enter go ("down") press enter go ("left") press enter go ("righ…" at bounding box center [900, 157] width 197 height 94
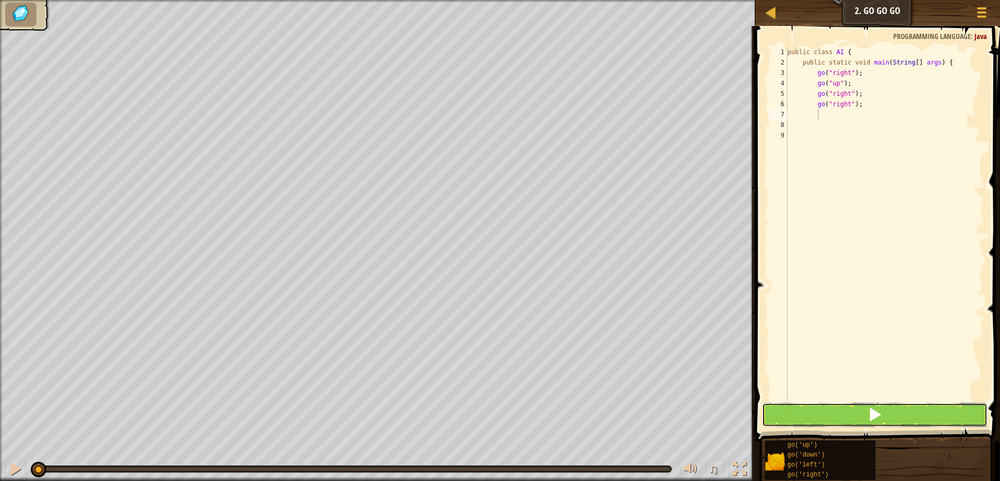
click at [898, 411] on button at bounding box center [874, 415] width 225 height 24
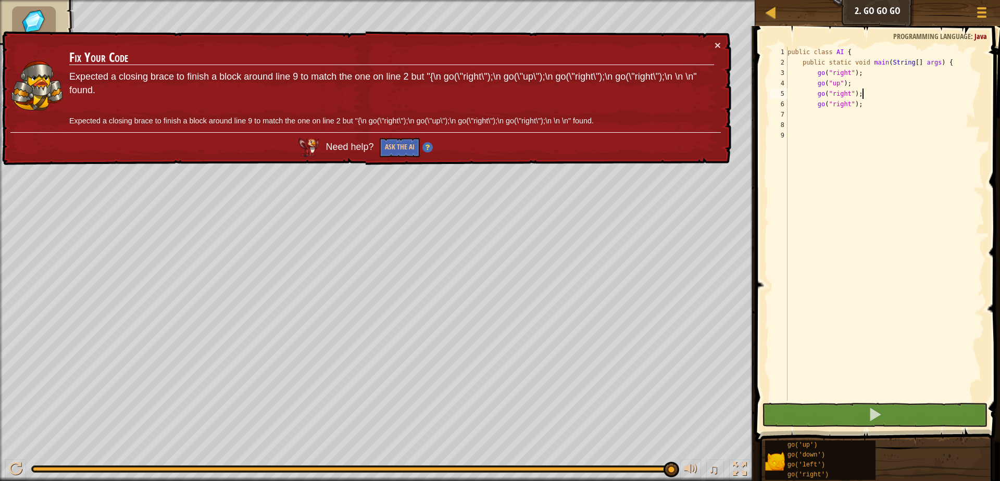
click at [883, 92] on div "public class AI { public static void main ( String [ ] args ) { go ( "right" ) …" at bounding box center [884, 234] width 199 height 375
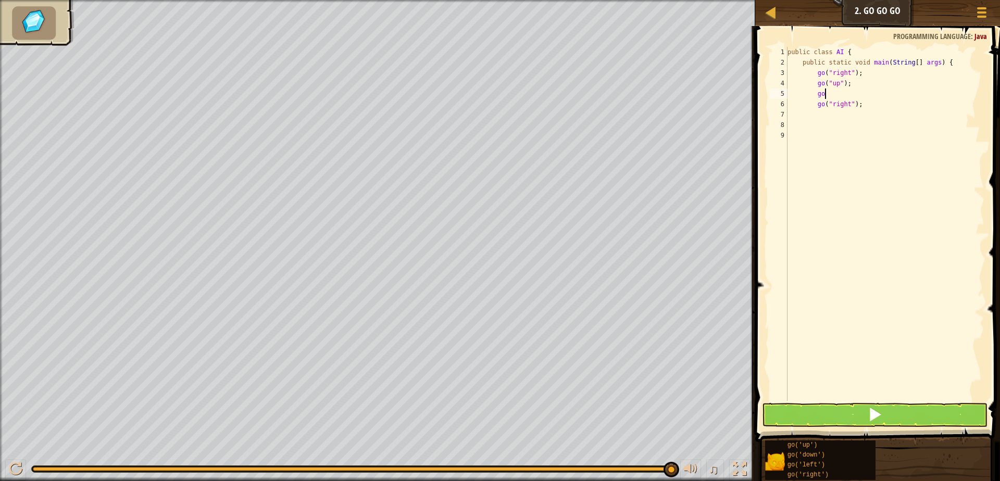
type textarea "g"
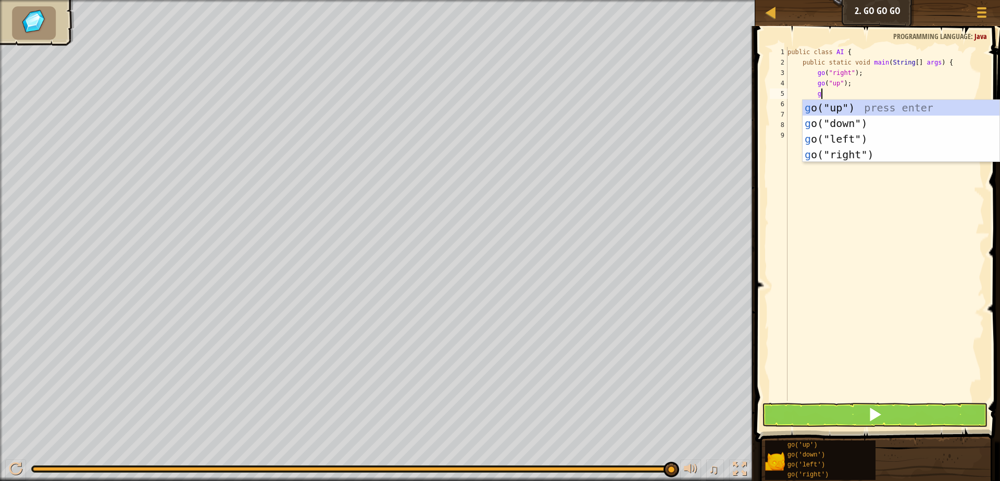
type textarea "go"
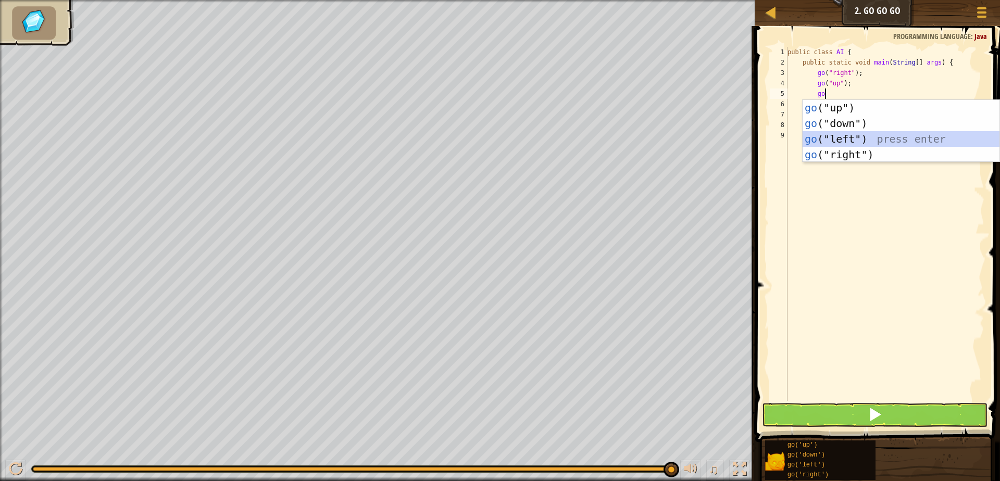
click at [947, 143] on div "go ("up") press enter go ("down") press enter go ("left") press enter go ("righ…" at bounding box center [900, 147] width 197 height 94
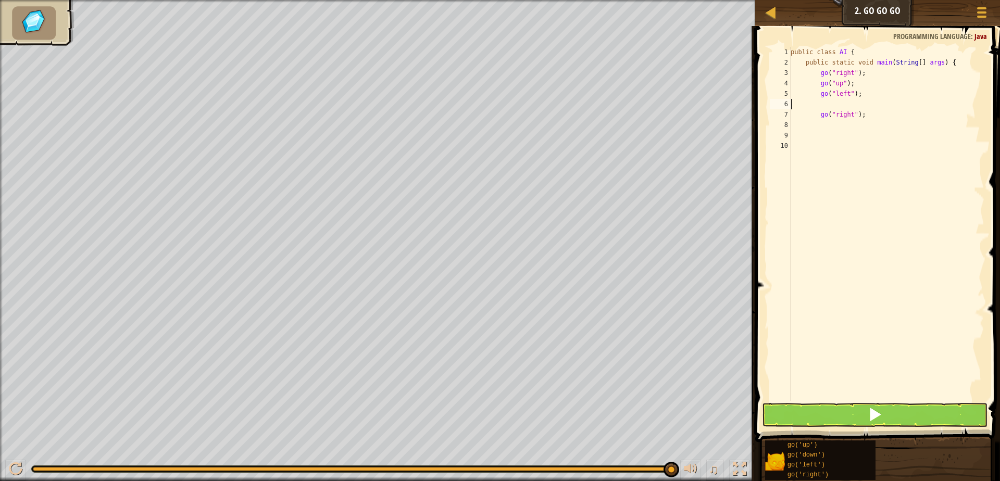
scroll to position [5, 0]
click at [908, 403] on button at bounding box center [874, 415] width 225 height 24
click at [888, 414] on button at bounding box center [874, 415] width 225 height 24
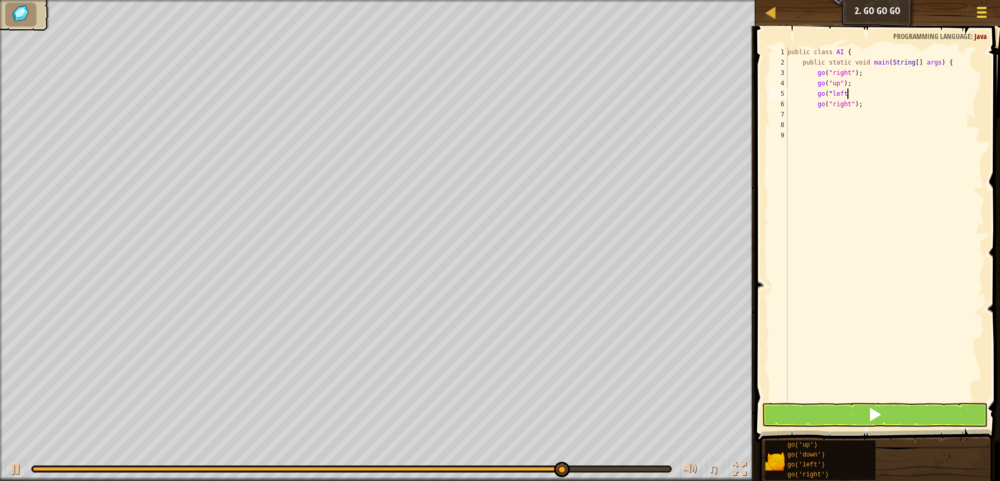
click at [978, 6] on div at bounding box center [981, 12] width 14 height 15
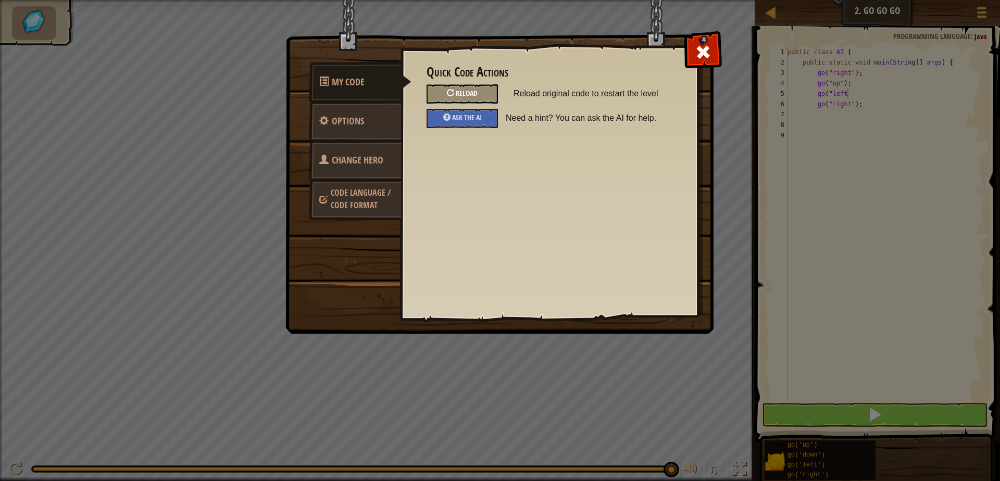
click at [463, 96] on span "Reload" at bounding box center [467, 93] width 22 height 10
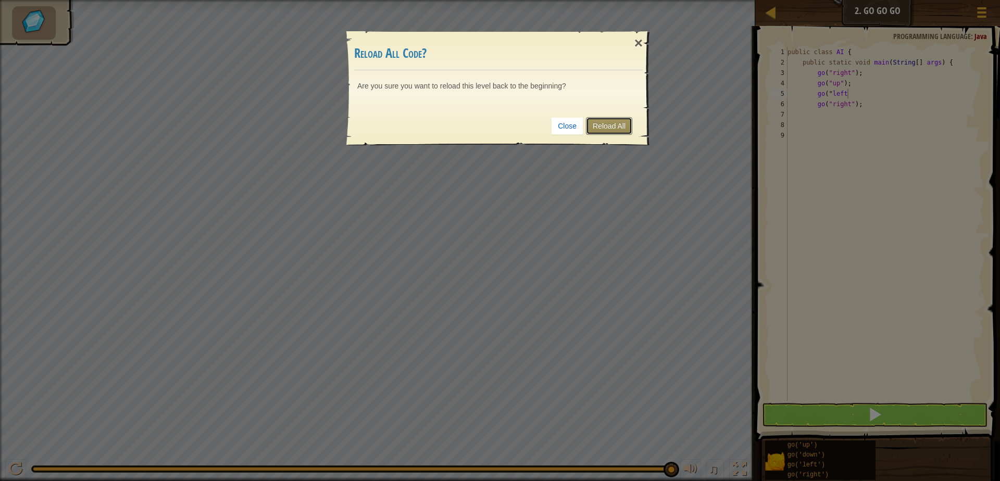
click at [619, 127] on link "Reload All" at bounding box center [609, 126] width 46 height 18
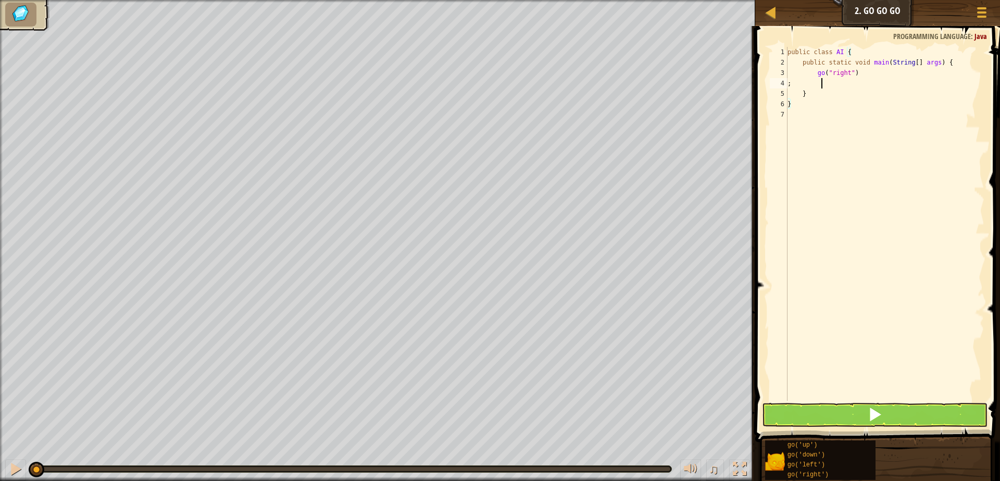
click at [831, 82] on div "public class AI { public static void main ( String [ ] args ) { go ( "right" ) …" at bounding box center [884, 234] width 199 height 375
type textarea ";"
click at [870, 70] on div "public class AI { public static void main ( String [ ] args ) { go ( "right" ) …" at bounding box center [884, 234] width 199 height 375
type textarea "go("right");"
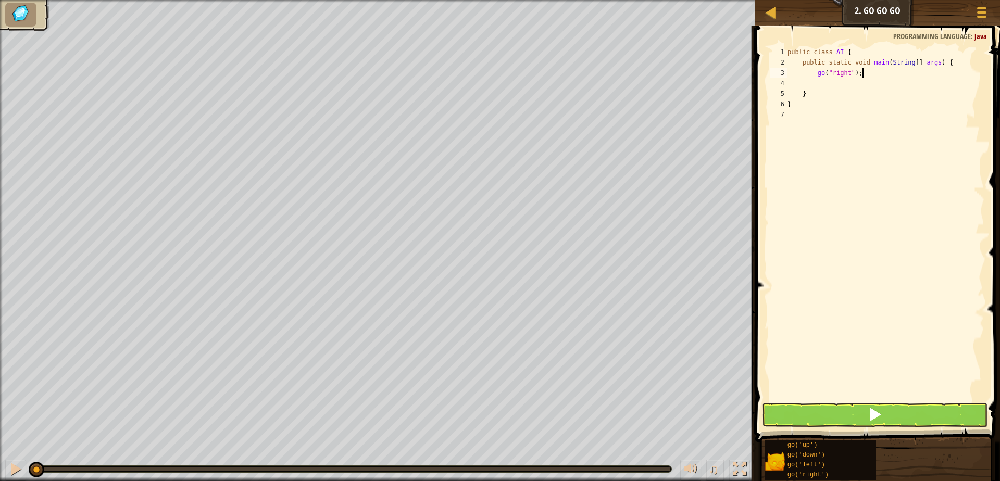
click at [820, 81] on div "public class AI { public static void main ( String [ ] args ) { go ( "right" ) …" at bounding box center [884, 234] width 199 height 375
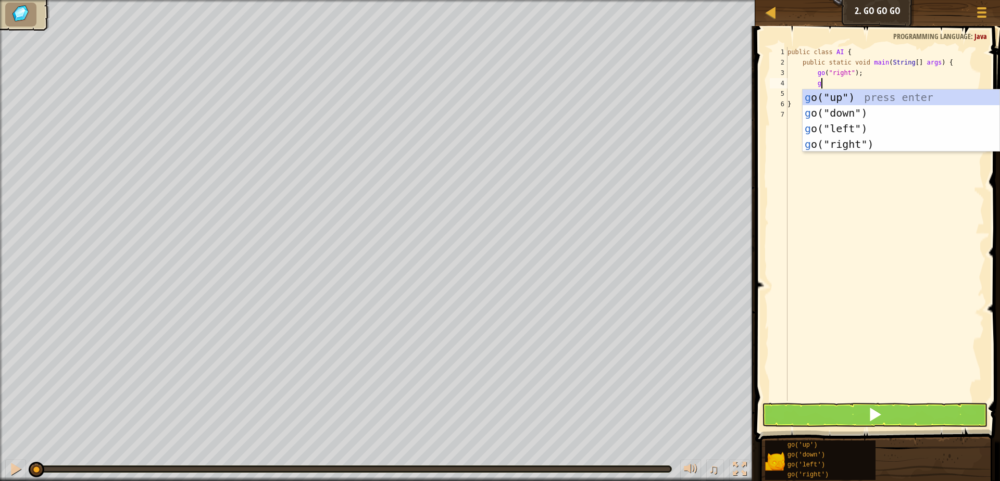
type textarea "go"
drag, startPoint x: 912, startPoint y: 103, endPoint x: 911, endPoint y: 95, distance: 8.3
click at [911, 97] on div "go ("up") press enter go ("down") press enter go ("left") press enter go ("righ…" at bounding box center [900, 137] width 197 height 94
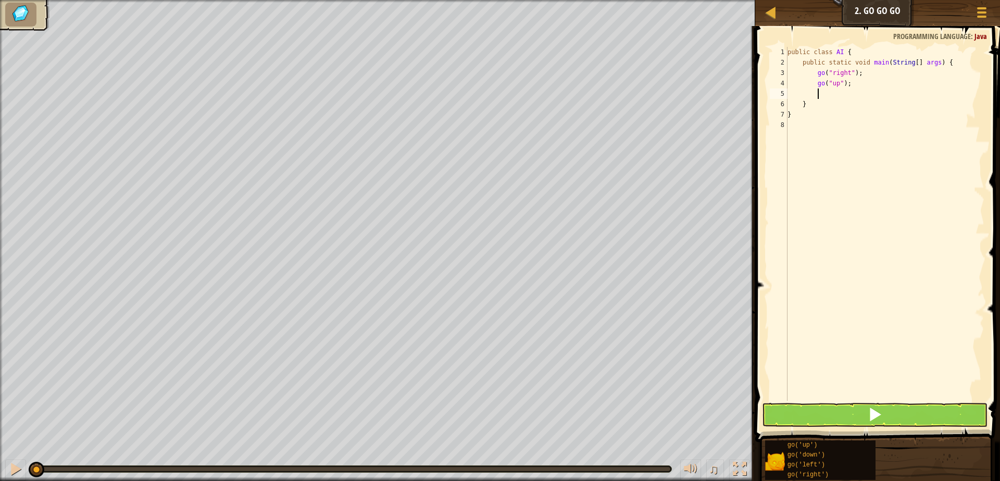
type textarea "go"
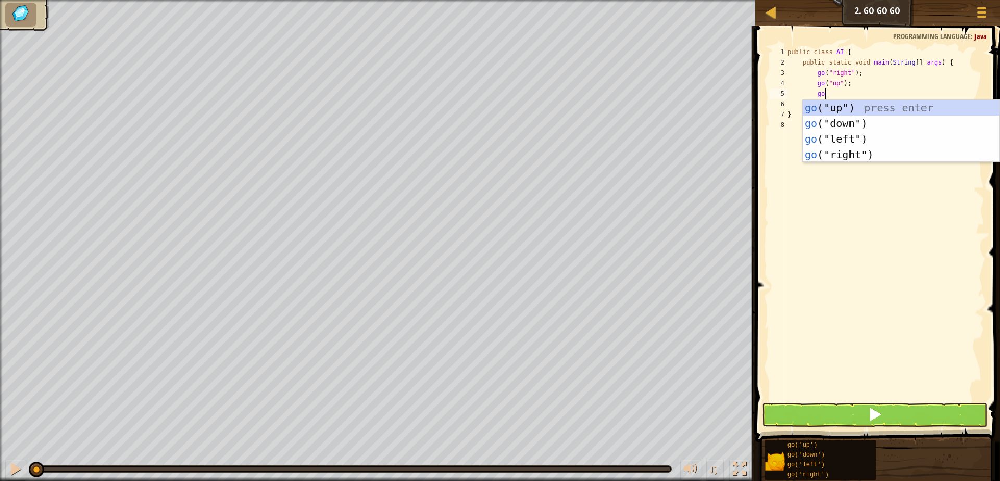
scroll to position [5, 3]
click at [852, 160] on div "go ("up") press enter go ("down") press enter go ("left") press enter go ("righ…" at bounding box center [900, 147] width 197 height 94
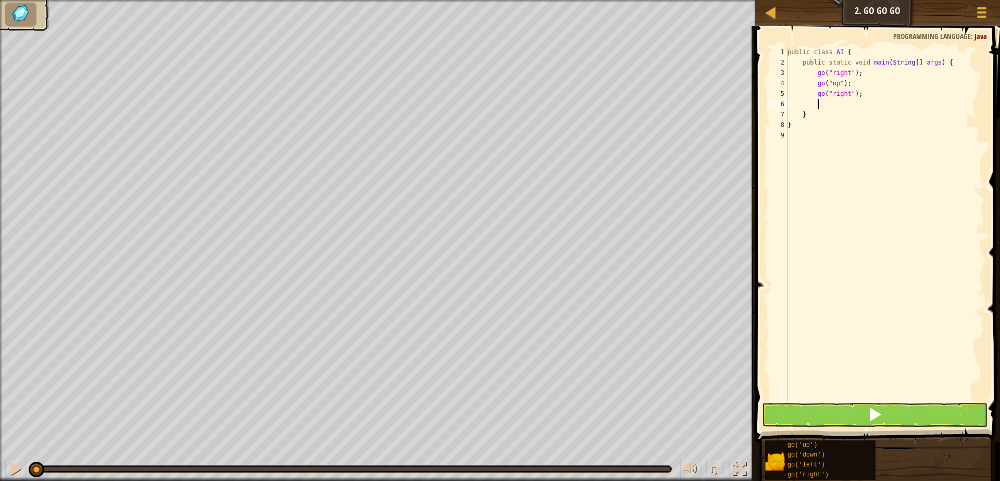
scroll to position [5, 2]
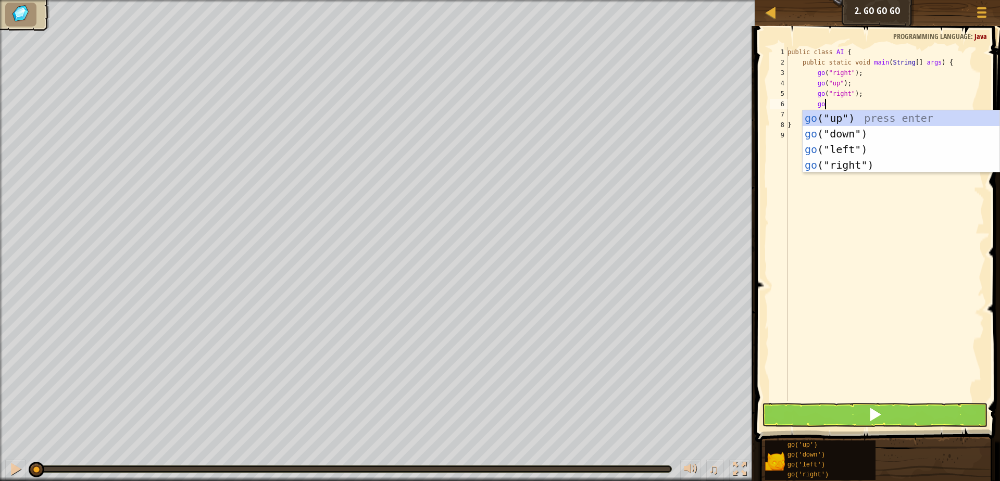
type textarea "go"
click at [862, 162] on div "go ("up") press enter go ("down") press enter go ("left") press enter go ("righ…" at bounding box center [900, 157] width 197 height 94
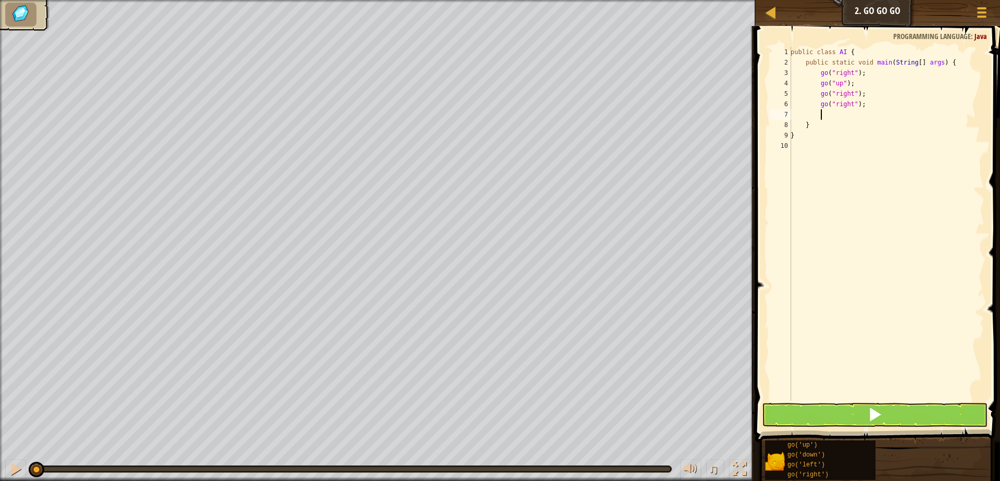
scroll to position [5, 2]
click at [851, 409] on button at bounding box center [874, 415] width 225 height 24
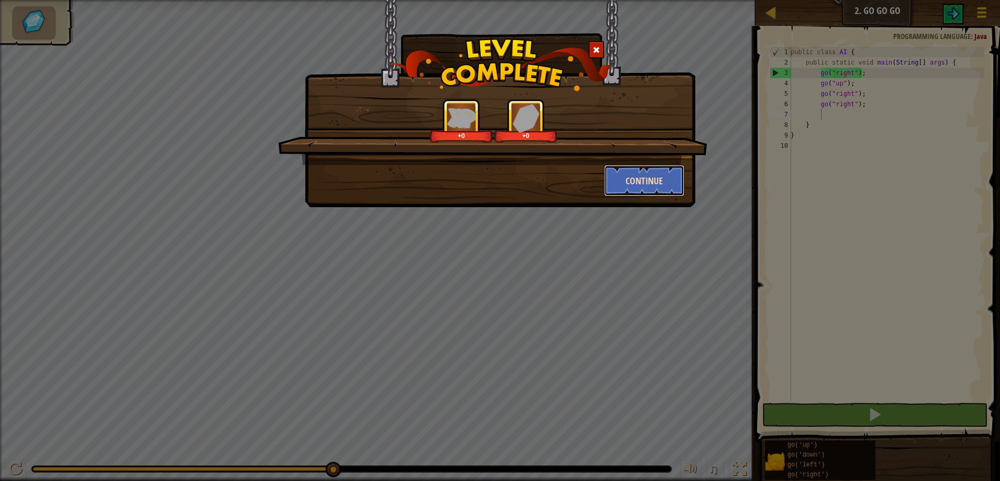
click at [628, 175] on button "Continue" at bounding box center [644, 180] width 81 height 31
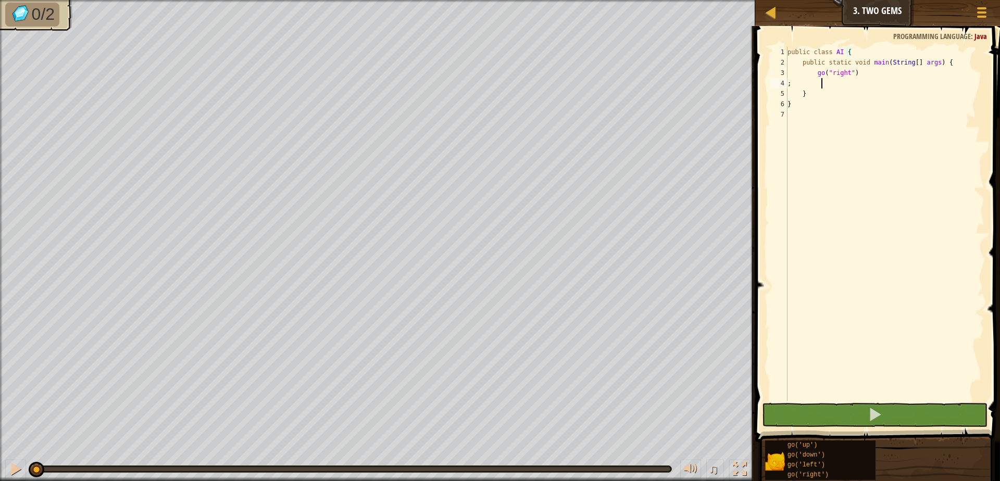
click at [828, 84] on div "public class AI { public static void main ( String [ ] args ) { go ( "right" ) …" at bounding box center [884, 234] width 199 height 375
type textarea ";"
click at [876, 71] on div "public class AI { public static void main ( String [ ] args ) { go ( "right" ) …" at bounding box center [884, 234] width 199 height 375
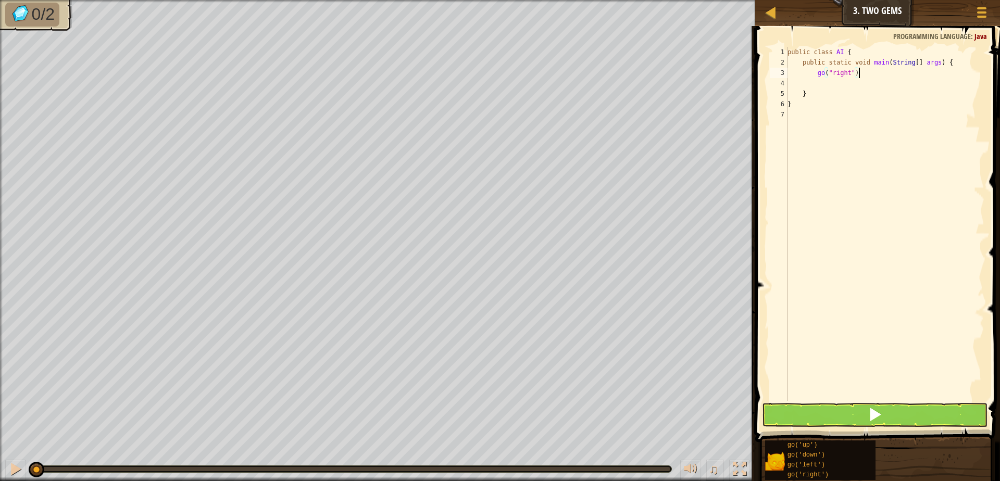
type textarea "go("right");"
click at [846, 80] on div "public class AI { public static void main ( String [ ] args ) { go ( "right" ) …" at bounding box center [884, 234] width 199 height 375
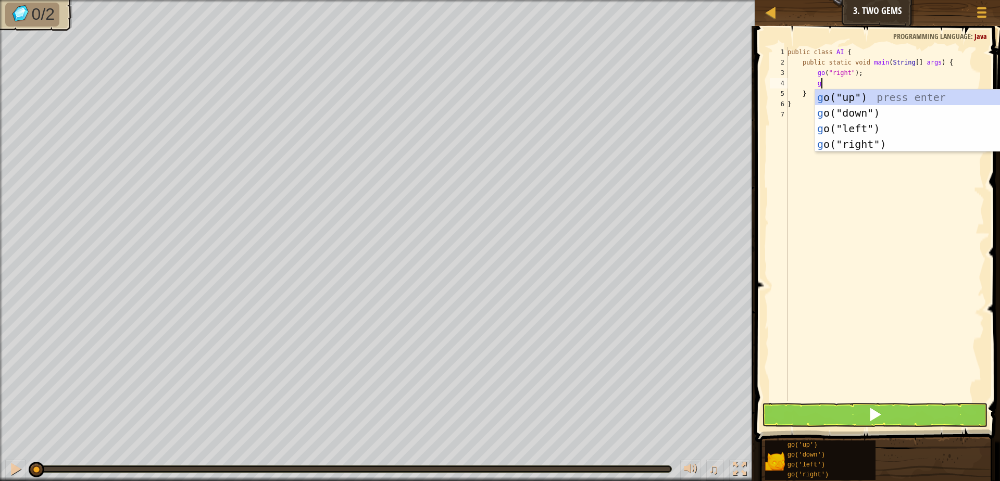
type textarea "go"
click at [863, 141] on div "go ("up") press enter go ("down") press enter go ("left") press enter go ("righ…" at bounding box center [900, 137] width 197 height 94
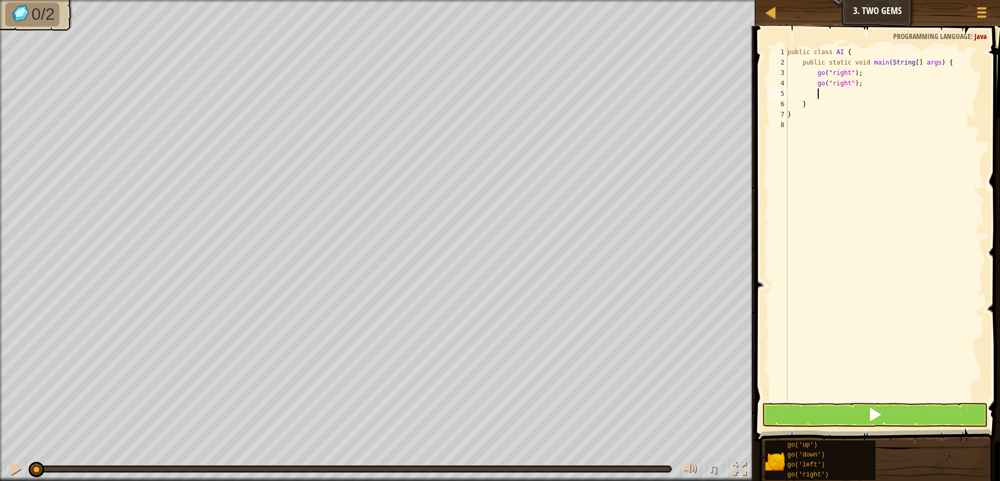
scroll to position [5, 2]
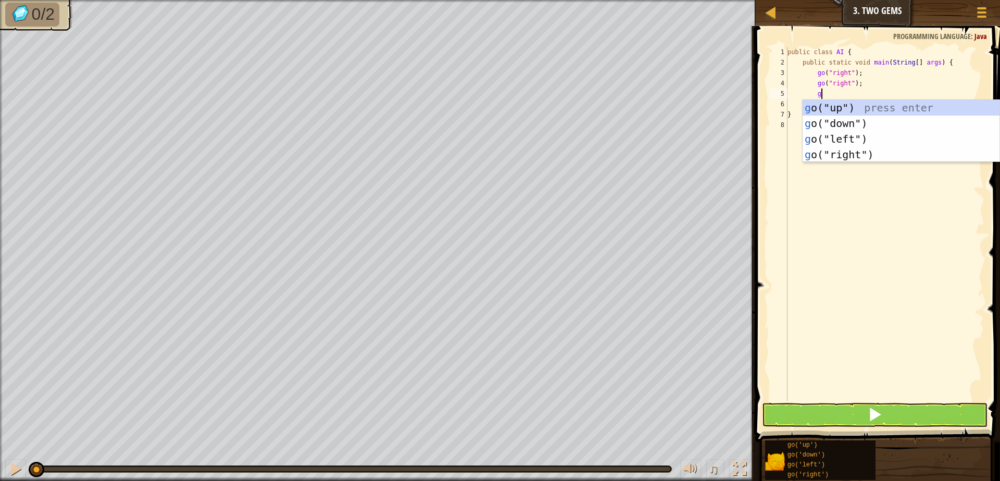
type textarea "go"
click at [867, 157] on div "go ("up") press enter go ("down") press enter go ("left") press enter go ("righ…" at bounding box center [900, 147] width 197 height 94
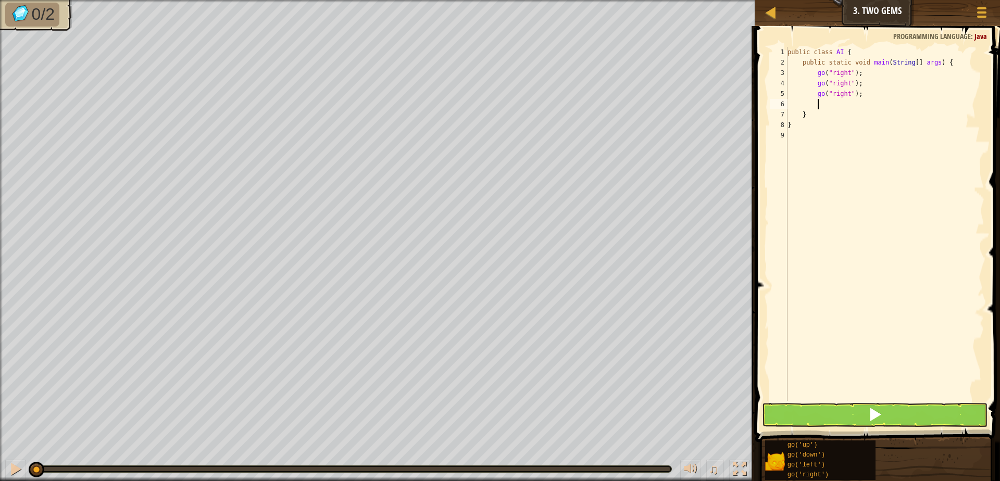
scroll to position [5, 2]
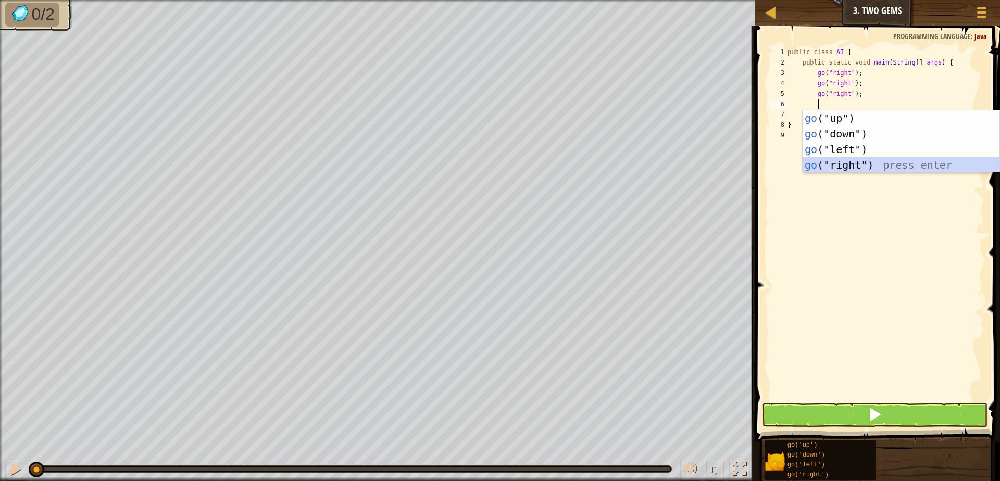
type textarea "go"
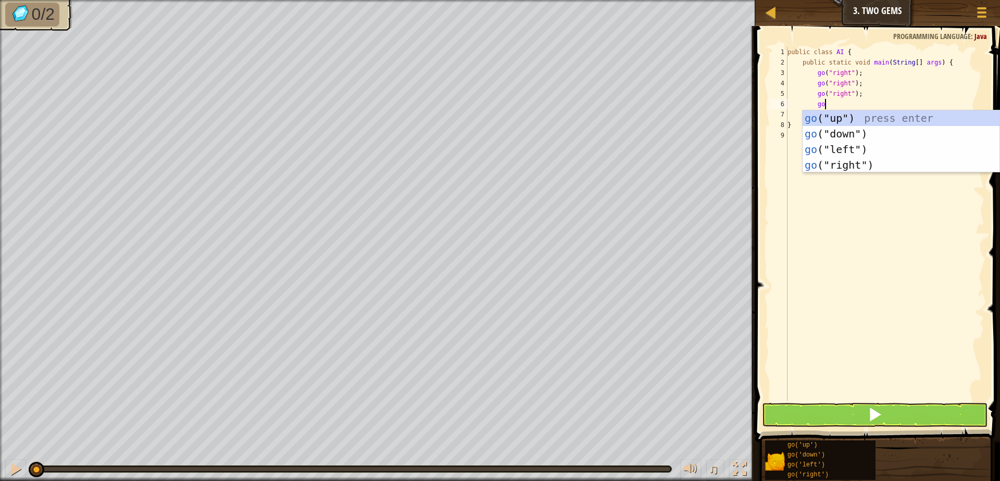
scroll to position [5, 3]
click at [854, 132] on div "go ("up") press enter go ("down") press enter go ("left") press enter go ("righ…" at bounding box center [900, 157] width 197 height 94
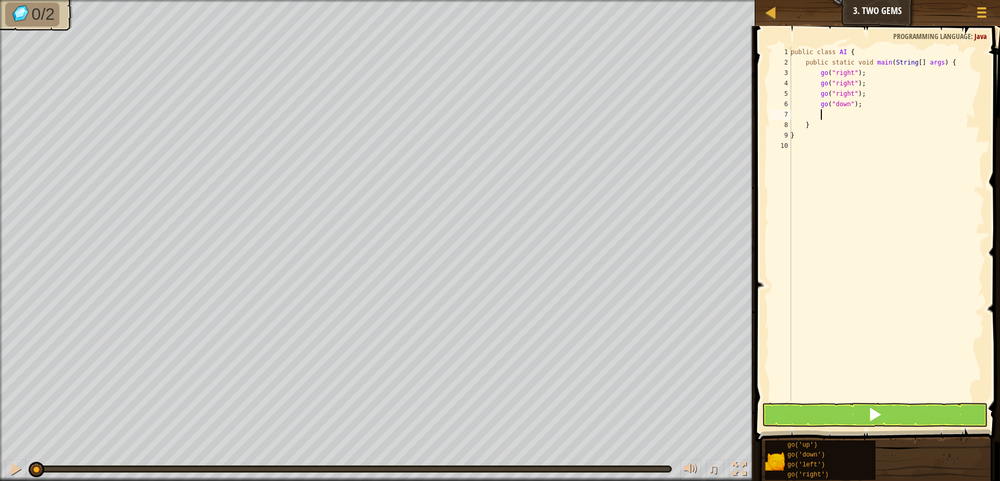
scroll to position [5, 2]
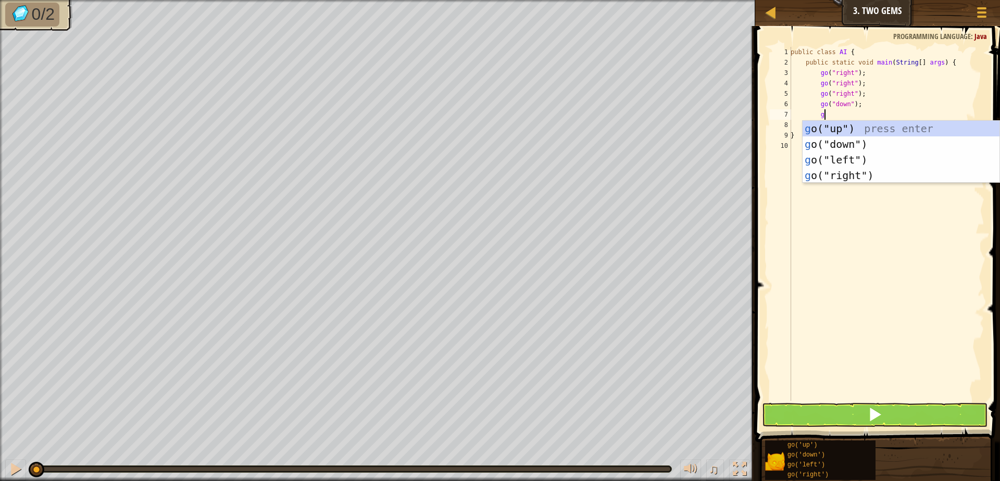
type textarea "go"
click at [819, 129] on div "go ("up") press enter go ("down") press enter go ("left") press enter go ("righ…" at bounding box center [900, 168] width 197 height 94
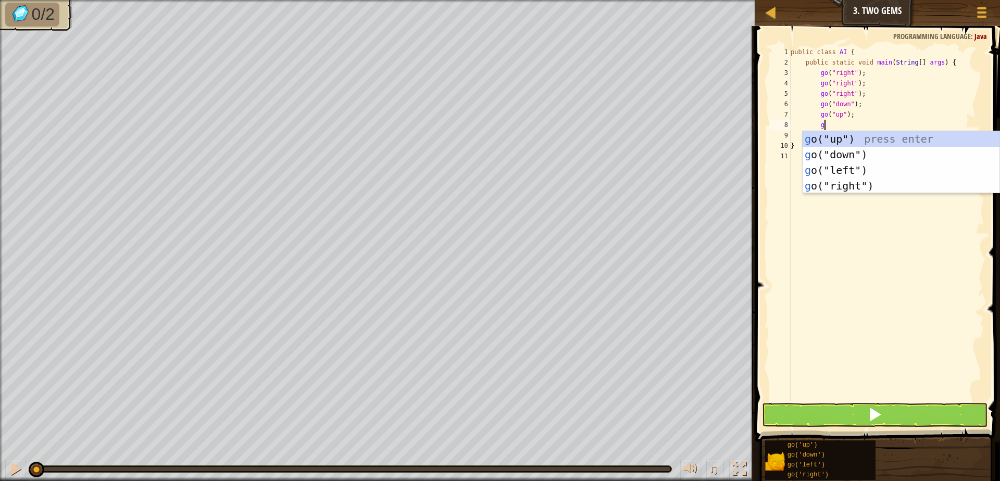
type textarea "go"
click at [840, 142] on div "go ("up") press enter go ("down") press enter go ("left") press enter go ("righ…" at bounding box center [900, 178] width 197 height 94
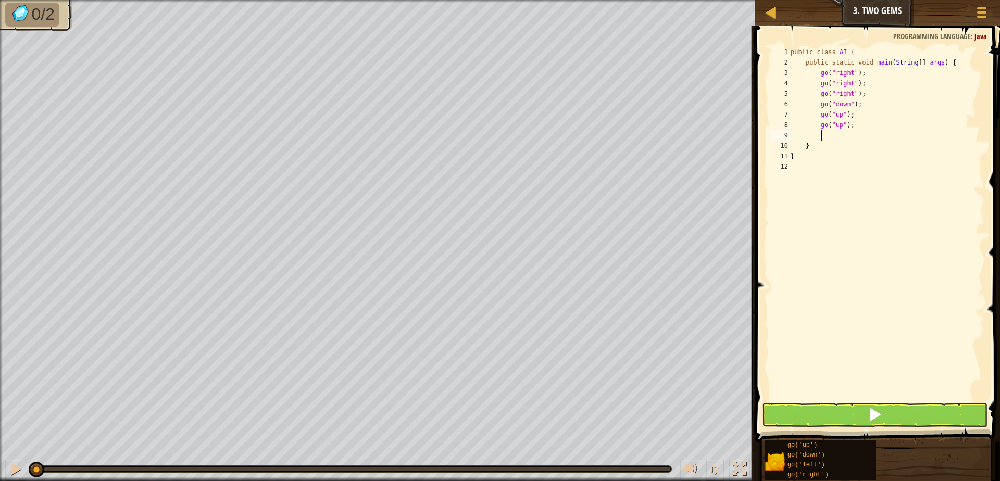
scroll to position [5, 2]
click at [852, 418] on button at bounding box center [874, 415] width 225 height 24
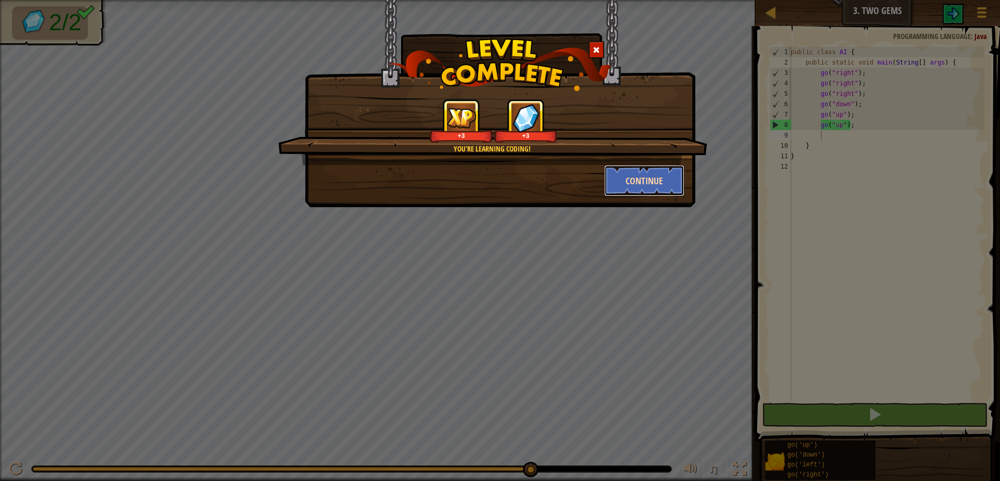
click at [674, 179] on button "Continue" at bounding box center [644, 180] width 81 height 31
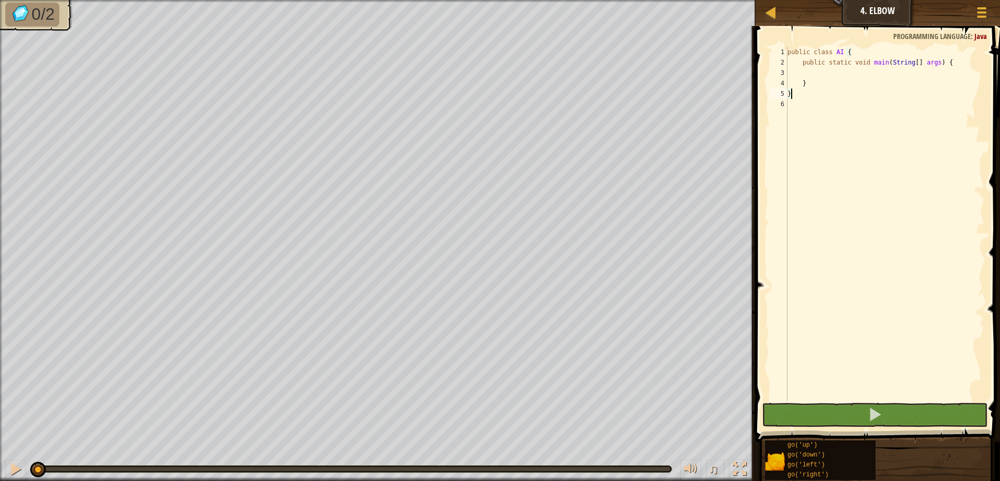
click at [838, 74] on div "public class AI { public static void main ( String [ ] args ) { } }" at bounding box center [884, 234] width 199 height 375
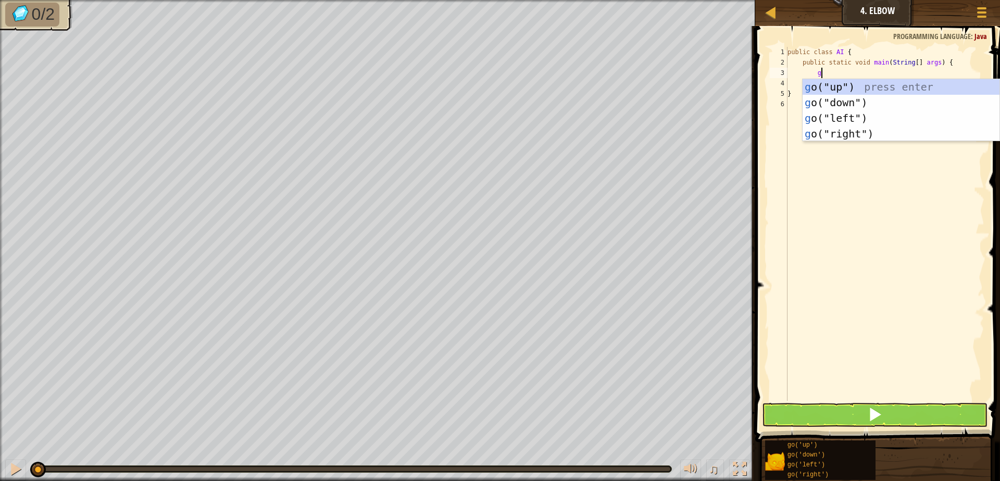
type textarea "go"
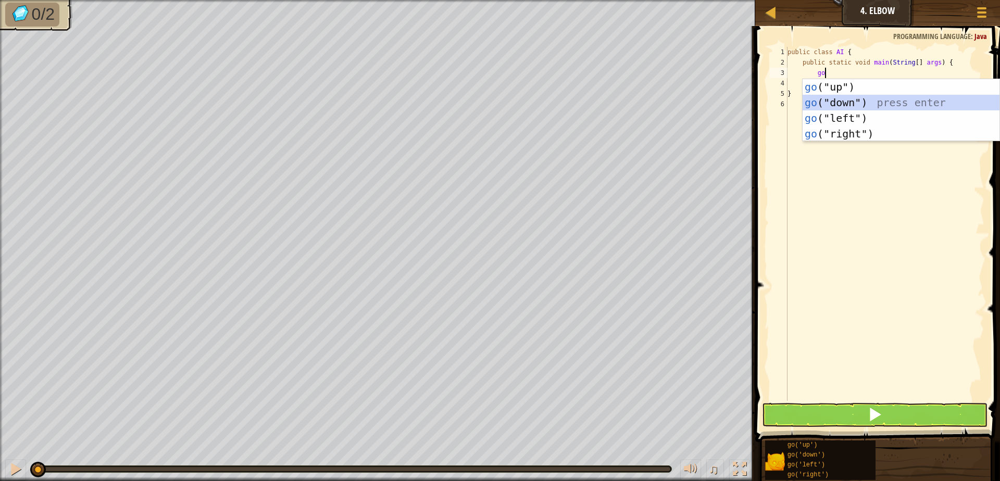
click at [861, 99] on div "go ("up") press enter go ("down") press enter go ("left") press enter go ("righ…" at bounding box center [900, 126] width 197 height 94
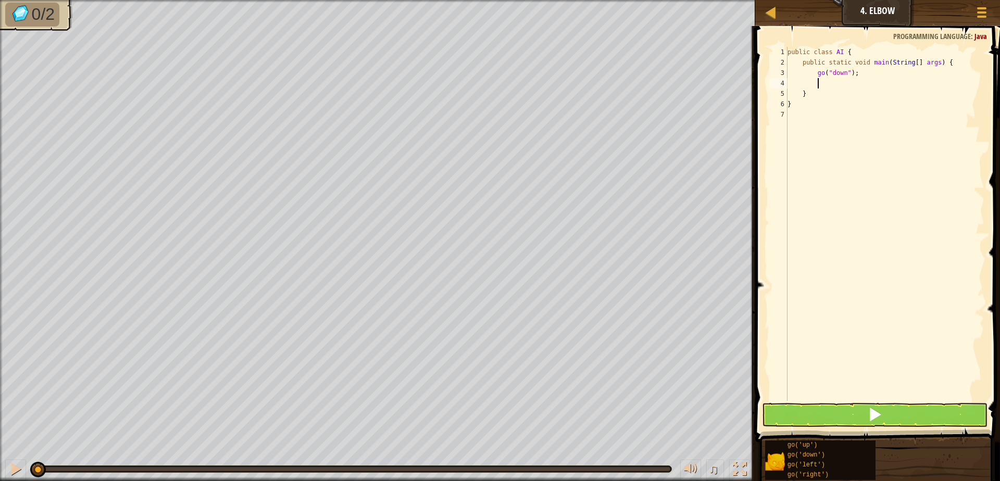
type textarea "g"
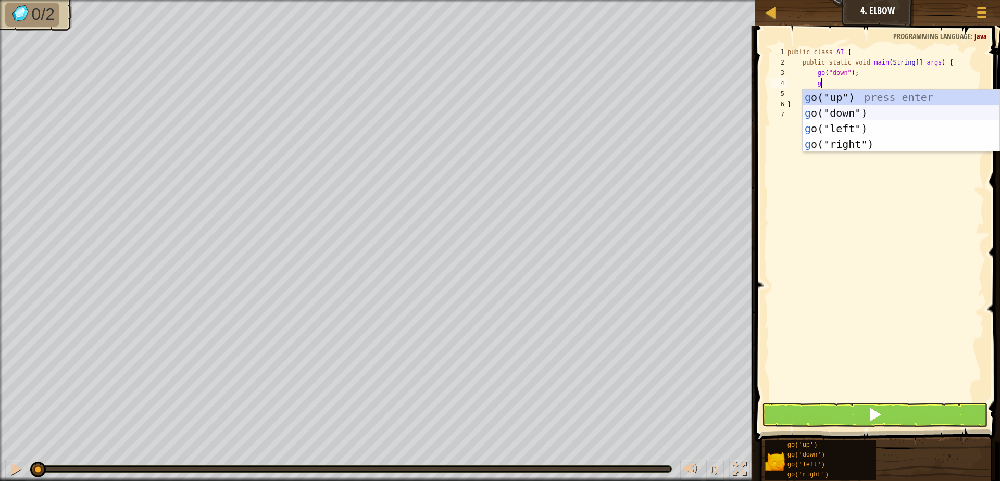
click at [829, 110] on div "g o("up") press enter g o("down") press enter g o("left") press enter g o("righ…" at bounding box center [900, 137] width 197 height 94
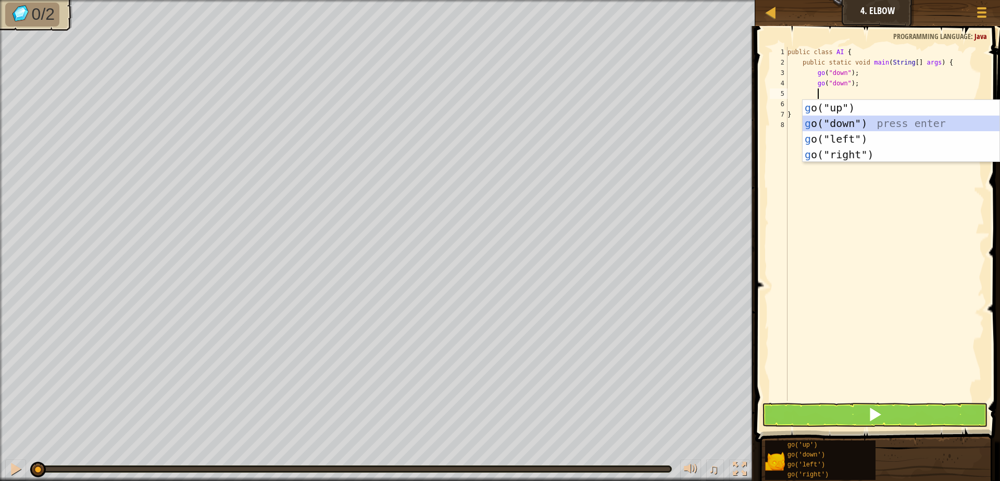
type textarea "go"
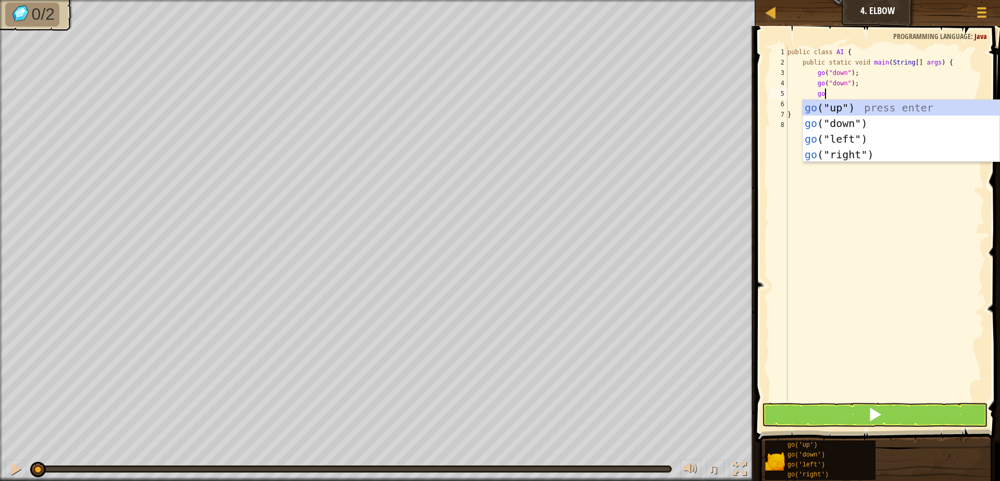
scroll to position [5, 3]
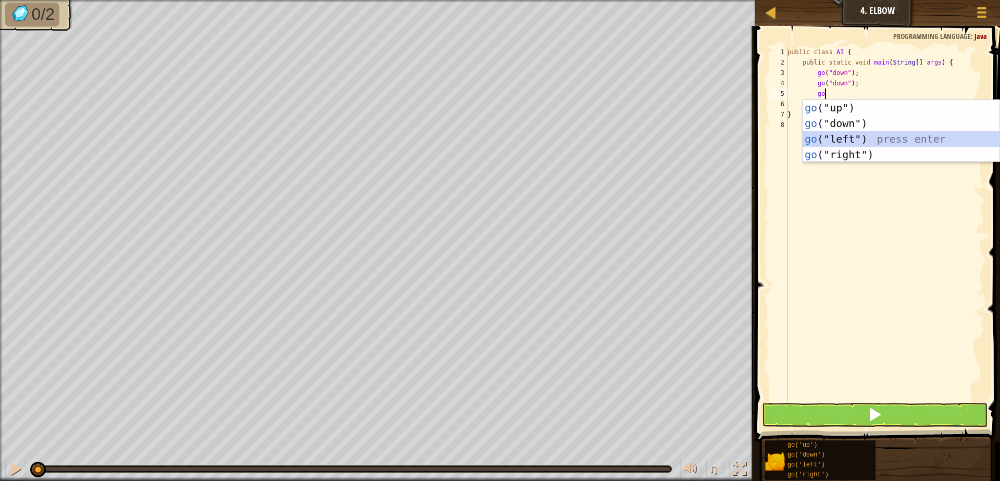
click at [870, 135] on div "go ("up") press enter go ("down") press enter go ("left") press enter go ("righ…" at bounding box center [900, 147] width 197 height 94
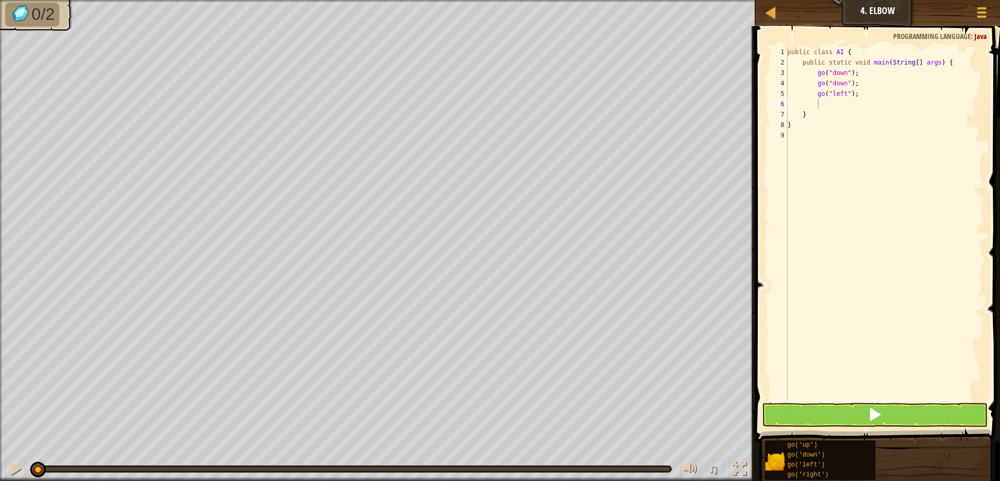
click at [885, 402] on span at bounding box center [878, 219] width 253 height 447
click at [885, 408] on button at bounding box center [874, 415] width 225 height 24
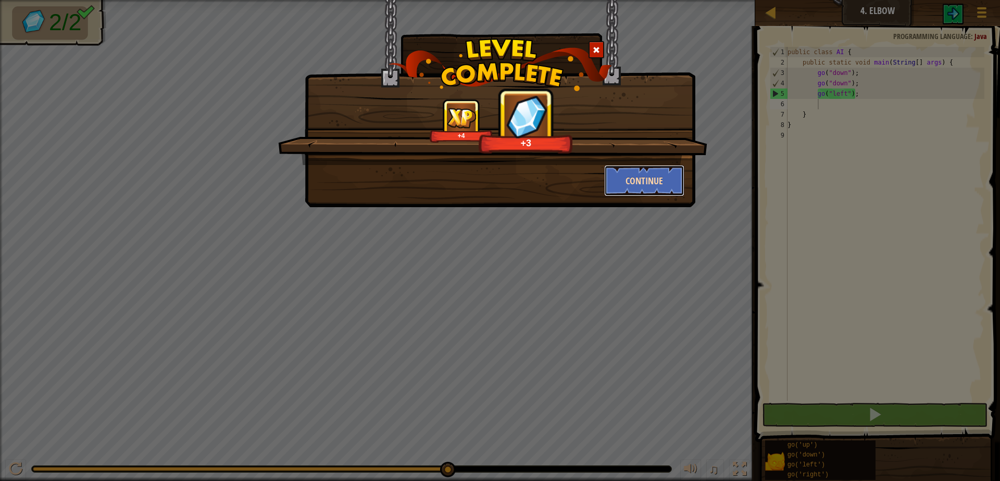
click at [663, 194] on button "Continue" at bounding box center [644, 180] width 81 height 31
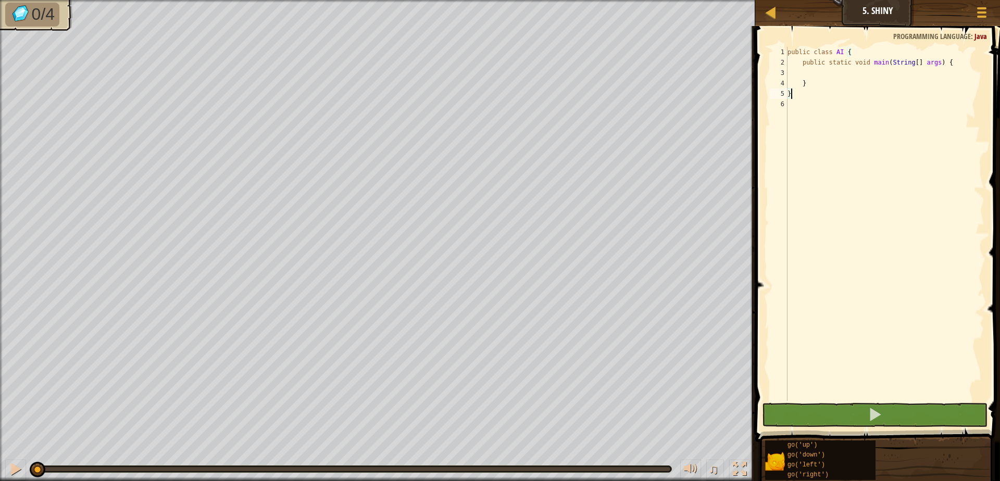
click at [815, 72] on div "public class AI { public static void main ( String [ ] args ) { } }" at bounding box center [884, 234] width 199 height 375
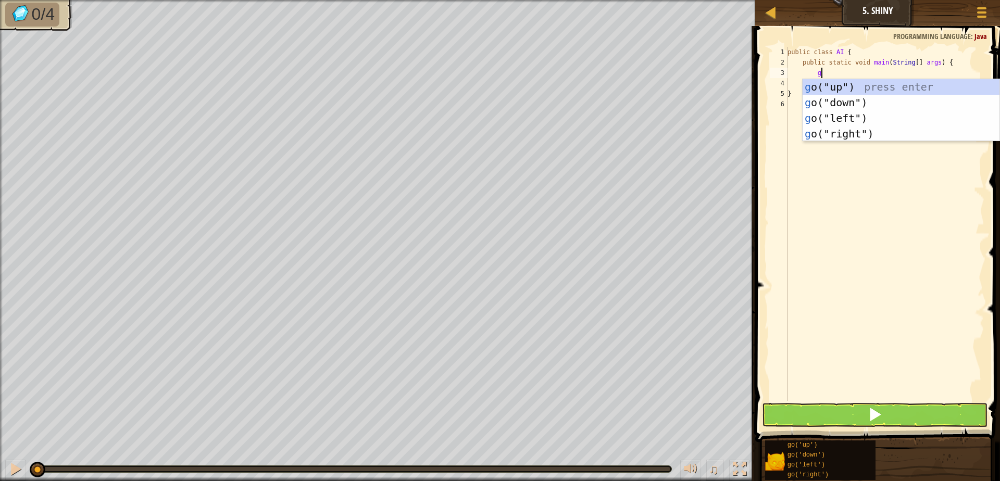
type textarea "go"
click at [831, 119] on div "go ("up") press enter go ("down") press enter go ("left") press enter go ("righ…" at bounding box center [900, 126] width 197 height 94
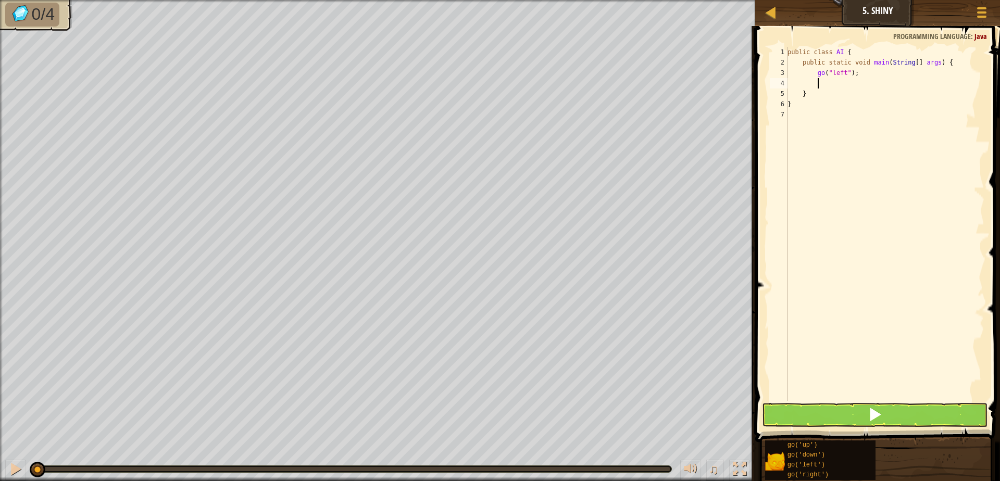
scroll to position [5, 2]
type textarea "go"
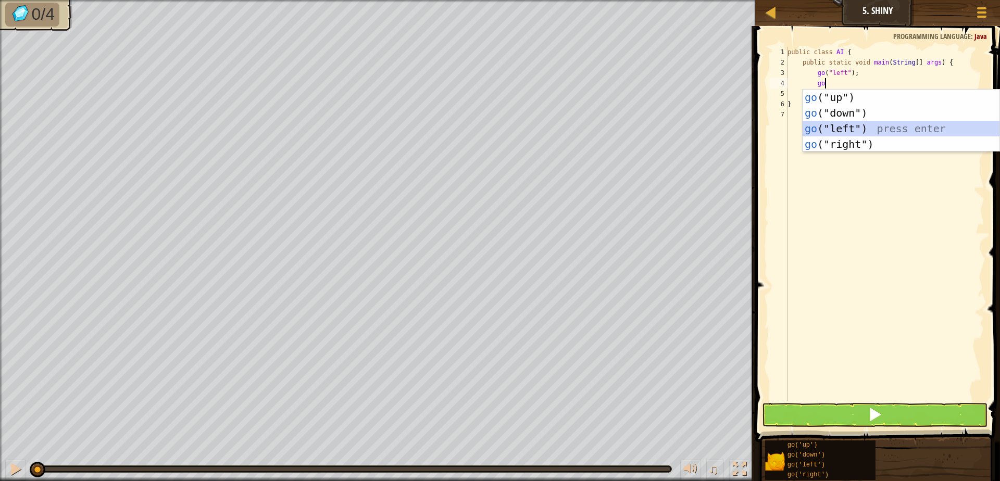
click at [887, 132] on div "go ("up") press enter go ("down") press enter go ("left") press enter go ("righ…" at bounding box center [900, 137] width 197 height 94
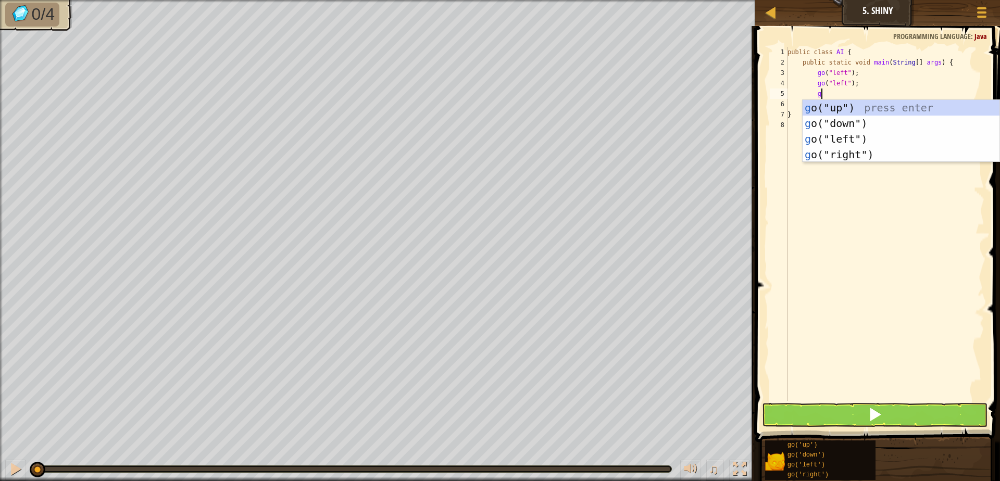
type textarea "go"
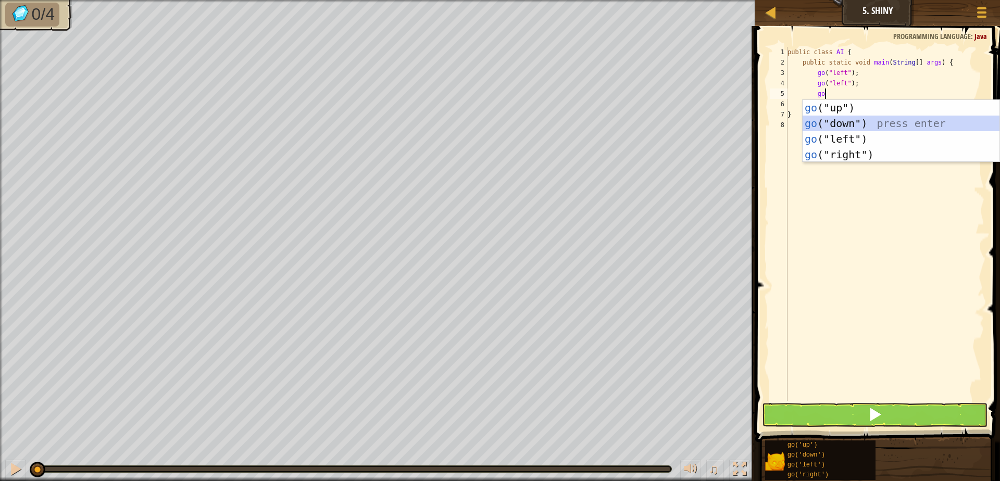
click at [901, 117] on div "go ("up") press enter go ("down") press enter go ("left") press enter go ("righ…" at bounding box center [900, 147] width 197 height 94
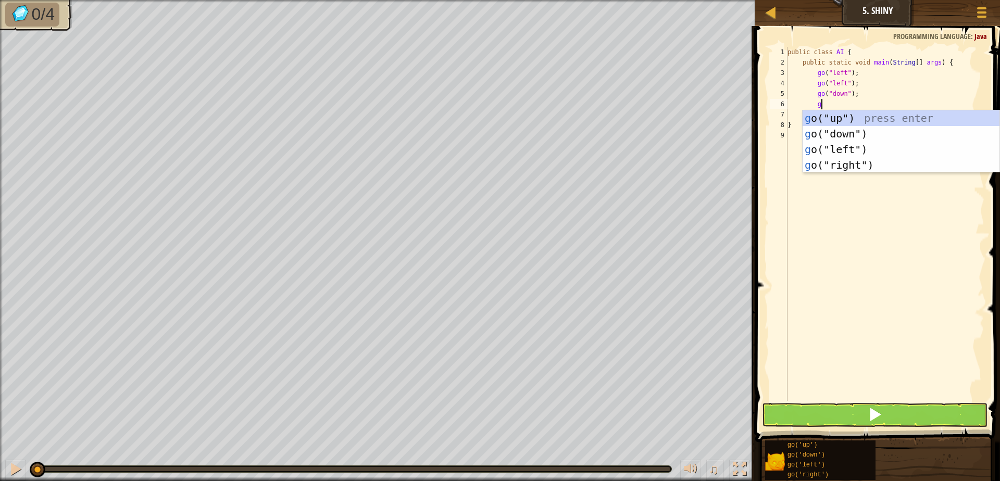
type textarea "go"
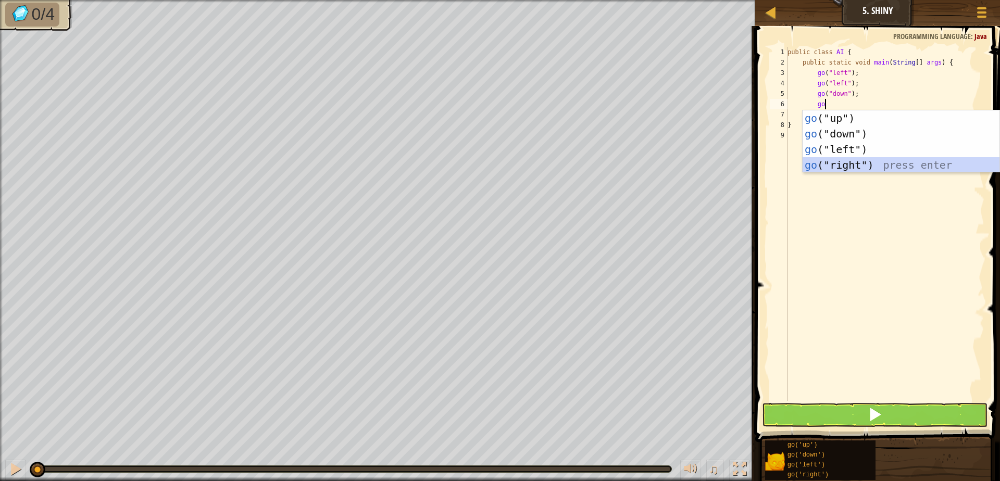
drag, startPoint x: 962, startPoint y: 167, endPoint x: 893, endPoint y: 348, distance: 194.0
click at [963, 167] on div "go ("up") press enter go ("down") press enter go ("left") press enter go ("righ…" at bounding box center [900, 157] width 197 height 94
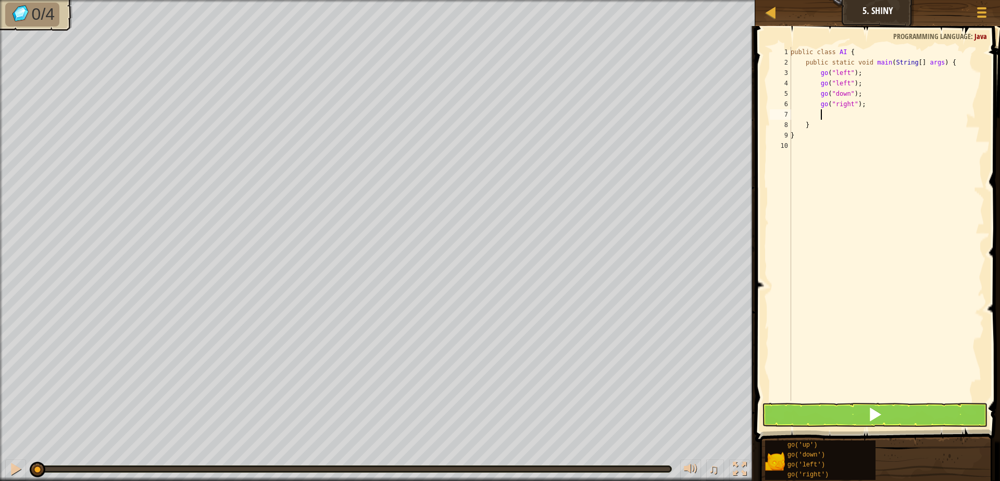
drag, startPoint x: 870, startPoint y: 429, endPoint x: 876, endPoint y: 419, distance: 11.0
click at [874, 421] on div "1 2 3 4 5 6 7 8 9 10 public class AI { public static void main ( String [ ] arg…" at bounding box center [876, 254] width 248 height 447
click at [876, 419] on span at bounding box center [874, 414] width 15 height 15
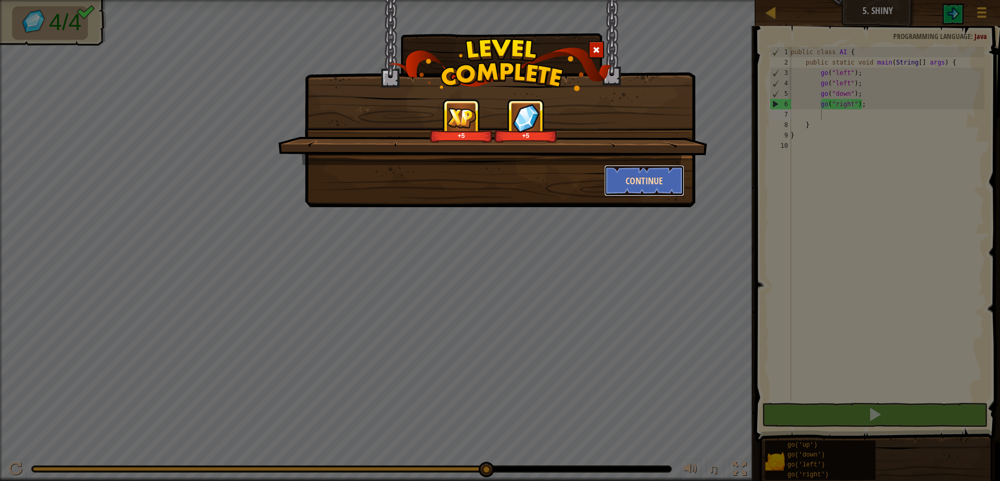
click at [649, 190] on button "Continue" at bounding box center [644, 180] width 81 height 31
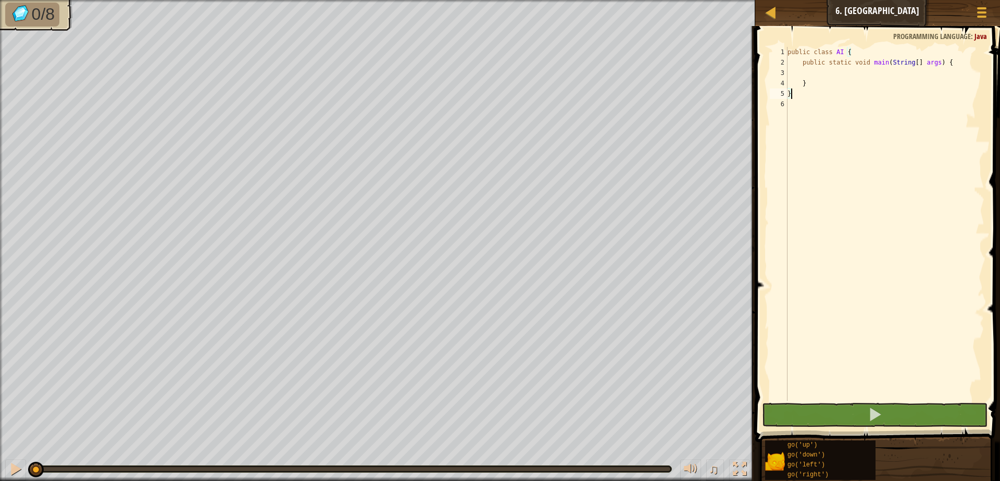
click at [823, 68] on div "public class AI { public static void main ( String [ ] args ) { } }" at bounding box center [884, 234] width 199 height 375
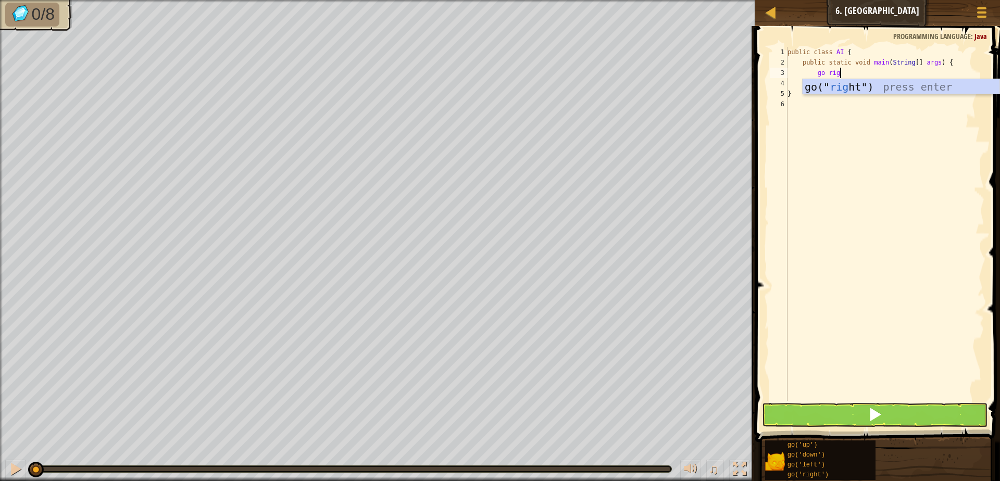
scroll to position [5, 4]
type textarea "go right"
click at [894, 86] on div "go(" right ") press enter" at bounding box center [900, 102] width 197 height 47
type textarea "go u"
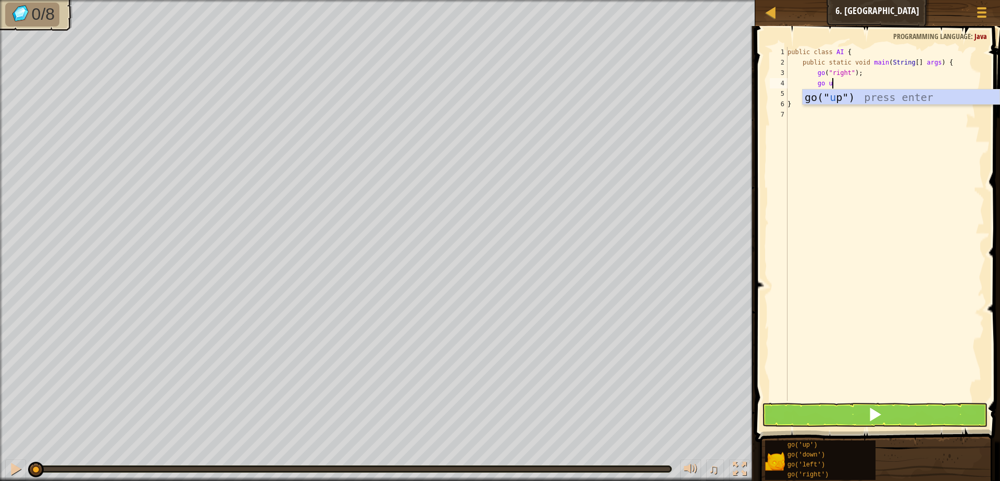
scroll to position [5, 3]
click at [857, 98] on div "go(" u p") press enter" at bounding box center [900, 113] width 197 height 47
type textarea "go le"
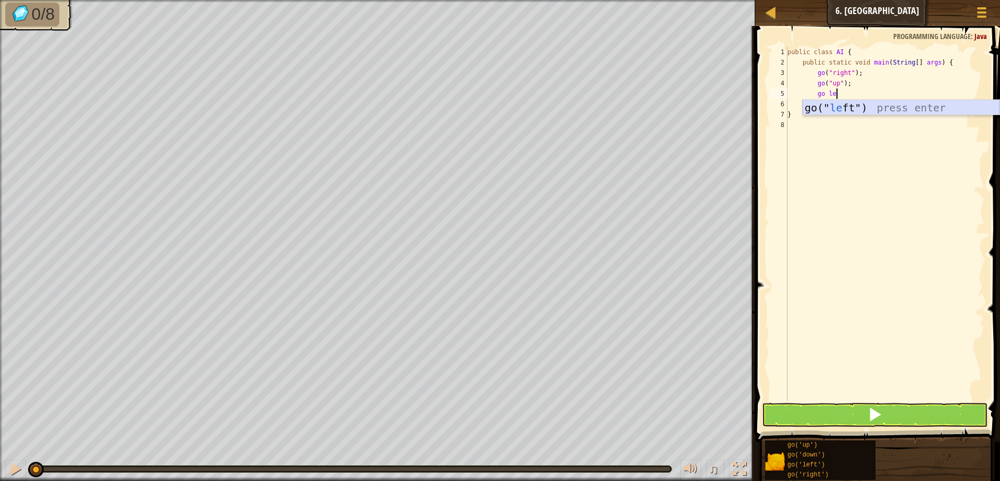
click at [837, 109] on div "go(" le ft") press enter" at bounding box center [900, 123] width 197 height 47
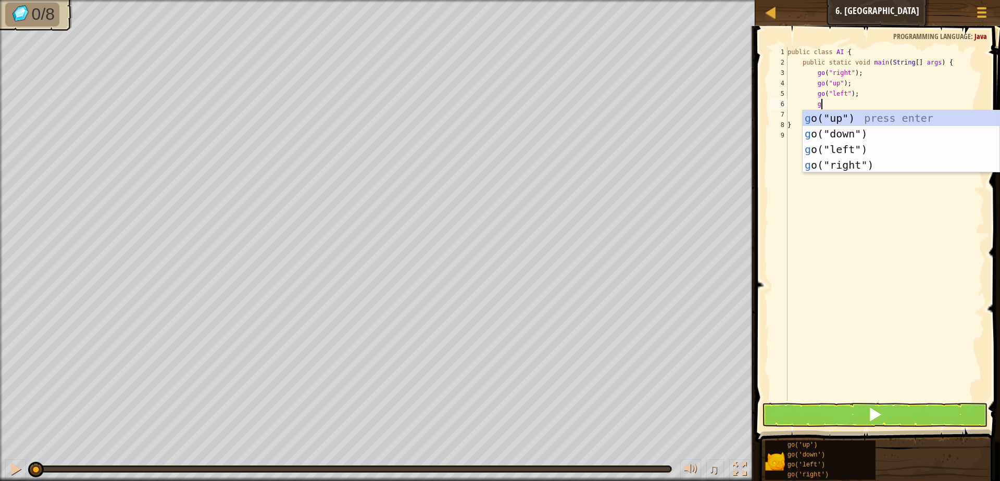
type textarea "go"
click at [841, 144] on div "go ("up") press enter go ("down") press enter go ("left") press enter go ("righ…" at bounding box center [900, 157] width 197 height 94
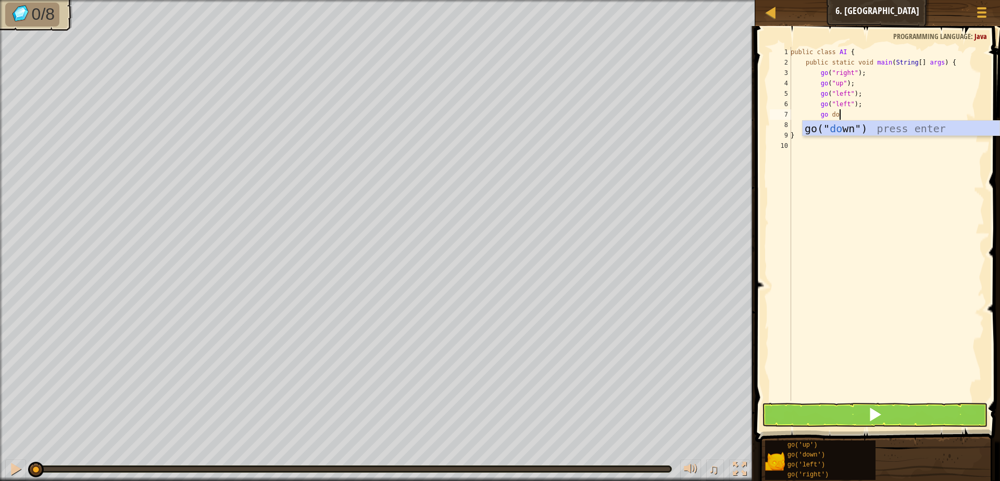
type textarea "go dow"
click at [824, 133] on div "go(" dow n") press enter" at bounding box center [900, 144] width 197 height 47
type textarea "go"
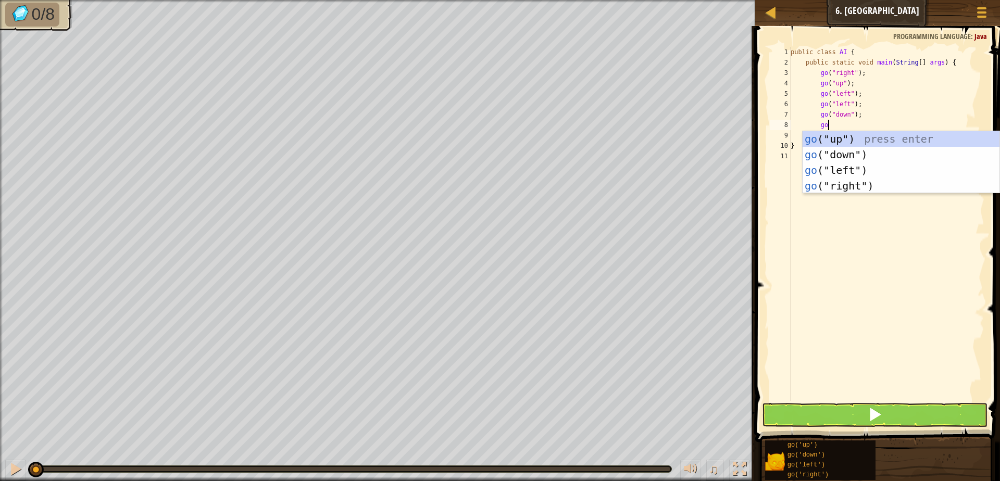
scroll to position [5, 3]
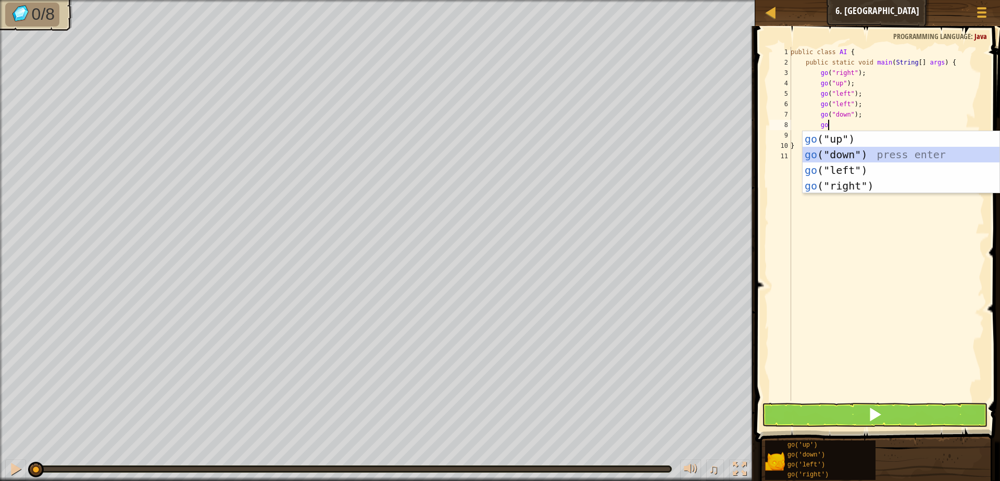
click at [832, 148] on div "go ("up") press enter go ("down") press enter go ("left") press enter go ("righ…" at bounding box center [900, 178] width 197 height 94
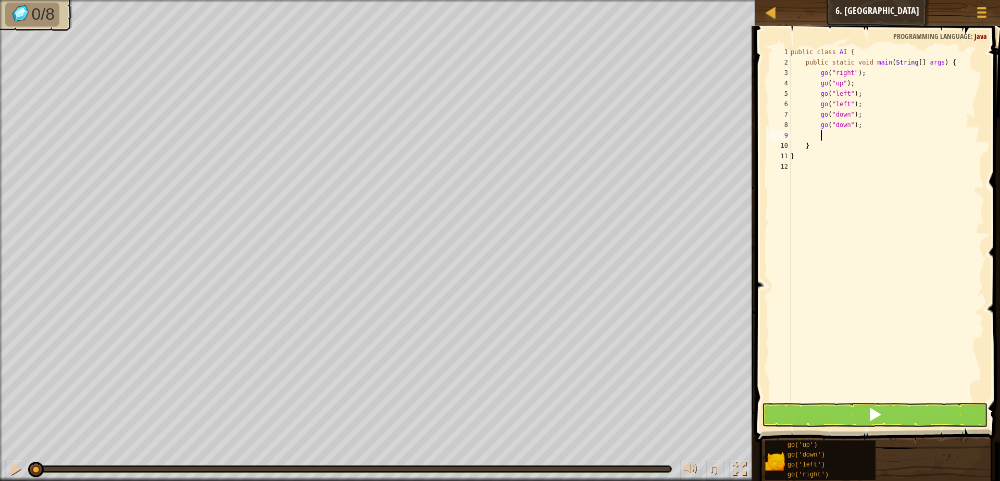
scroll to position [5, 2]
type textarea "go"
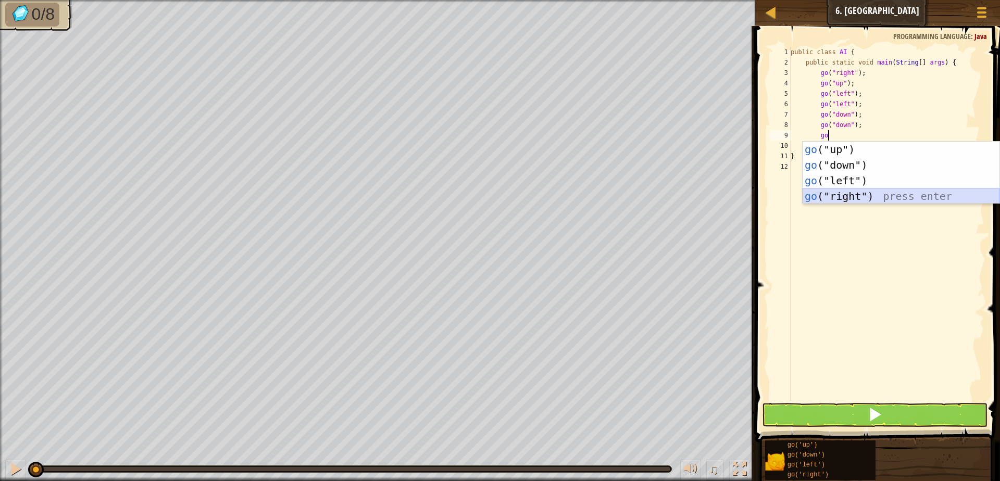
click at [851, 197] on div "go ("up") press enter go ("down") press enter go ("left") press enter go ("righ…" at bounding box center [900, 189] width 197 height 94
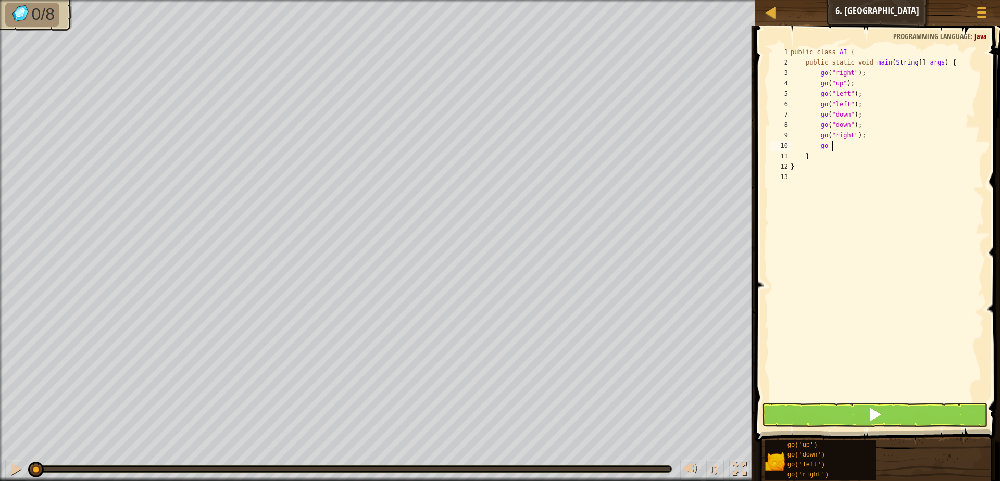
scroll to position [5, 3]
type textarea "go ri"
click at [878, 159] on div "go(" ri ght") press enter" at bounding box center [900, 175] width 197 height 47
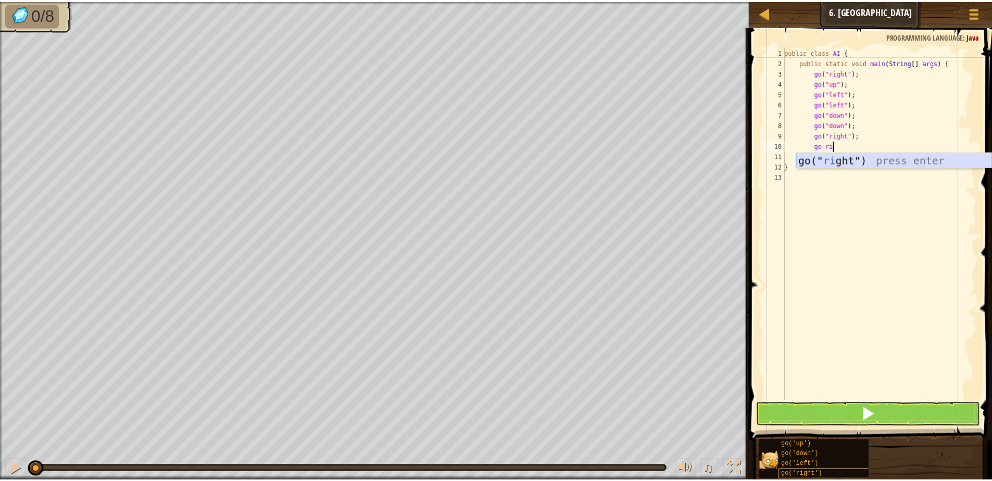
scroll to position [5, 2]
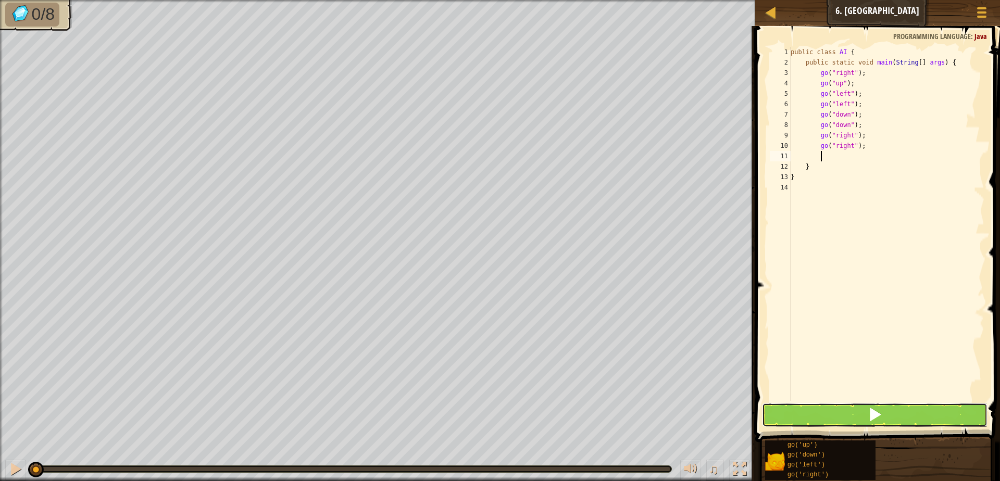
click at [879, 418] on span at bounding box center [874, 414] width 15 height 15
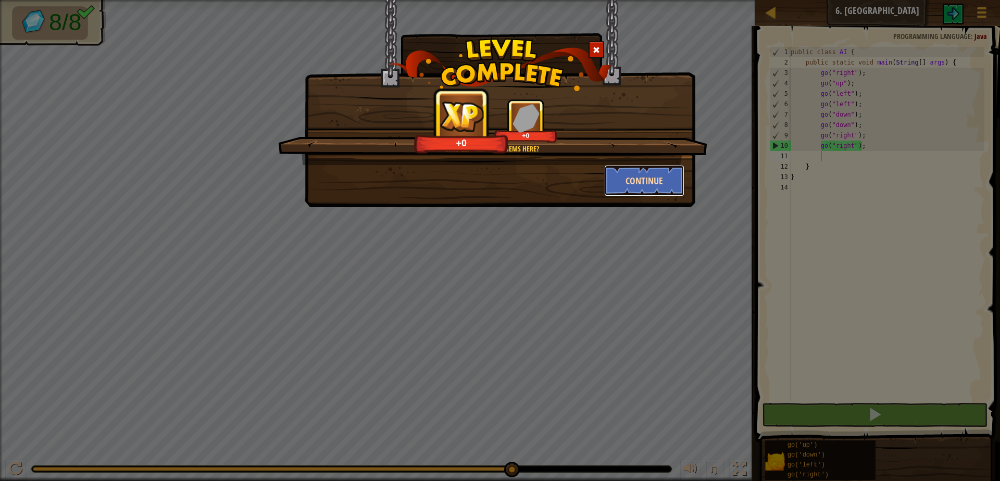
click at [674, 185] on button "Continue" at bounding box center [644, 180] width 81 height 31
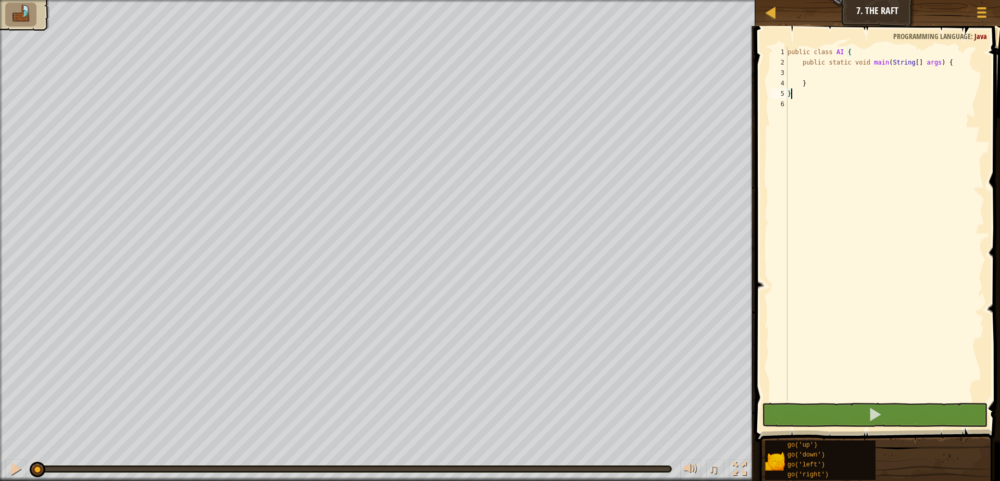
click at [12, 9] on img at bounding box center [21, 14] width 22 height 18
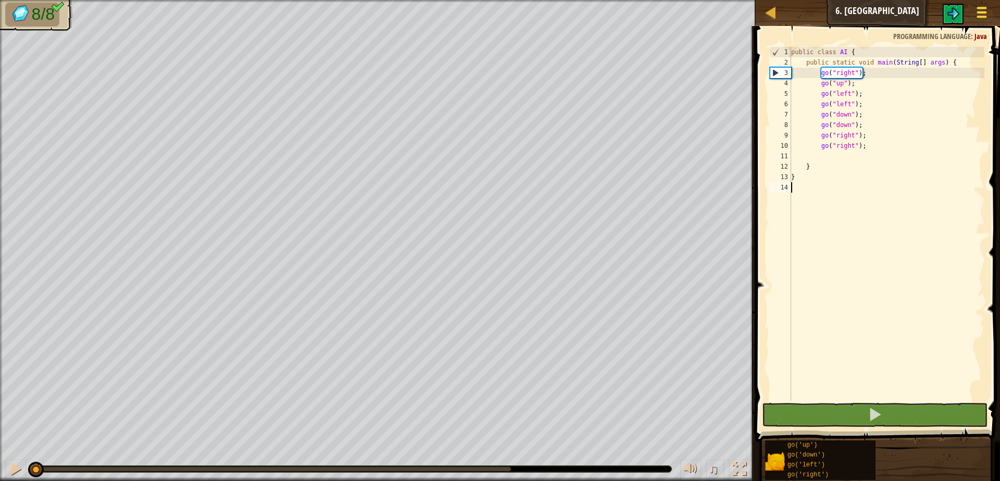
click at [984, 14] on div at bounding box center [981, 12] width 14 height 15
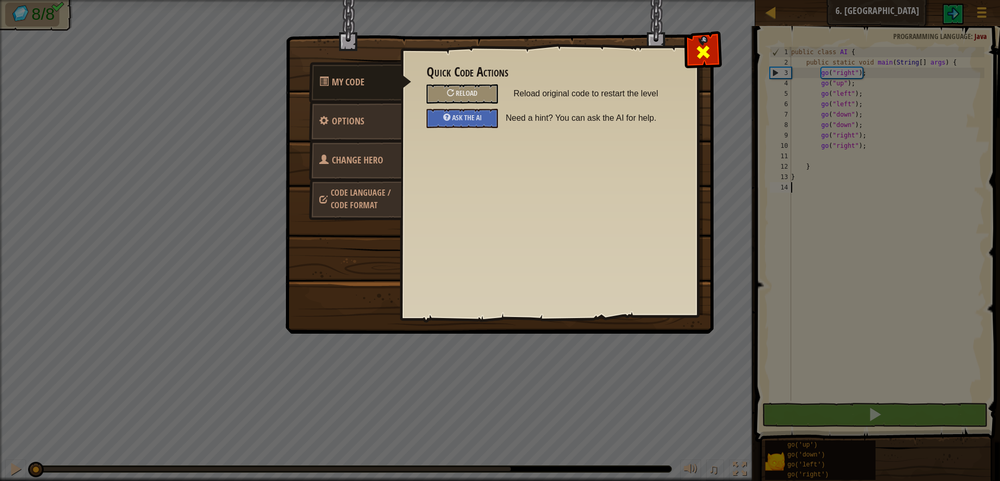
click at [688, 54] on div at bounding box center [702, 49] width 33 height 33
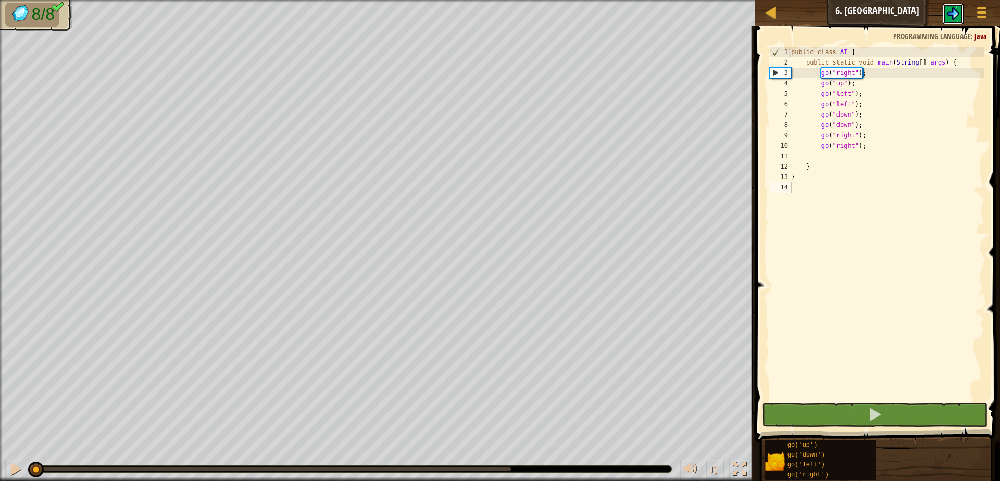
click at [951, 10] on img at bounding box center [953, 13] width 12 height 12
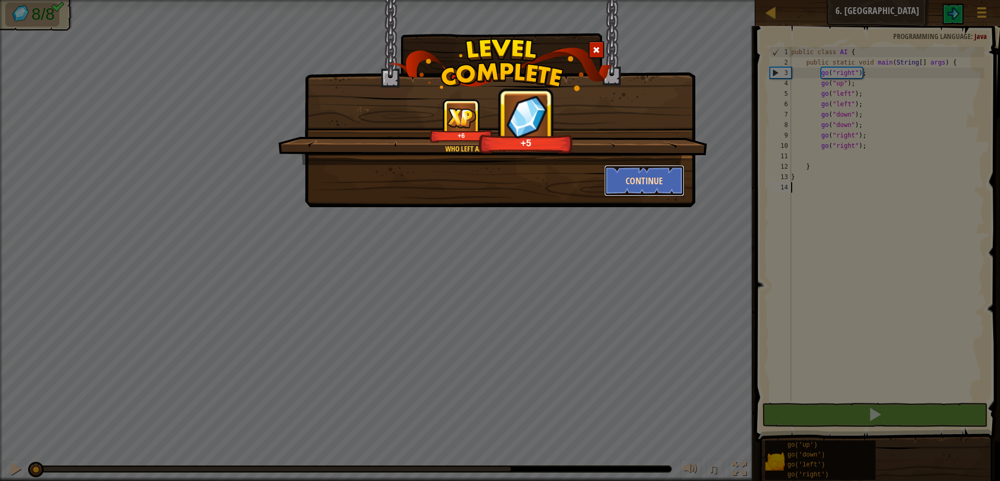
click at [656, 183] on button "Continue" at bounding box center [644, 180] width 81 height 31
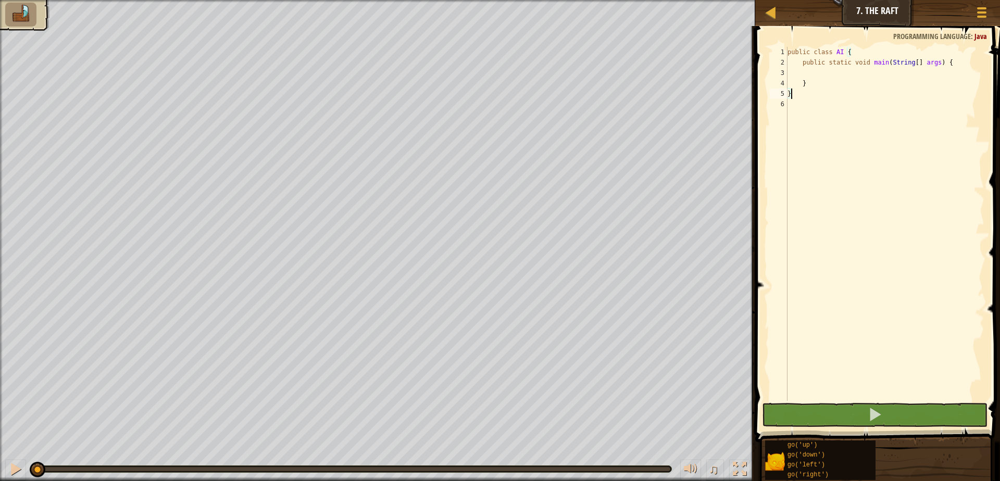
click at [44, 26] on ul at bounding box center [24, 15] width 39 height 24
click at [39, 22] on ul at bounding box center [24, 15] width 39 height 24
click at [3, 21] on div at bounding box center [18, 11] width 61 height 37
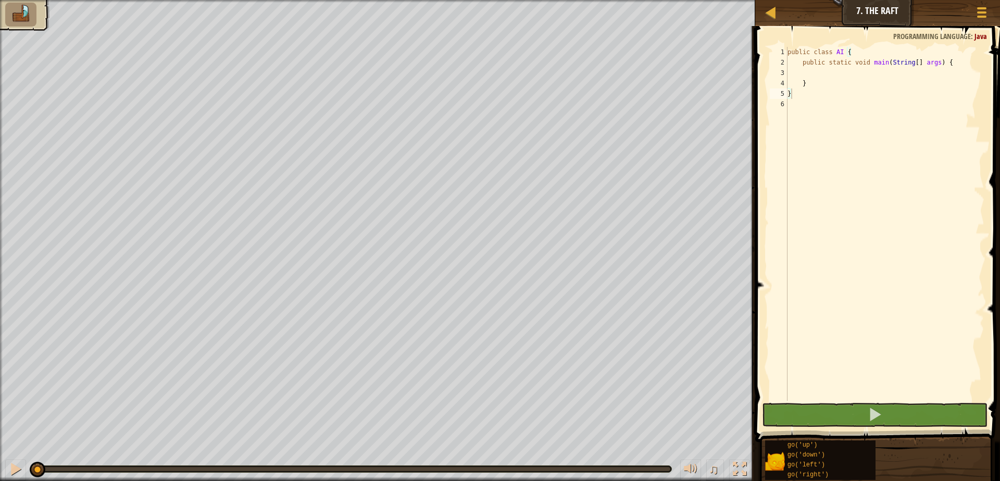
click at [18, 17] on img at bounding box center [21, 14] width 22 height 18
click at [15, 17] on img at bounding box center [21, 14] width 22 height 18
drag, startPoint x: 6, startPoint y: 16, endPoint x: 0, endPoint y: 17, distance: 5.8
click at [4, 16] on div at bounding box center [18, 11] width 61 height 37
click at [0, 17] on div at bounding box center [1, 248] width 3 height 497
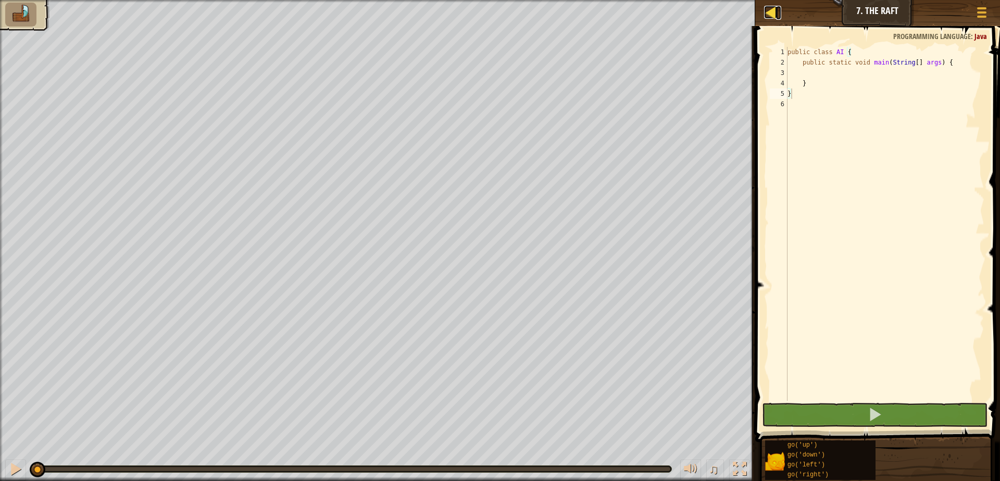
click at [764, 13] on div at bounding box center [770, 12] width 13 height 13
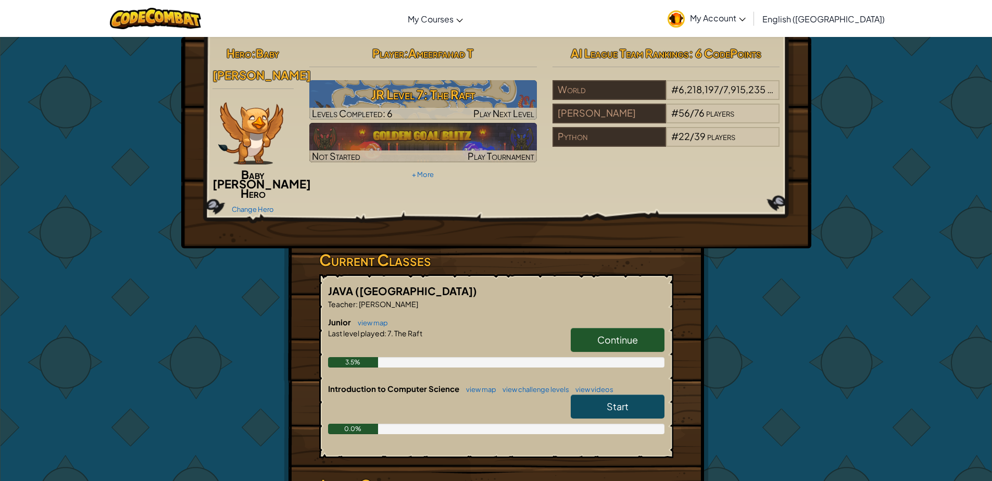
click at [473, 328] on div "Last level played : 7. The Raft" at bounding box center [496, 333] width 336 height 10
drag, startPoint x: 473, startPoint y: 331, endPoint x: 477, endPoint y: 324, distance: 7.5
click at [477, 324] on div "Junior view map Continue Last level played : 7. The Raft 3.5%" at bounding box center [496, 350] width 336 height 67
